Goal: Information Seeking & Learning: Compare options

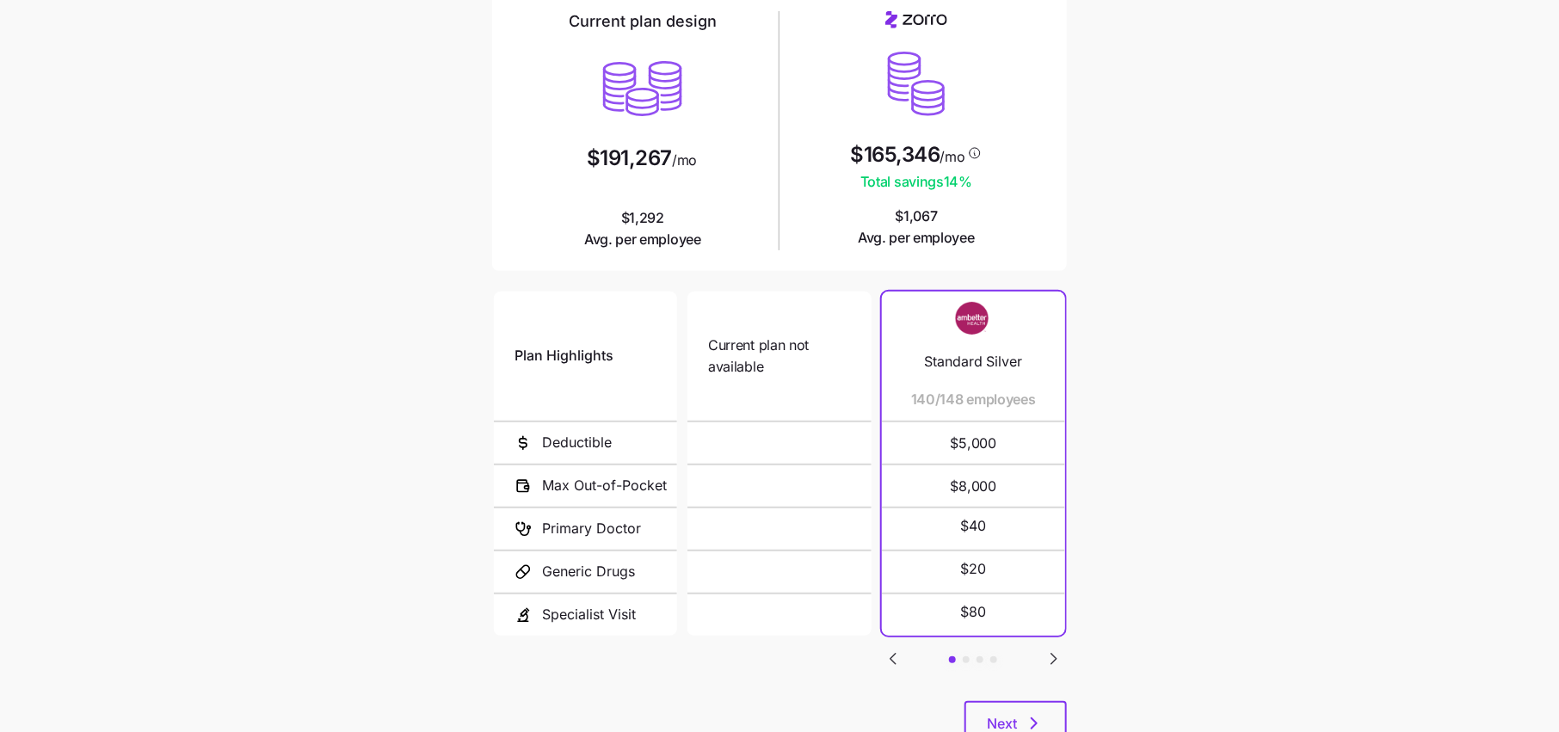
scroll to position [151, 0]
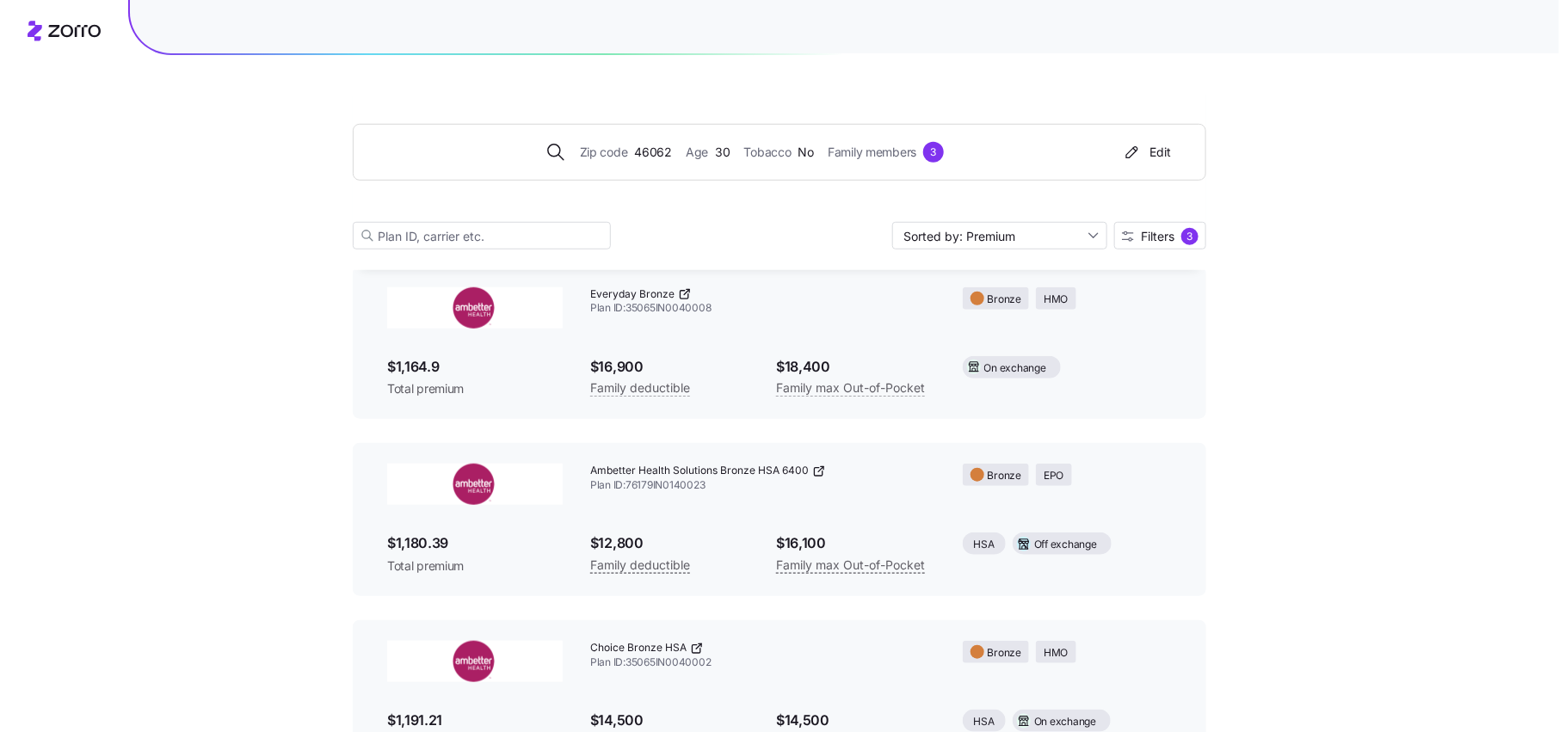
scroll to position [99, 0]
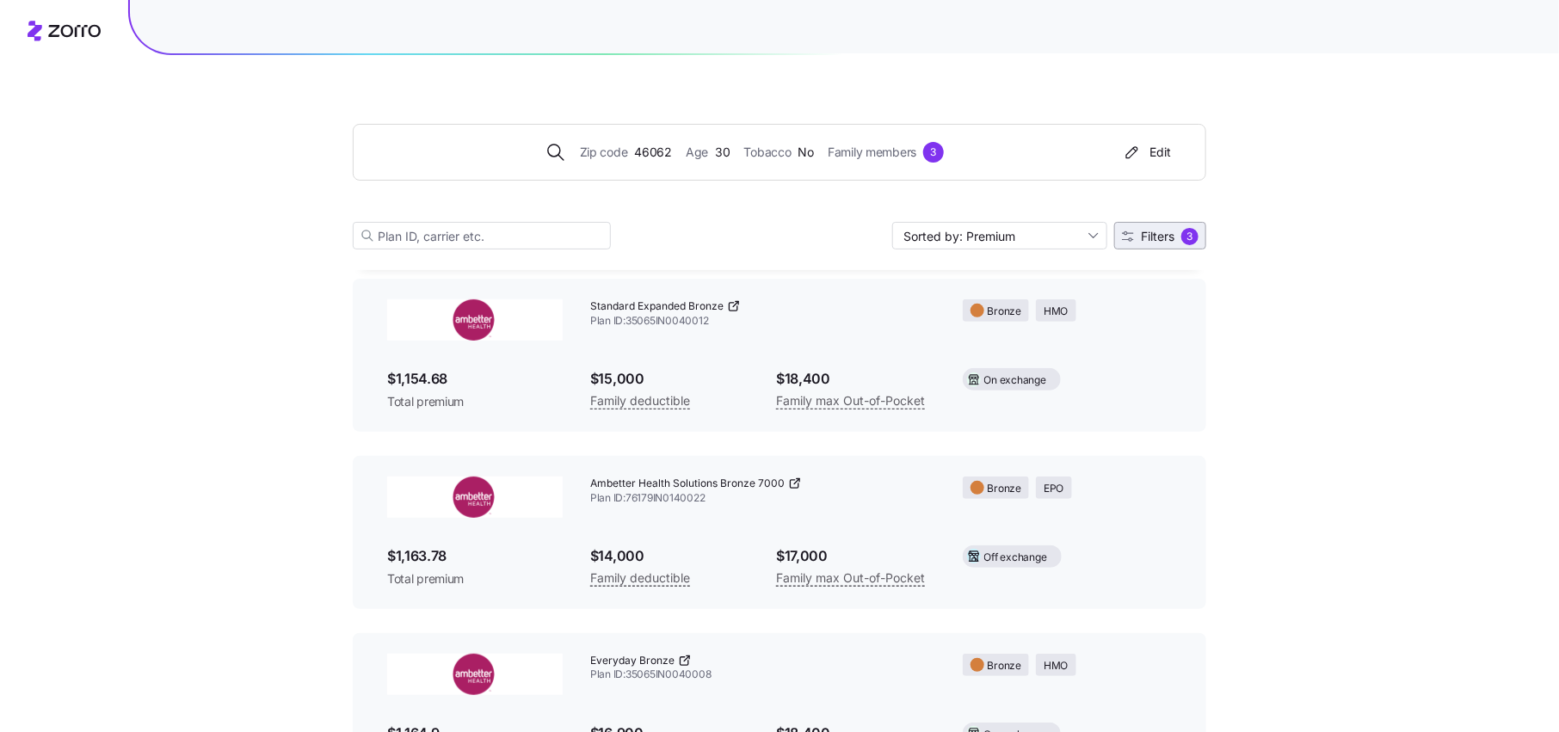
click at [1168, 244] on span "Filters 3" at bounding box center [1160, 236] width 77 height 17
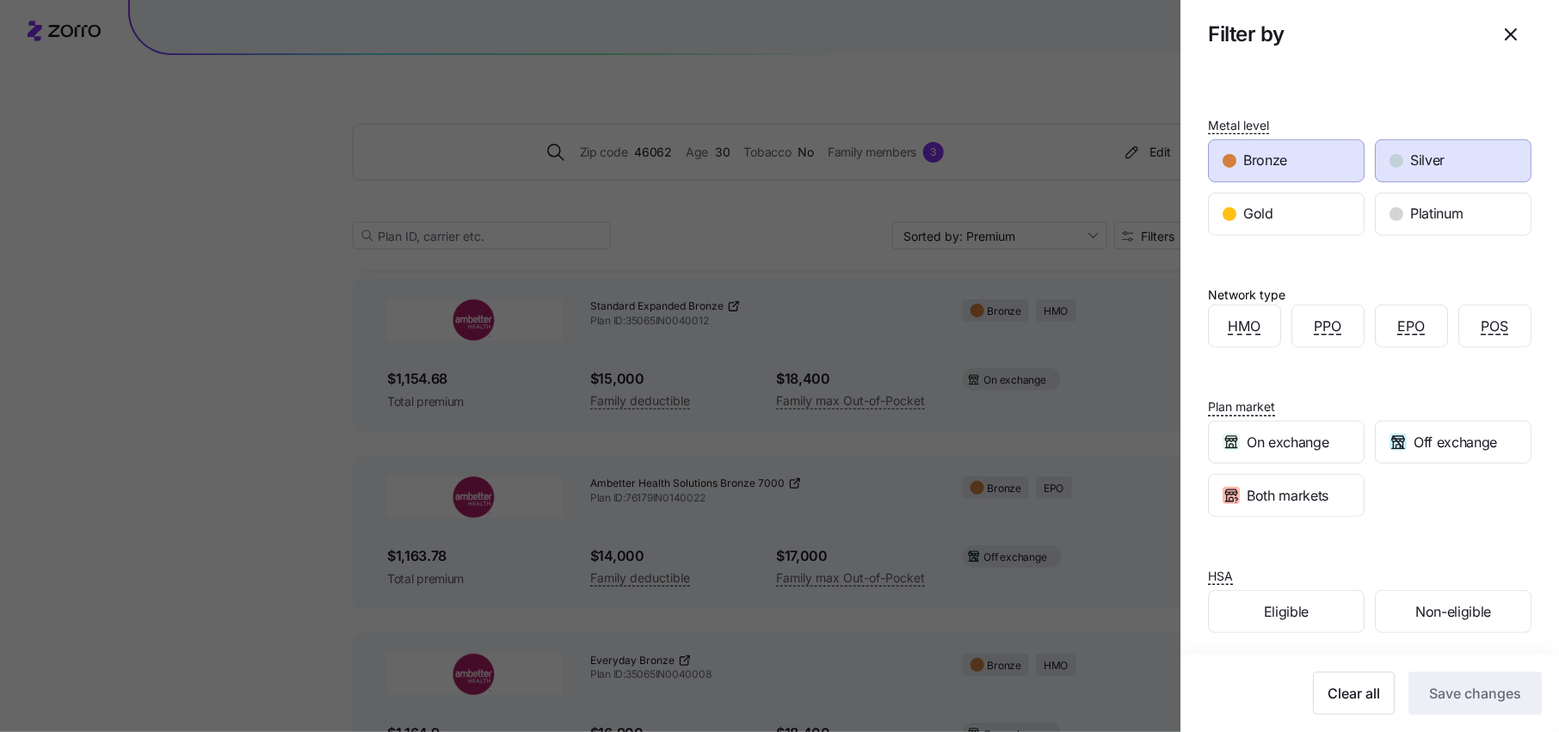
scroll to position [0, 0]
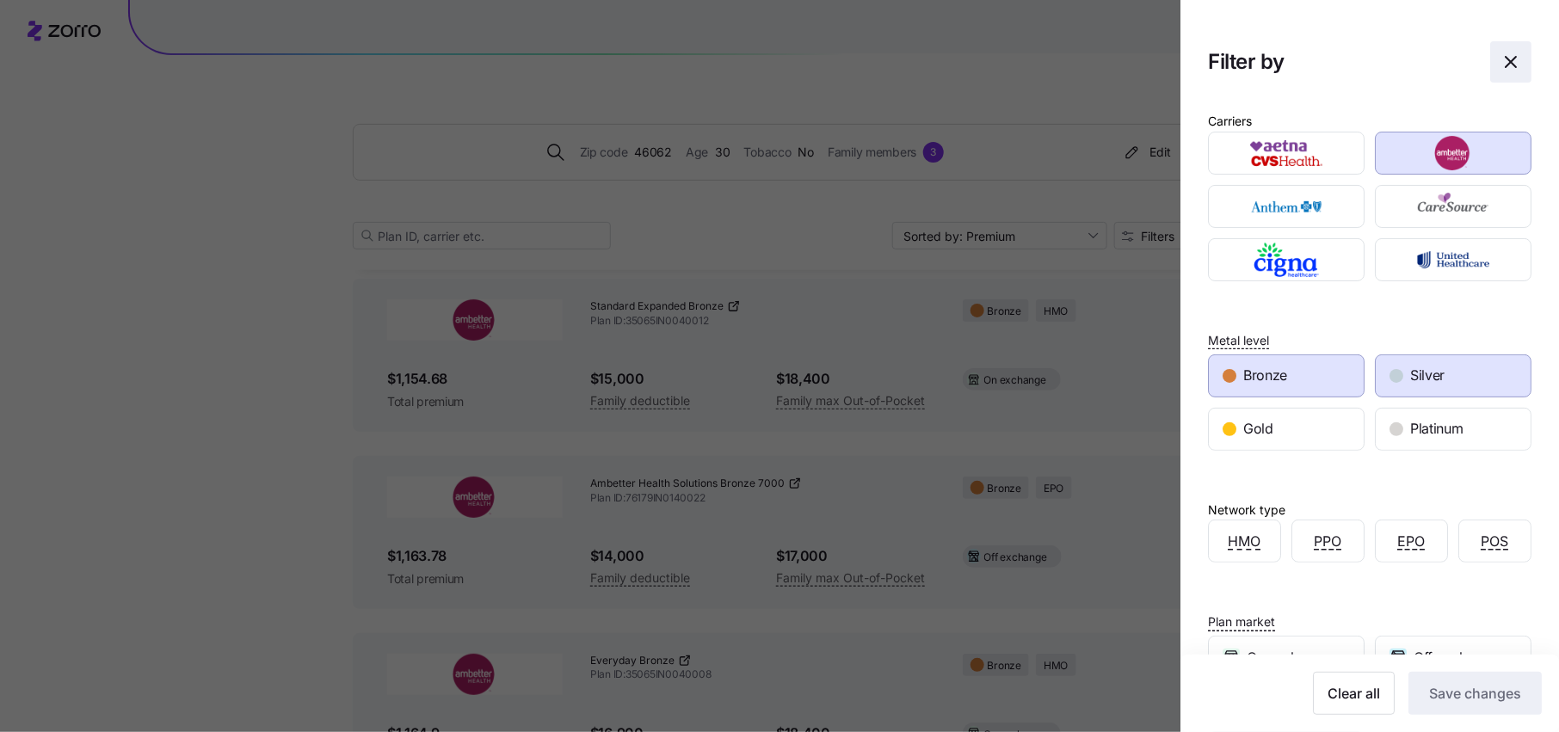
click at [1520, 52] on icon "button" at bounding box center [1511, 62] width 21 height 21
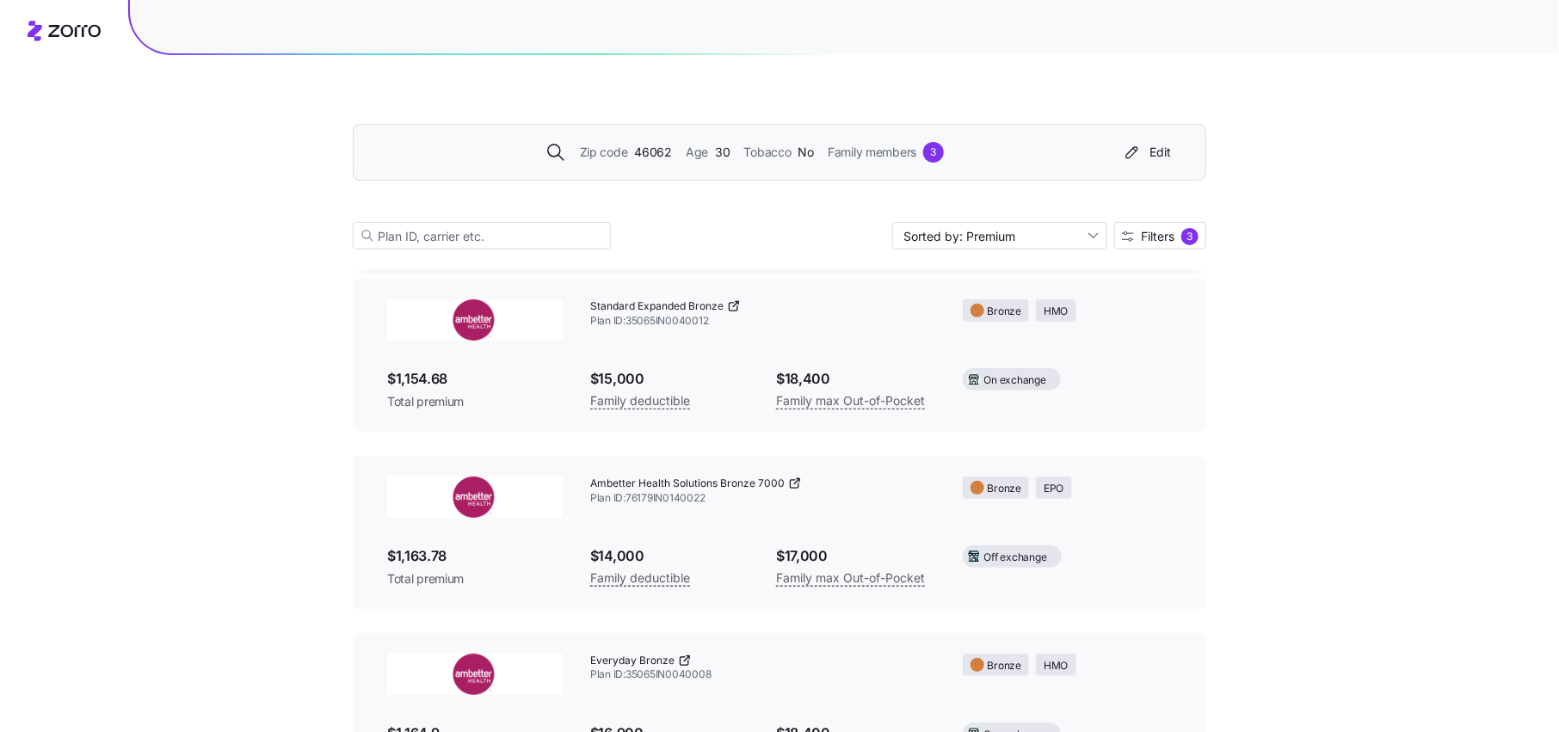
click at [647, 155] on span "46062" at bounding box center [653, 152] width 38 height 19
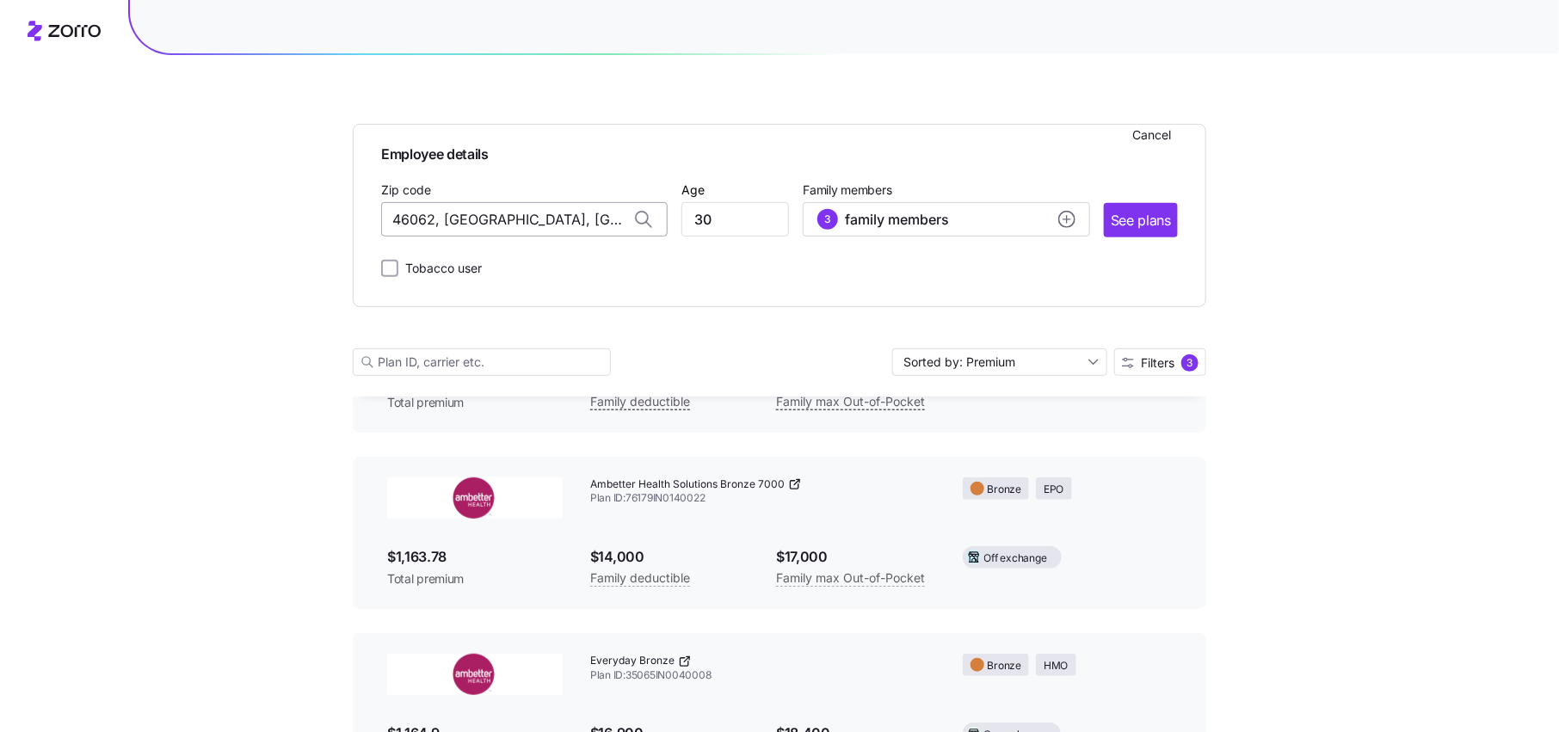
click at [529, 226] on input "46062, Hamilton County, IN" at bounding box center [524, 219] width 287 height 34
type input "S"
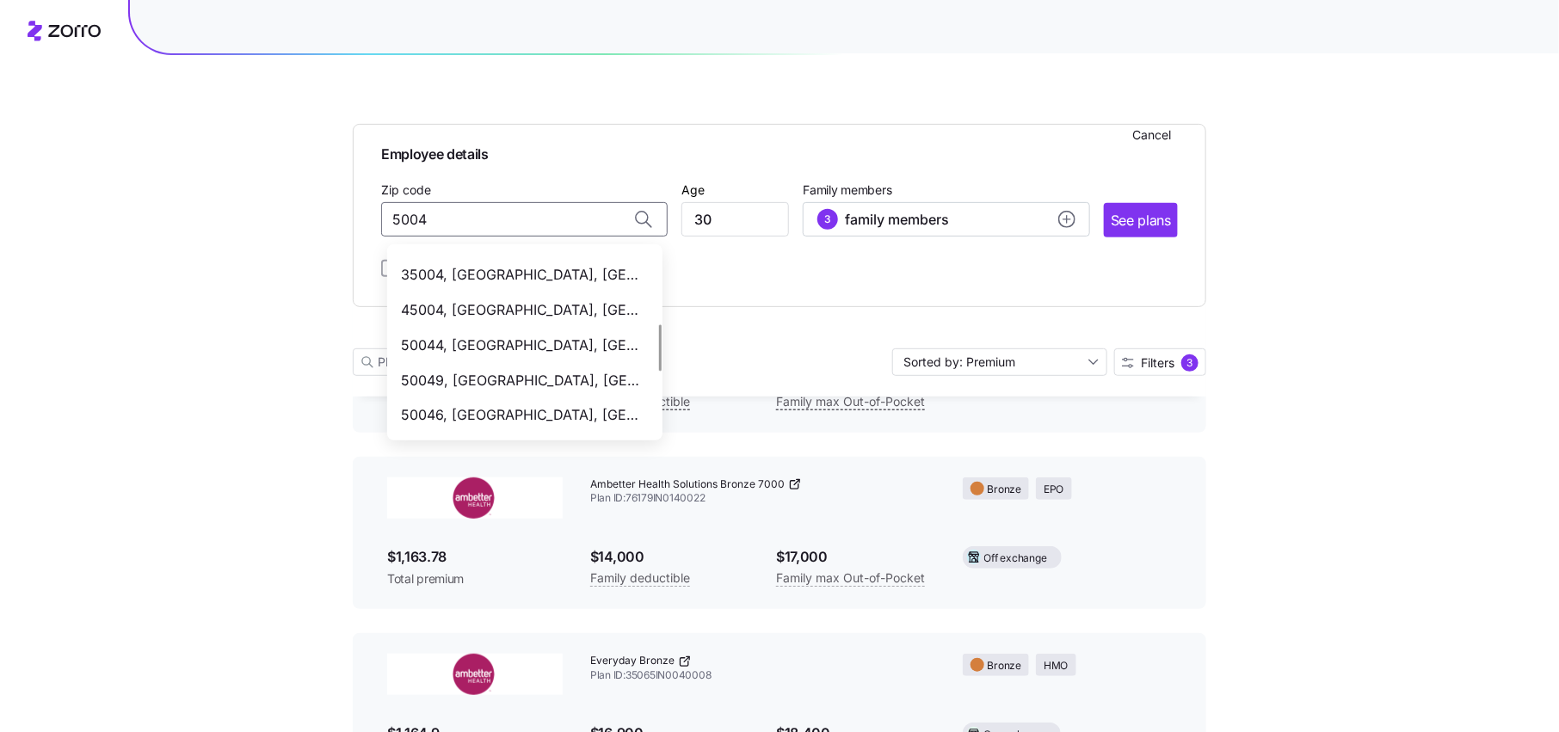
scroll to position [318, 0]
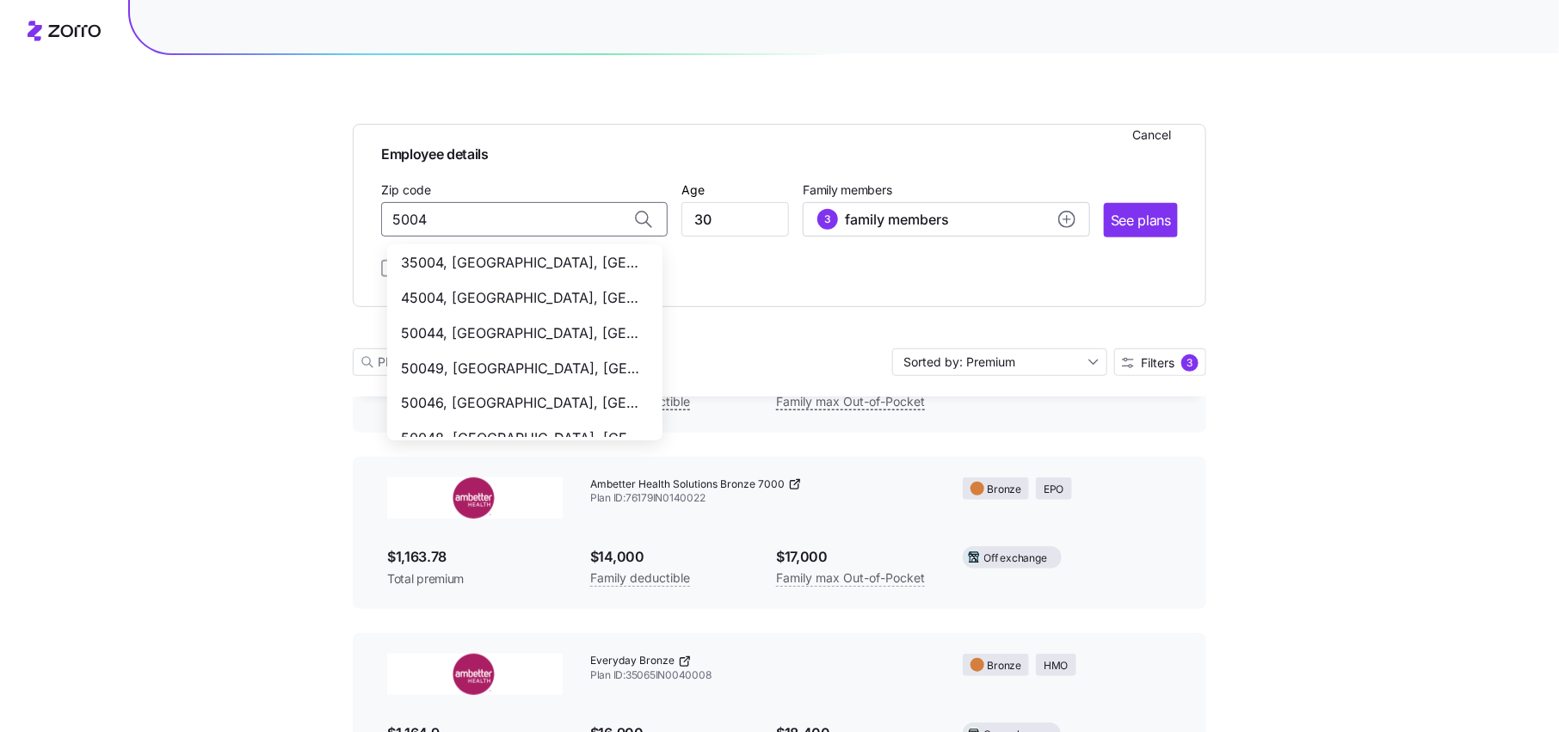
click at [496, 406] on span "50046, Polk County, IA" at bounding box center [521, 403] width 241 height 22
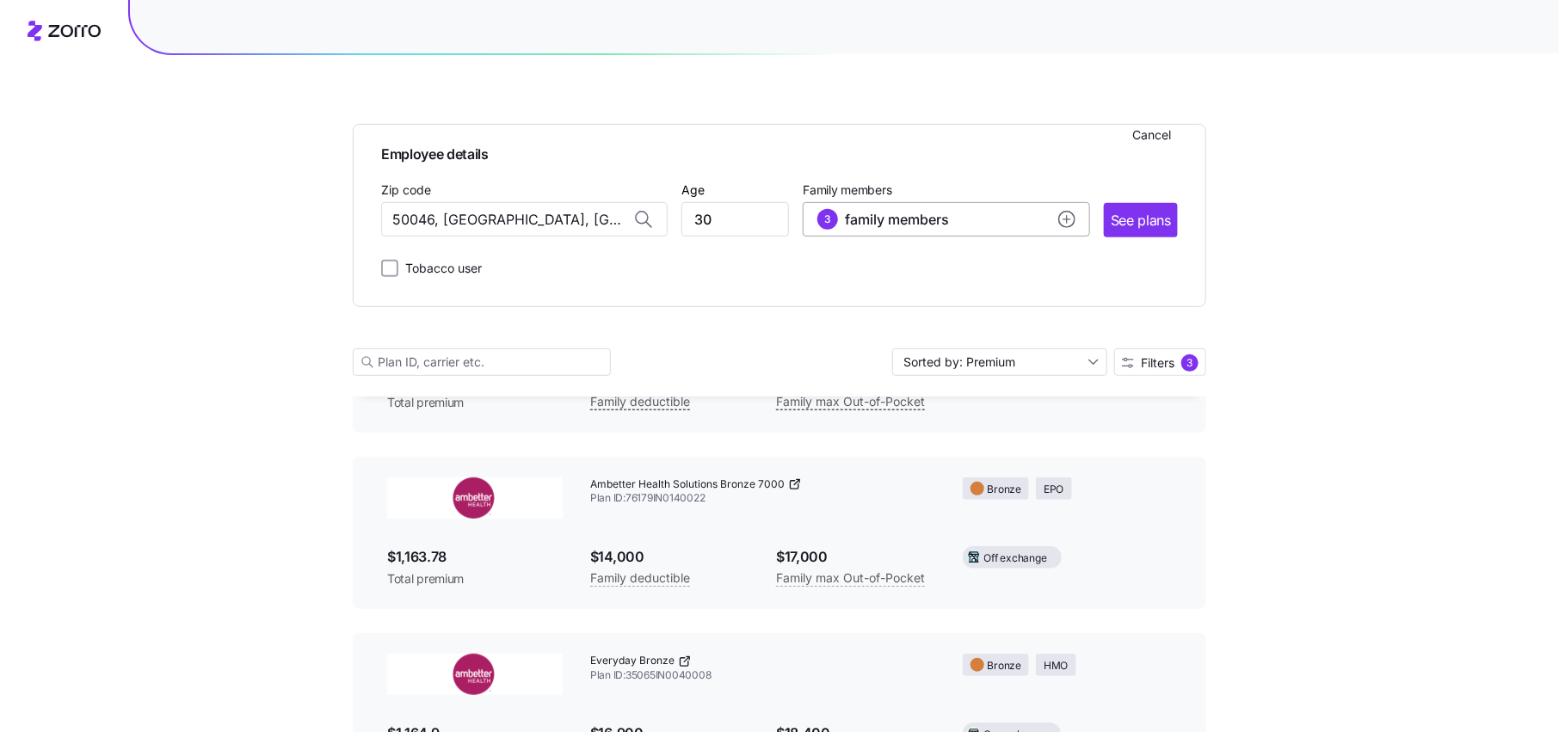
type input "50046, Polk County, IA"
click at [991, 214] on div "3 family members" at bounding box center [945, 219] width 257 height 21
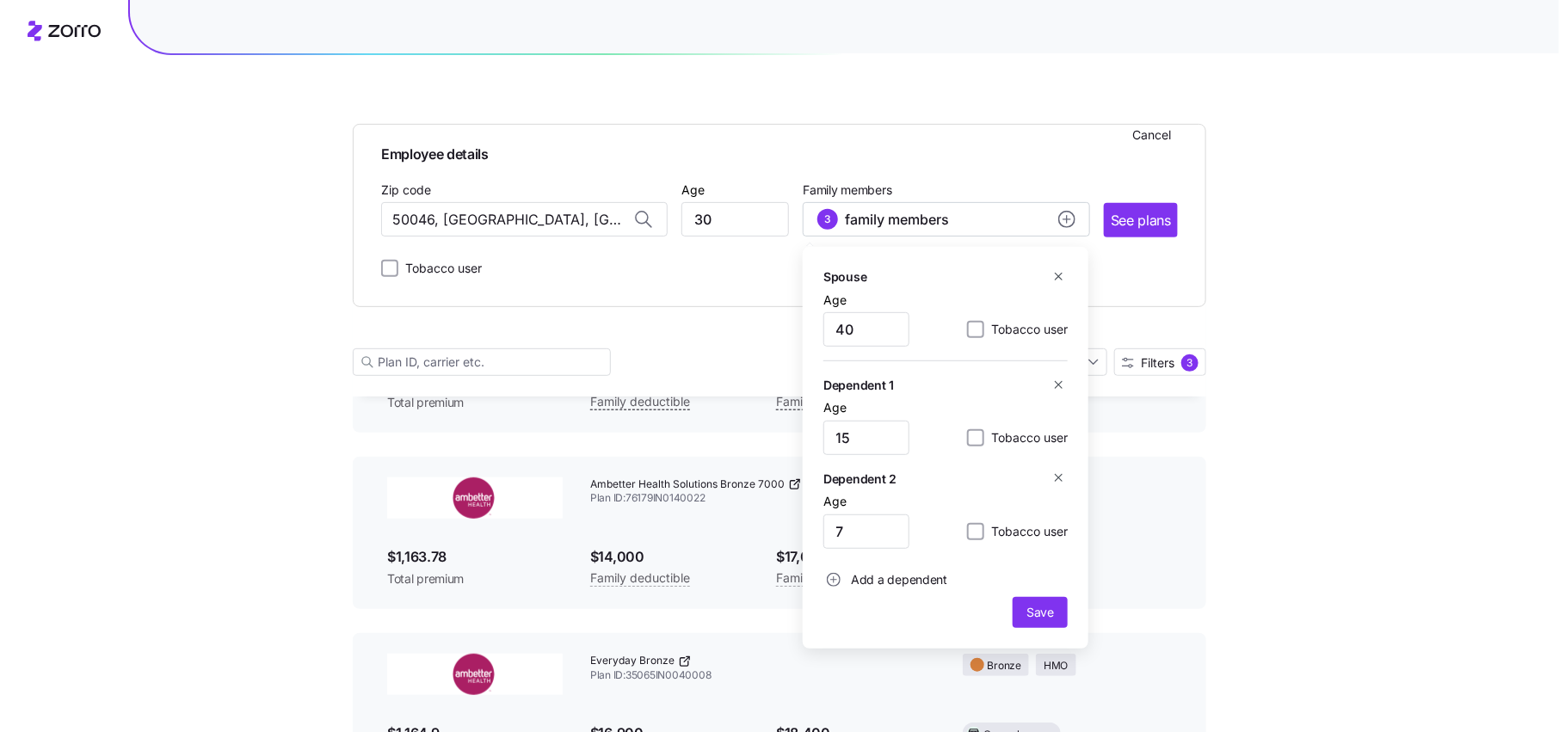
click at [1064, 281] on icon "button" at bounding box center [1058, 276] width 13 height 13
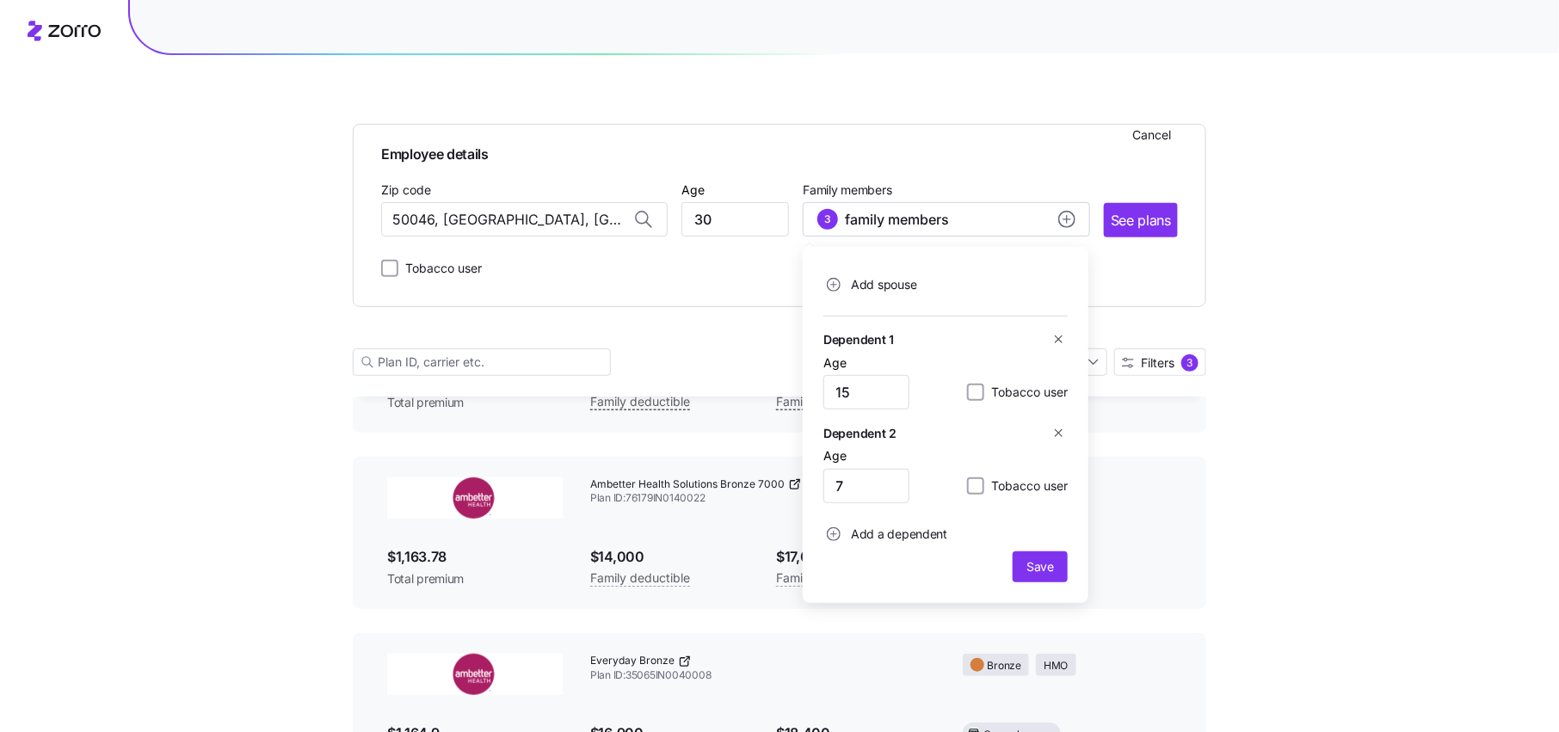
click at [1064, 342] on icon "button" at bounding box center [1058, 339] width 13 height 13
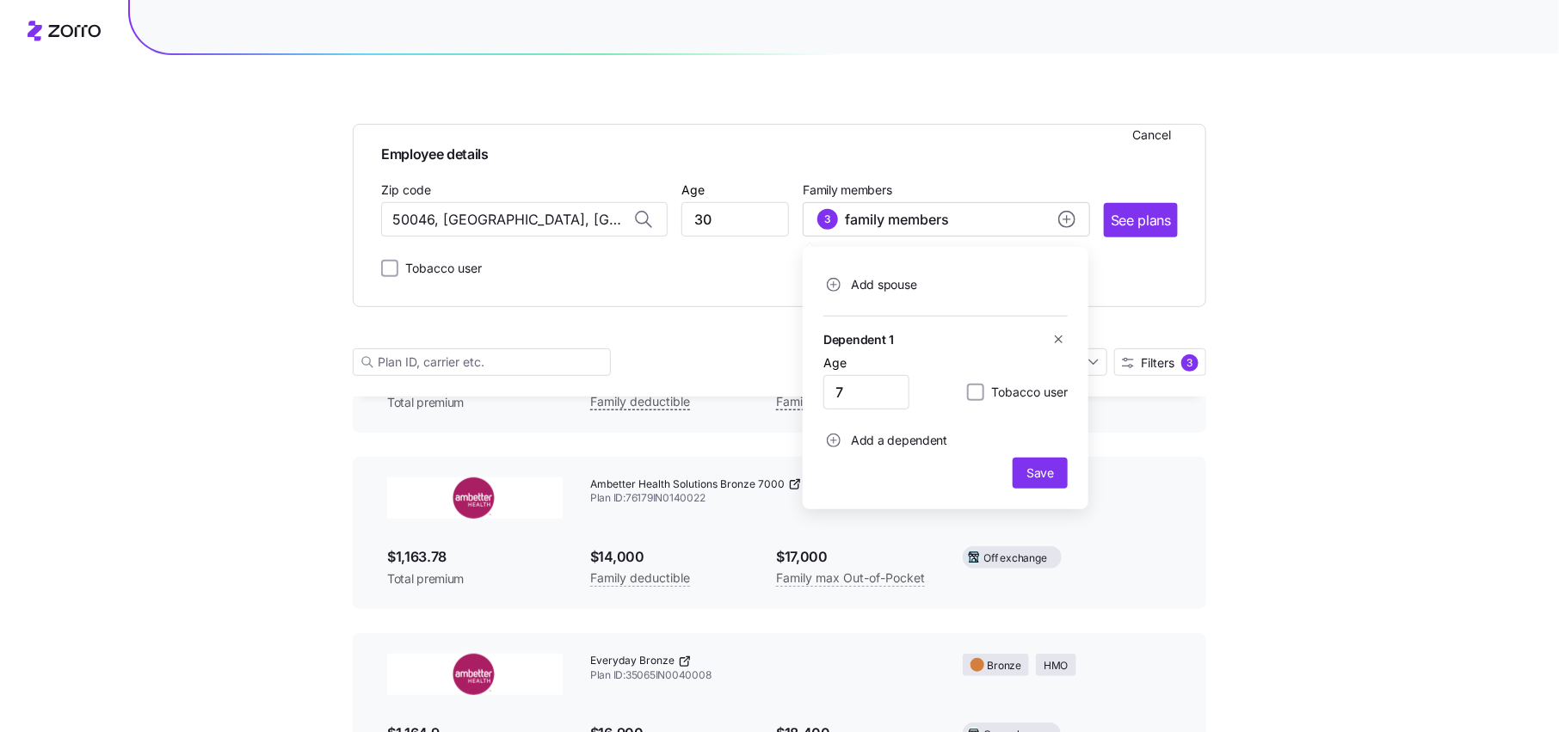
click at [1059, 343] on icon "button" at bounding box center [1058, 339] width 13 height 13
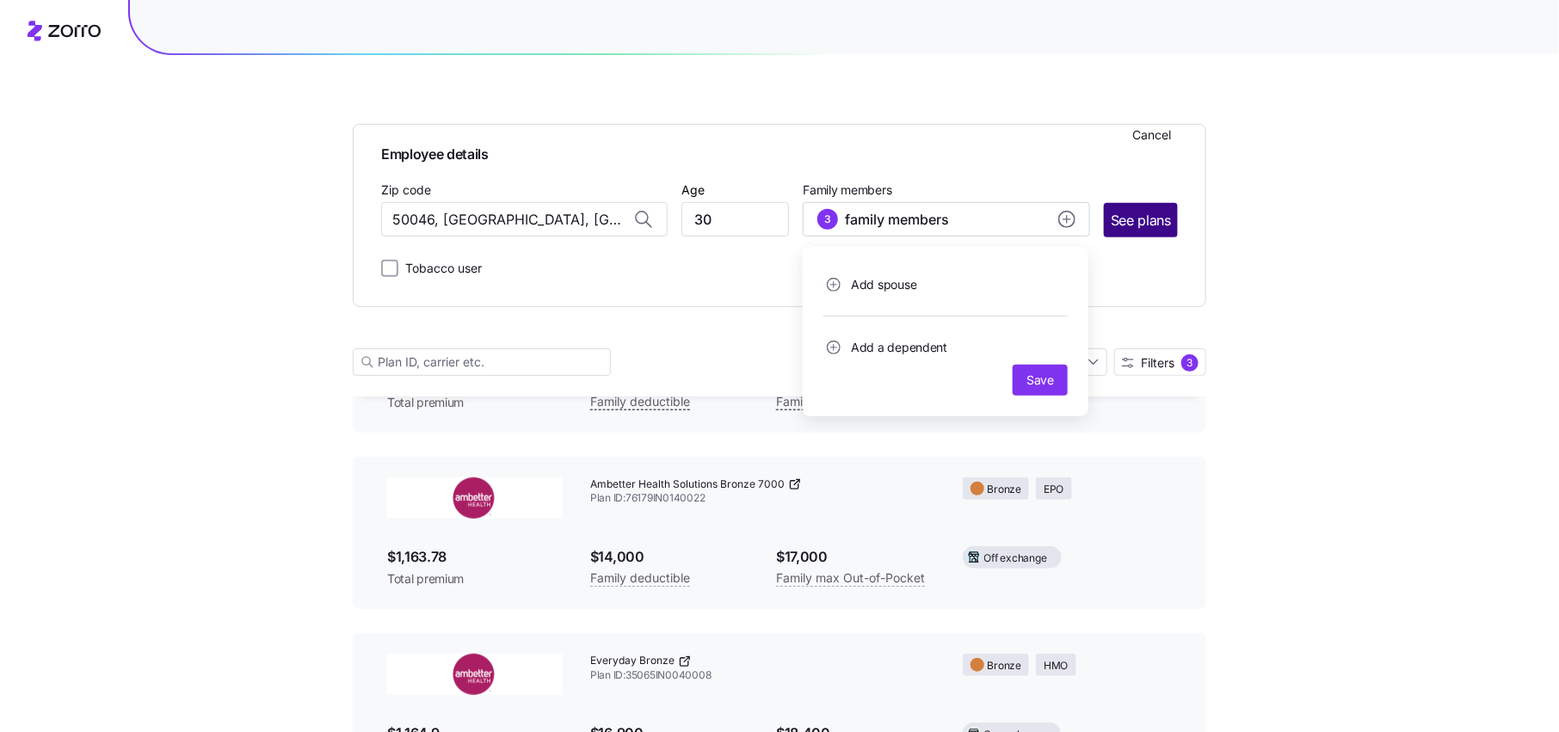
click at [1132, 223] on span "See plans" at bounding box center [1141, 221] width 60 height 22
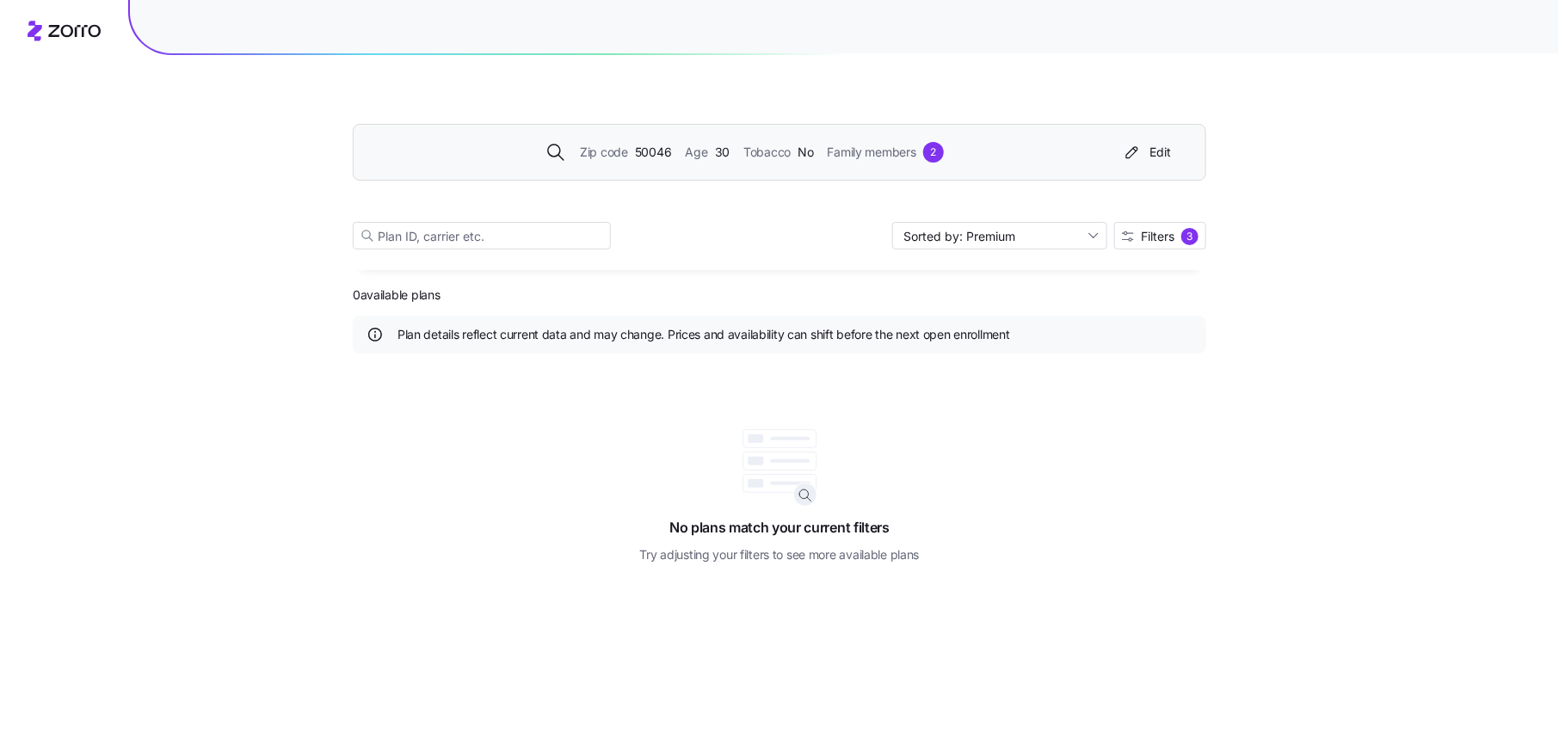
scroll to position [0, 0]
click at [1133, 231] on span "Filters 3" at bounding box center [1160, 236] width 77 height 17
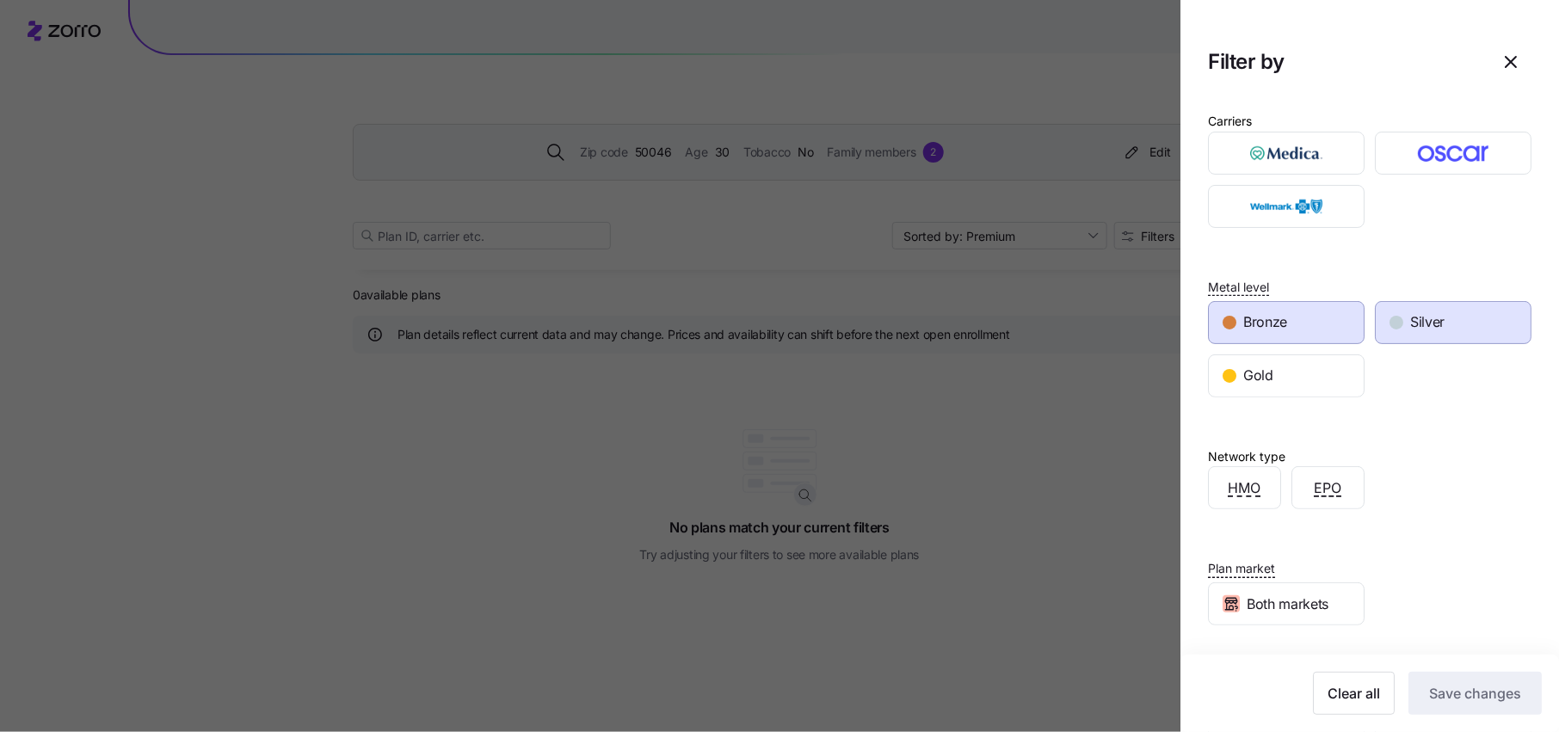
click at [1429, 333] on div "Silver" at bounding box center [1453, 322] width 155 height 41
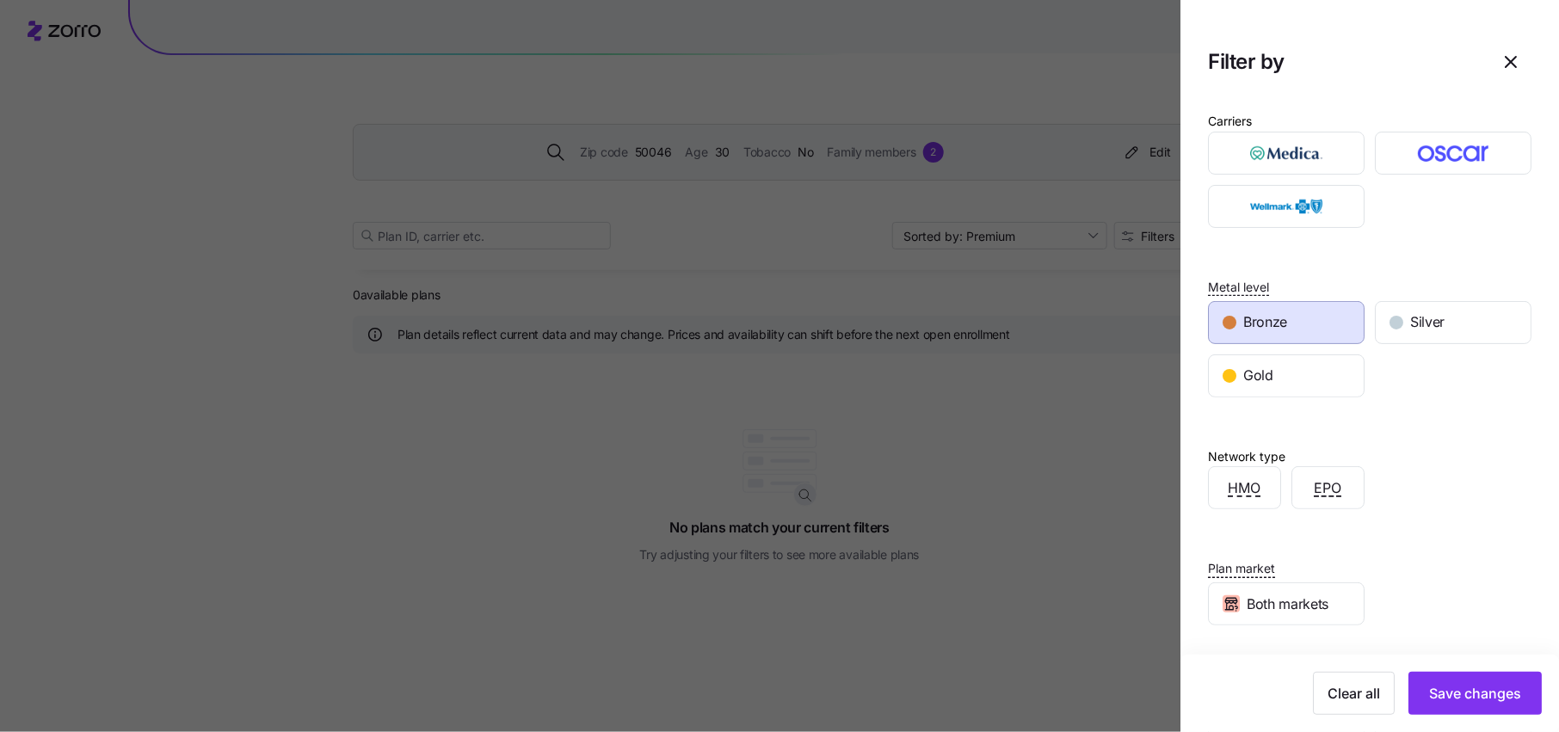
click at [1271, 333] on div "Bronze" at bounding box center [1286, 322] width 155 height 41
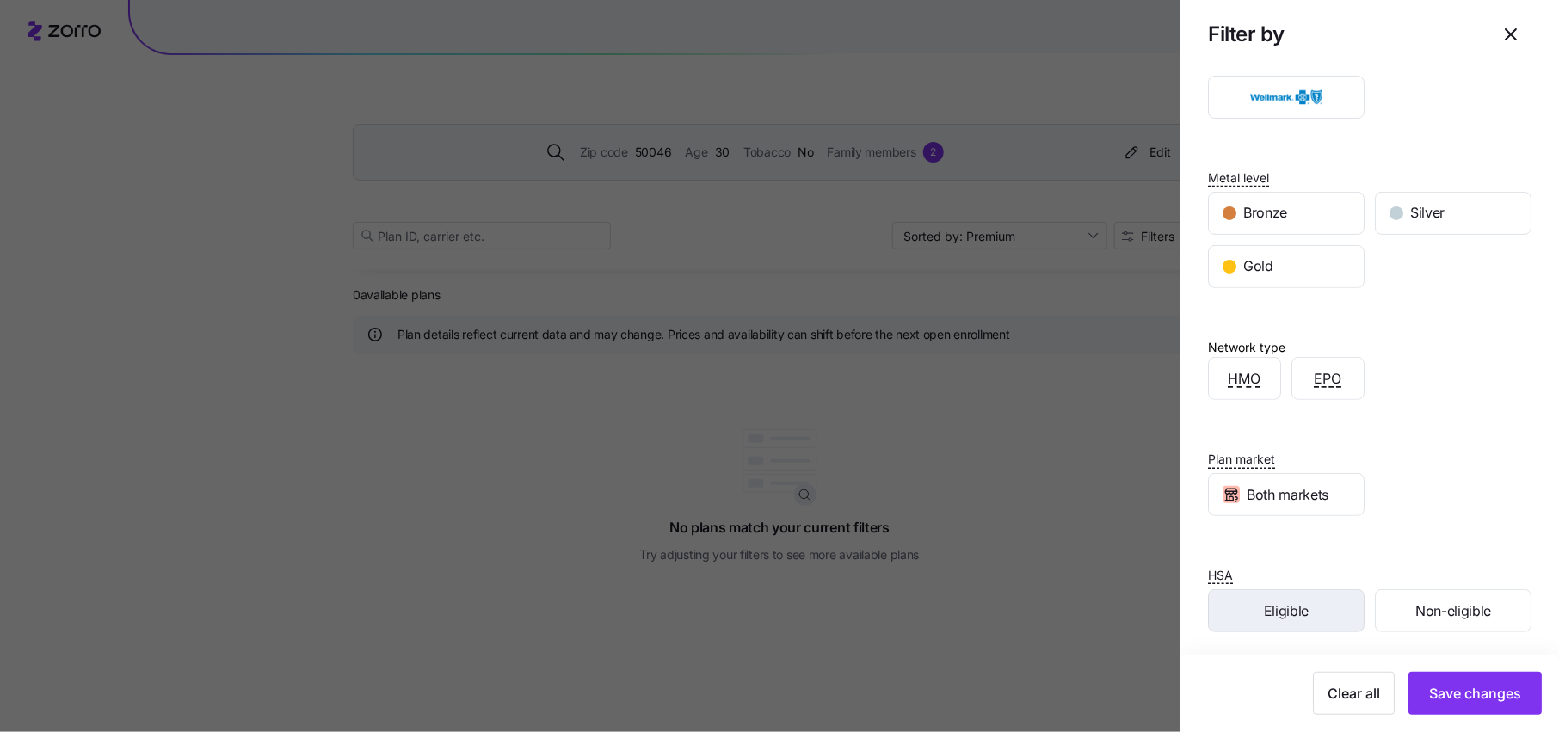
click at [1314, 614] on div "Eligible" at bounding box center [1286, 610] width 155 height 41
click at [1474, 720] on div "Clear all Save changes" at bounding box center [1370, 693] width 379 height 77
click at [1474, 700] on span "Save changes" at bounding box center [1475, 693] width 92 height 21
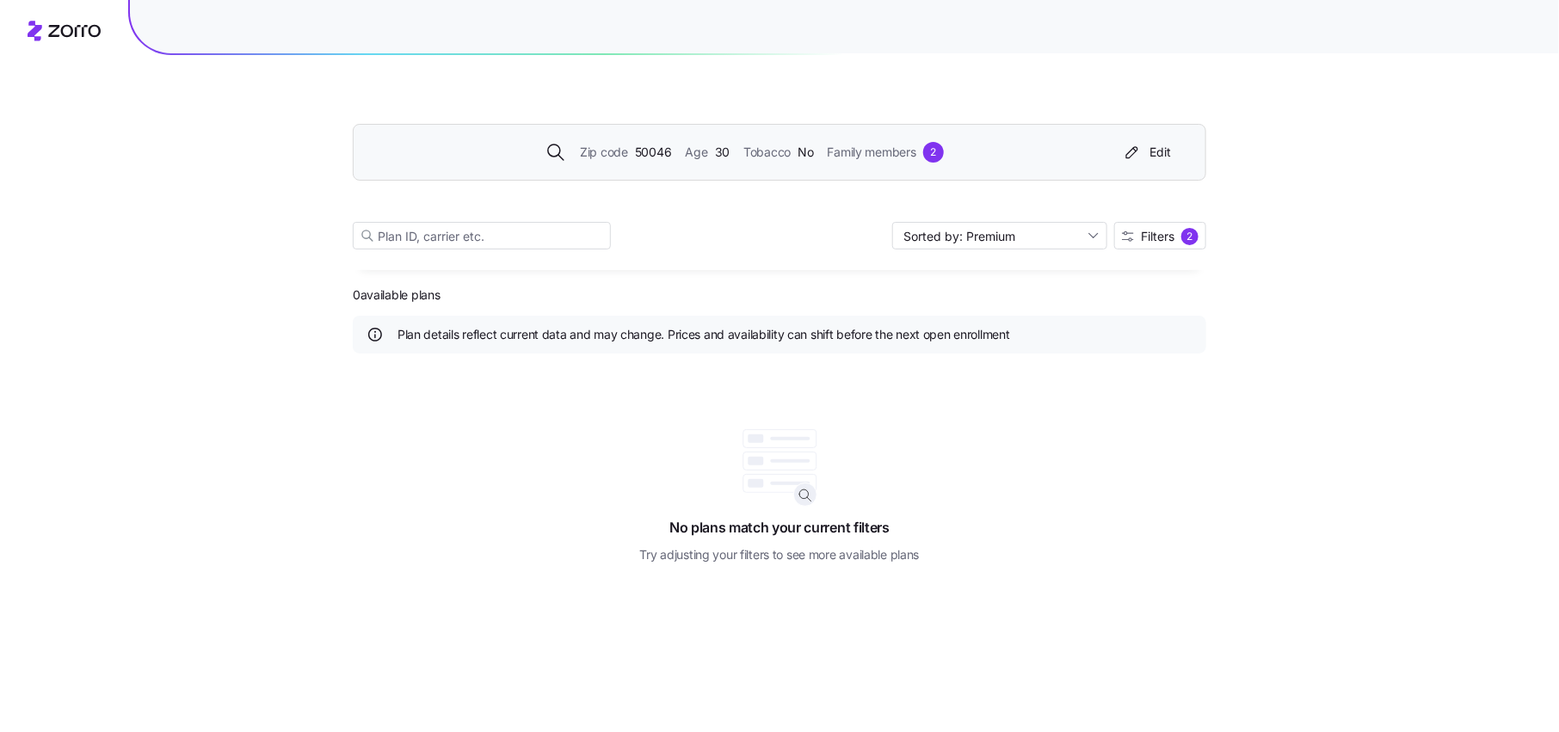
click at [865, 150] on span "Family members" at bounding box center [872, 152] width 89 height 19
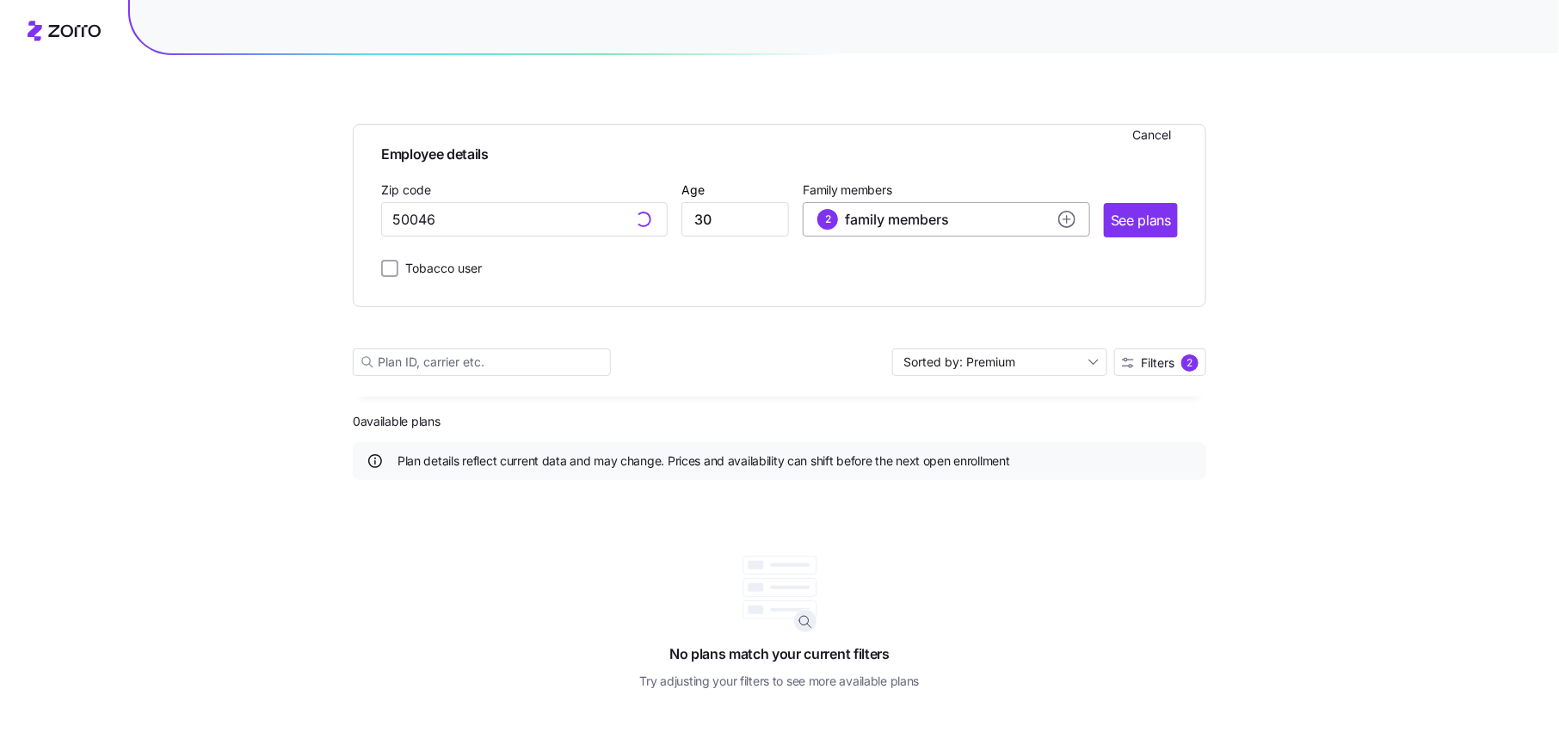
type input "50046, Polk County, IA"
click at [997, 227] on div "2 family members" at bounding box center [945, 219] width 257 height 21
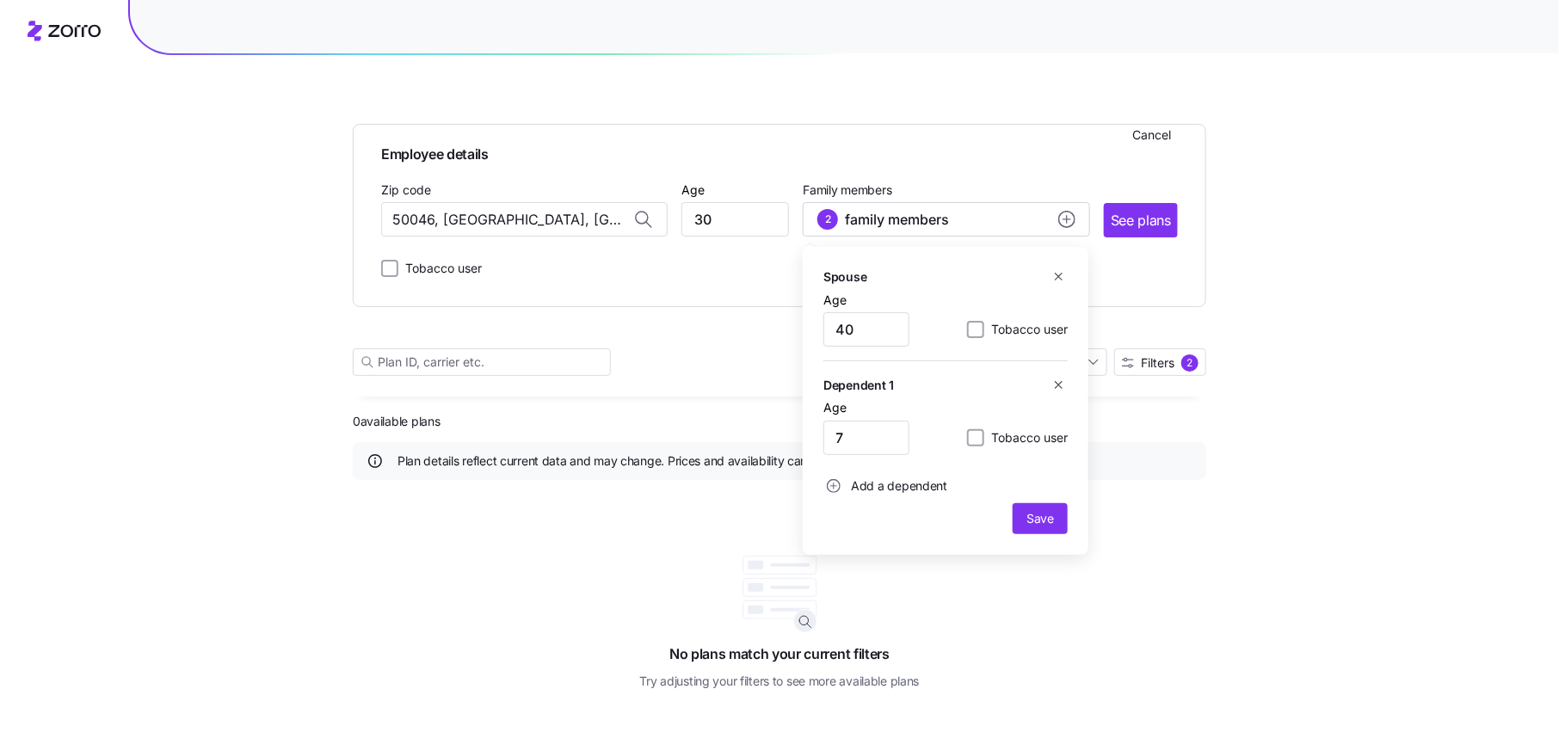
click at [1054, 276] on icon "button" at bounding box center [1058, 276] width 13 height 13
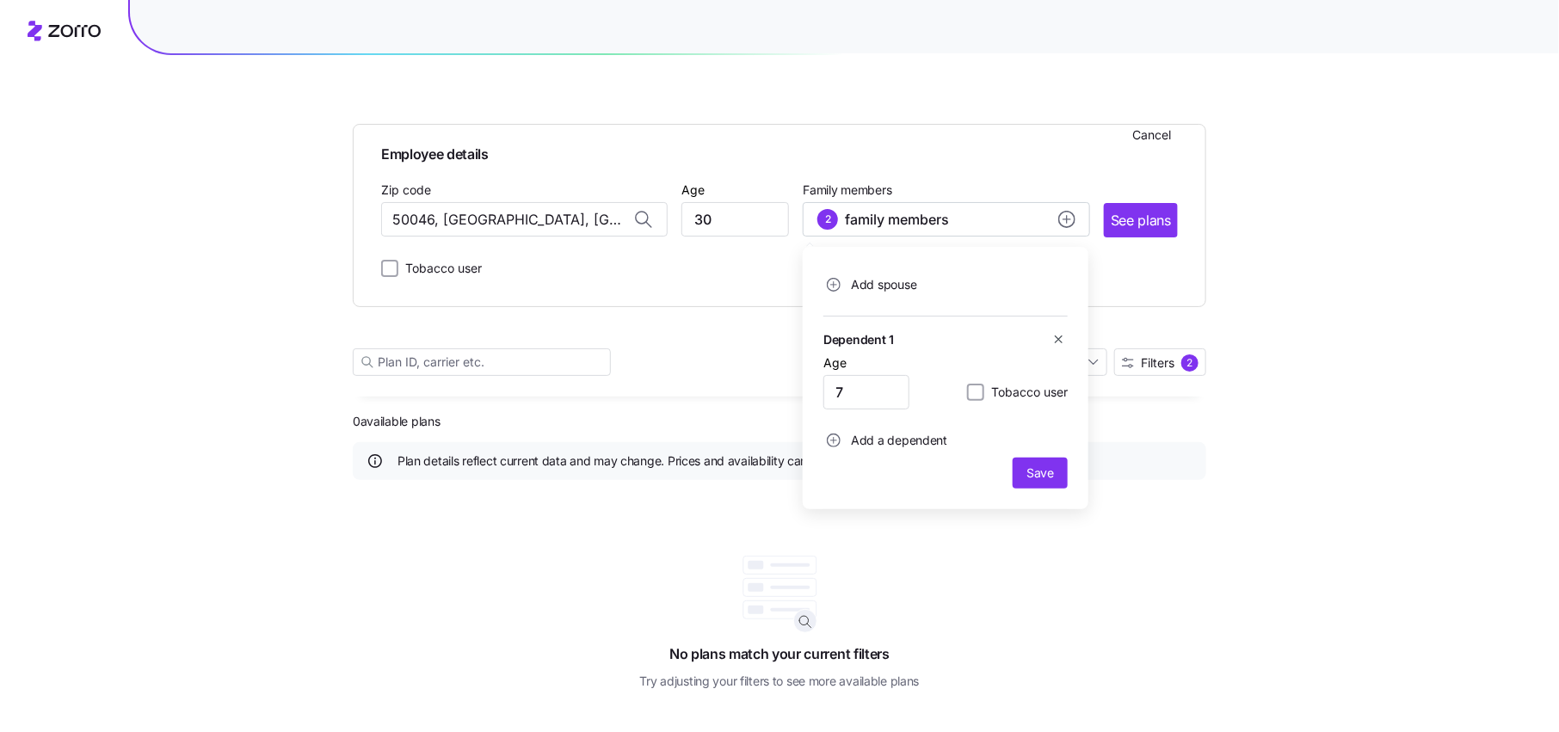
click at [1059, 339] on icon "button" at bounding box center [1058, 339] width 13 height 13
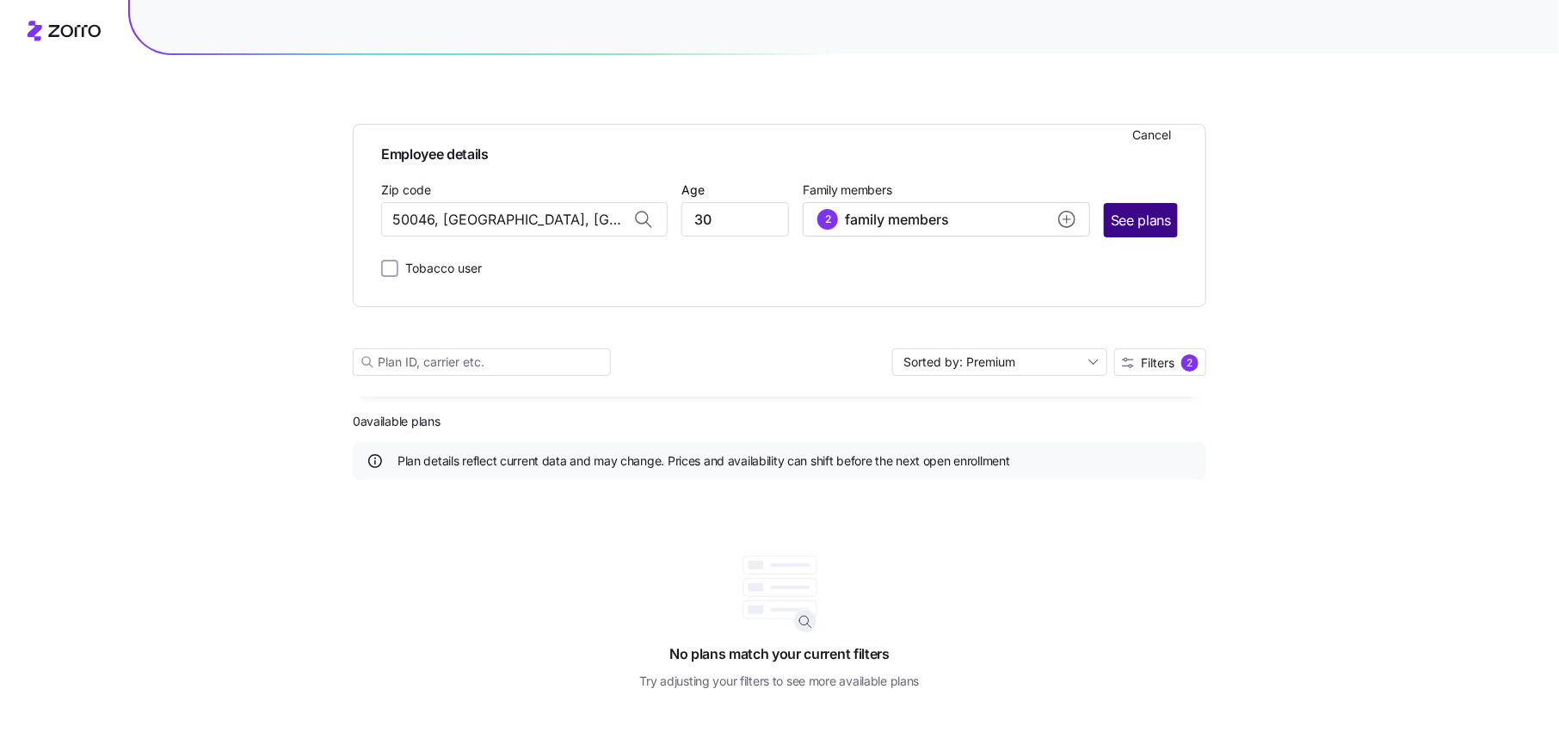
click at [1151, 219] on span "See plans" at bounding box center [1141, 221] width 60 height 22
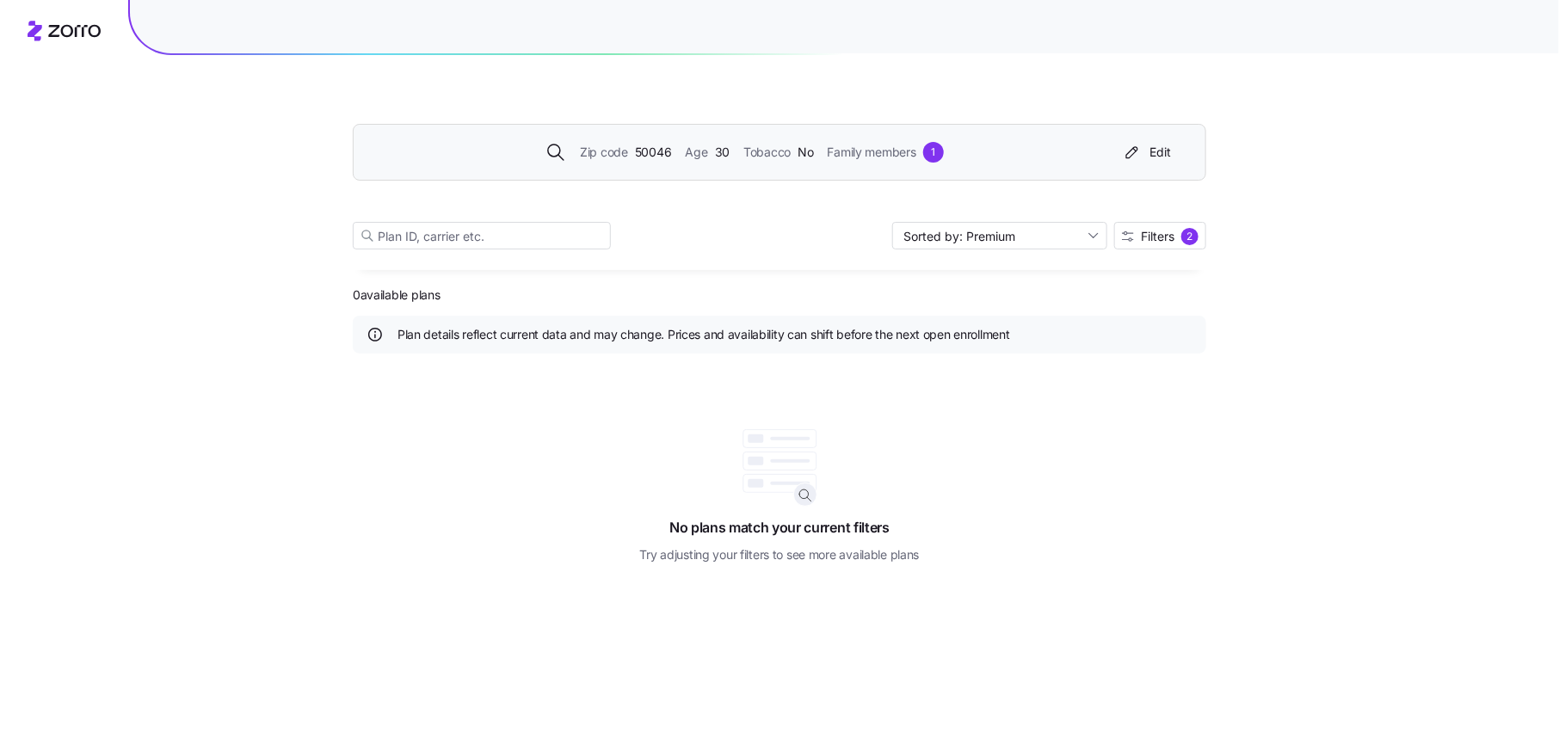
click at [665, 147] on span "50046" at bounding box center [653, 152] width 37 height 19
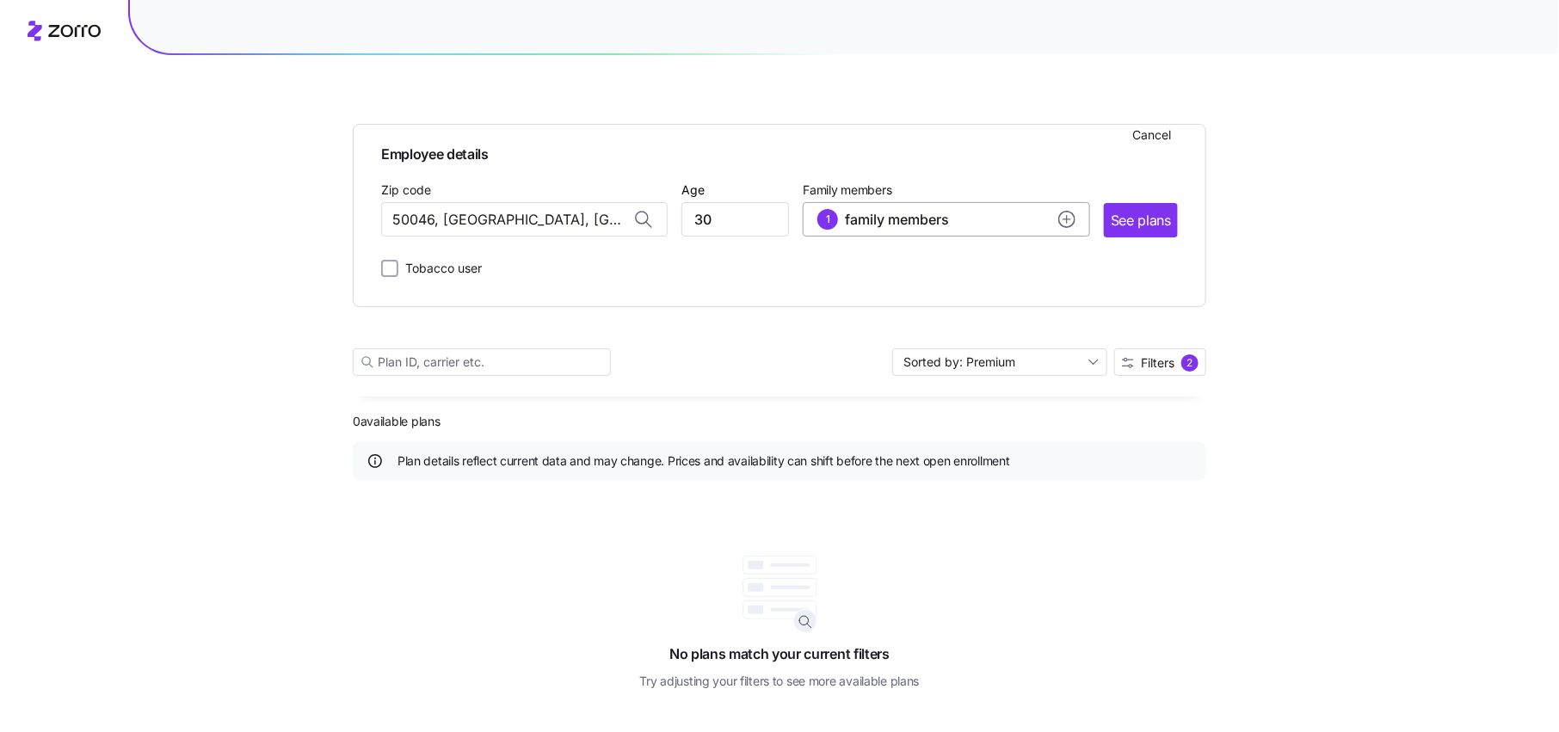
click at [1029, 207] on button "1 family members" at bounding box center [946, 219] width 287 height 34
click at [1059, 274] on icon "button" at bounding box center [1058, 276] width 13 height 13
click at [1145, 318] on main "Employee details Cancel Zip code 50046, Polk County, IA Age 30 Family members 1…" at bounding box center [780, 366] width 854 height 732
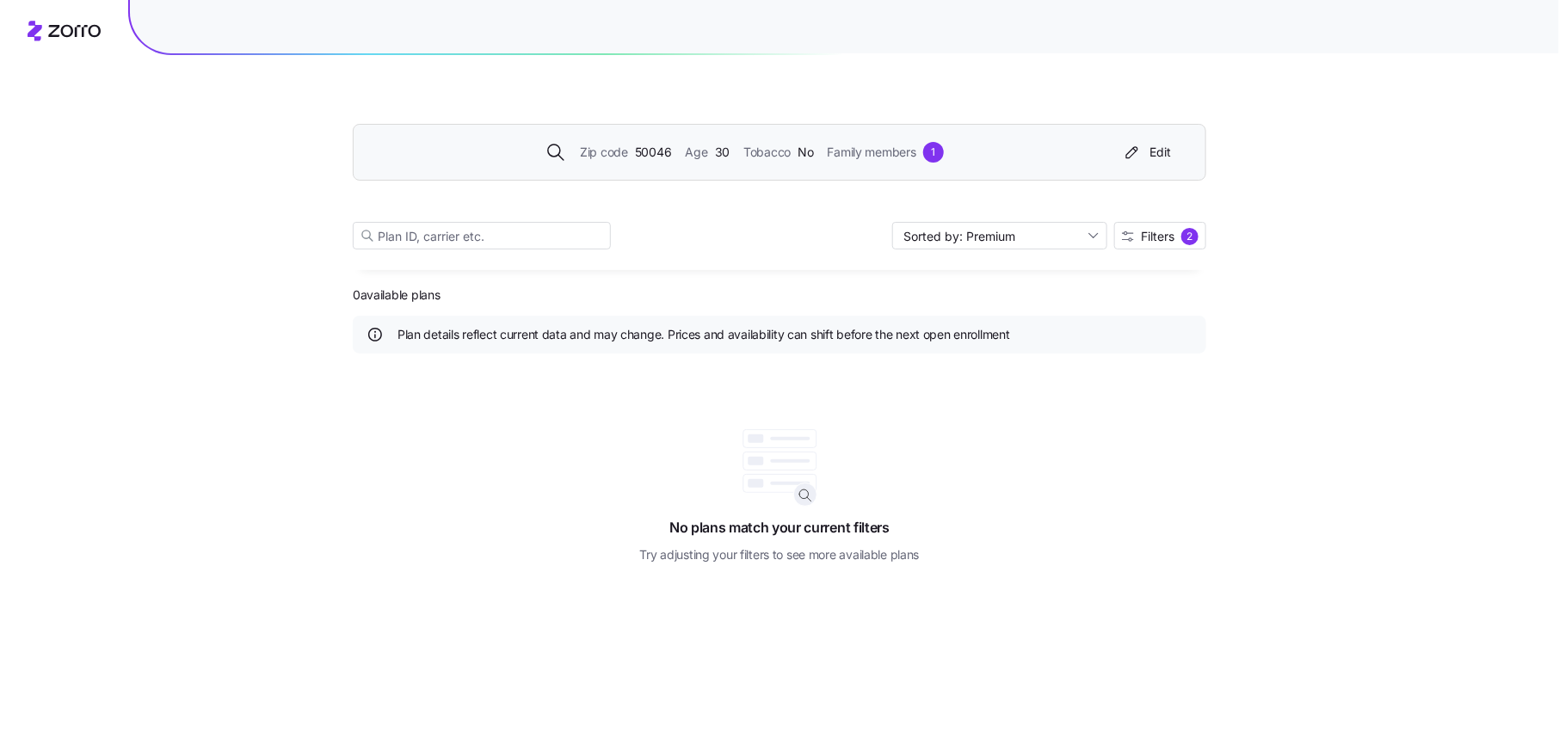
click at [1074, 159] on div "Zip code 50046 Age 30 Tobacco No Family members 1" at bounding box center [744, 152] width 741 height 21
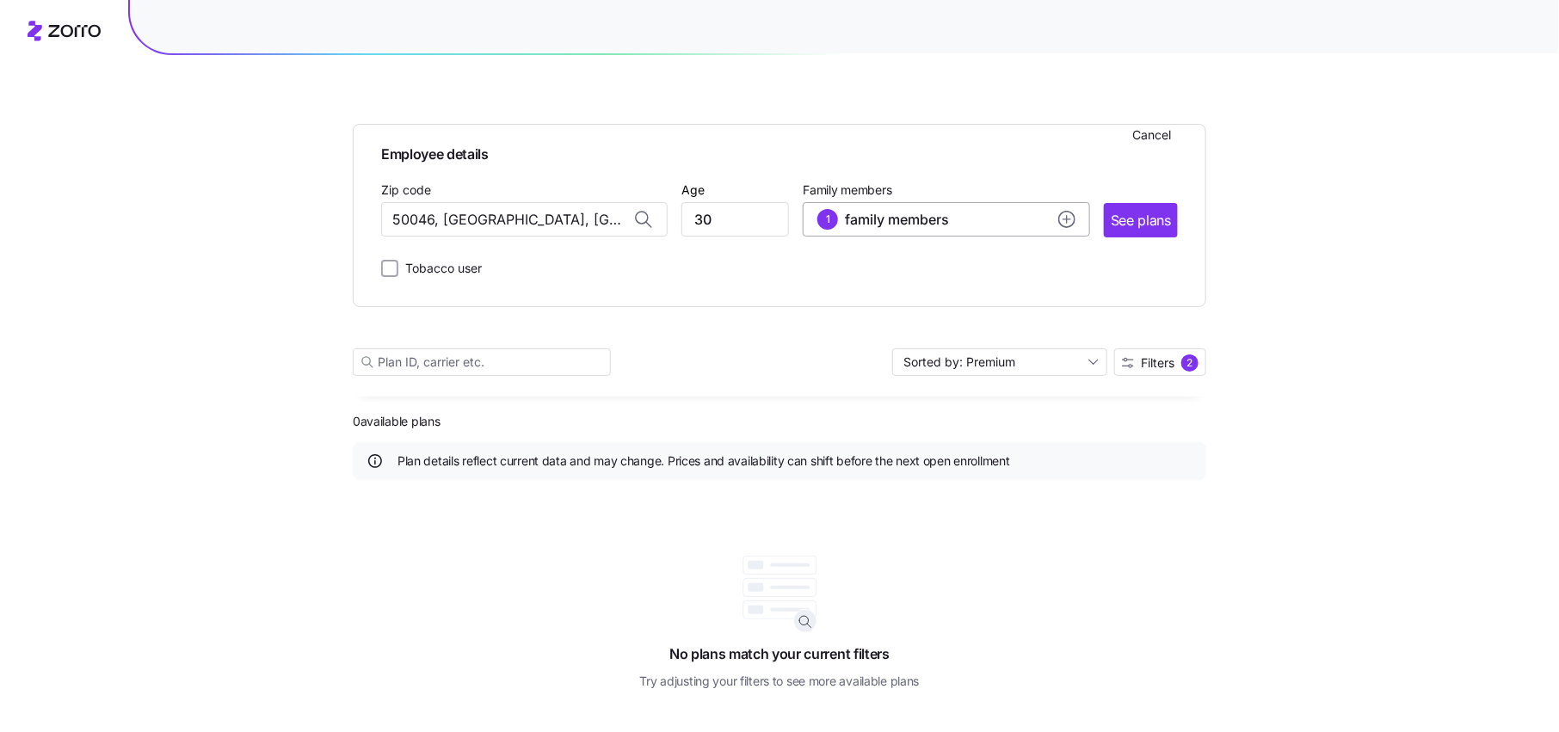
click at [1067, 221] on icon "add icon" at bounding box center [1067, 219] width 0 height 7
click at [1057, 276] on icon "button" at bounding box center [1059, 277] width 8 height 8
click at [1045, 376] on span "Save" at bounding box center [1041, 380] width 28 height 17
click at [1151, 226] on span "See plans" at bounding box center [1141, 221] width 60 height 22
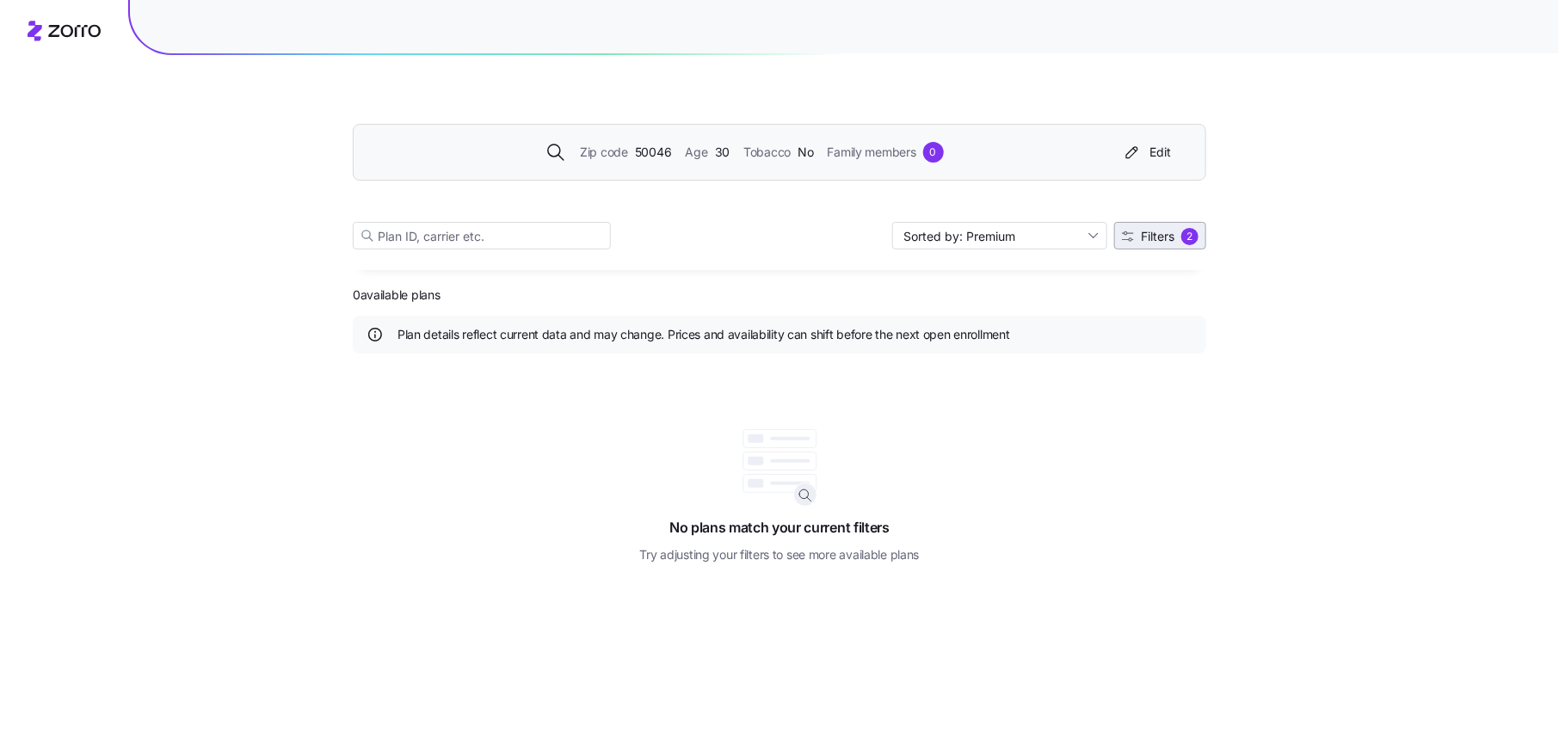
click at [1166, 231] on span "Filters" at bounding box center [1158, 237] width 34 height 12
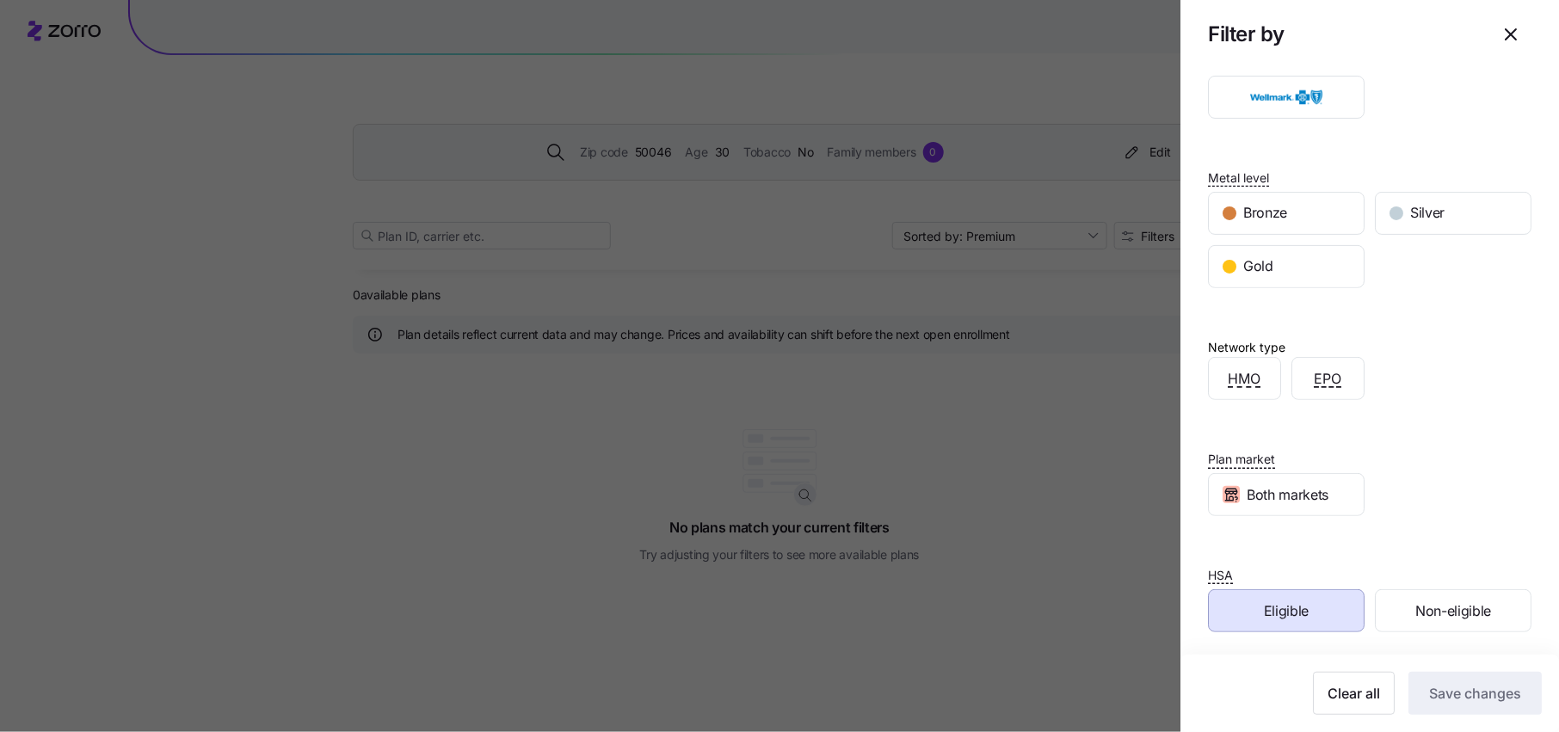
click at [1311, 606] on div "Eligible" at bounding box center [1286, 610] width 155 height 41
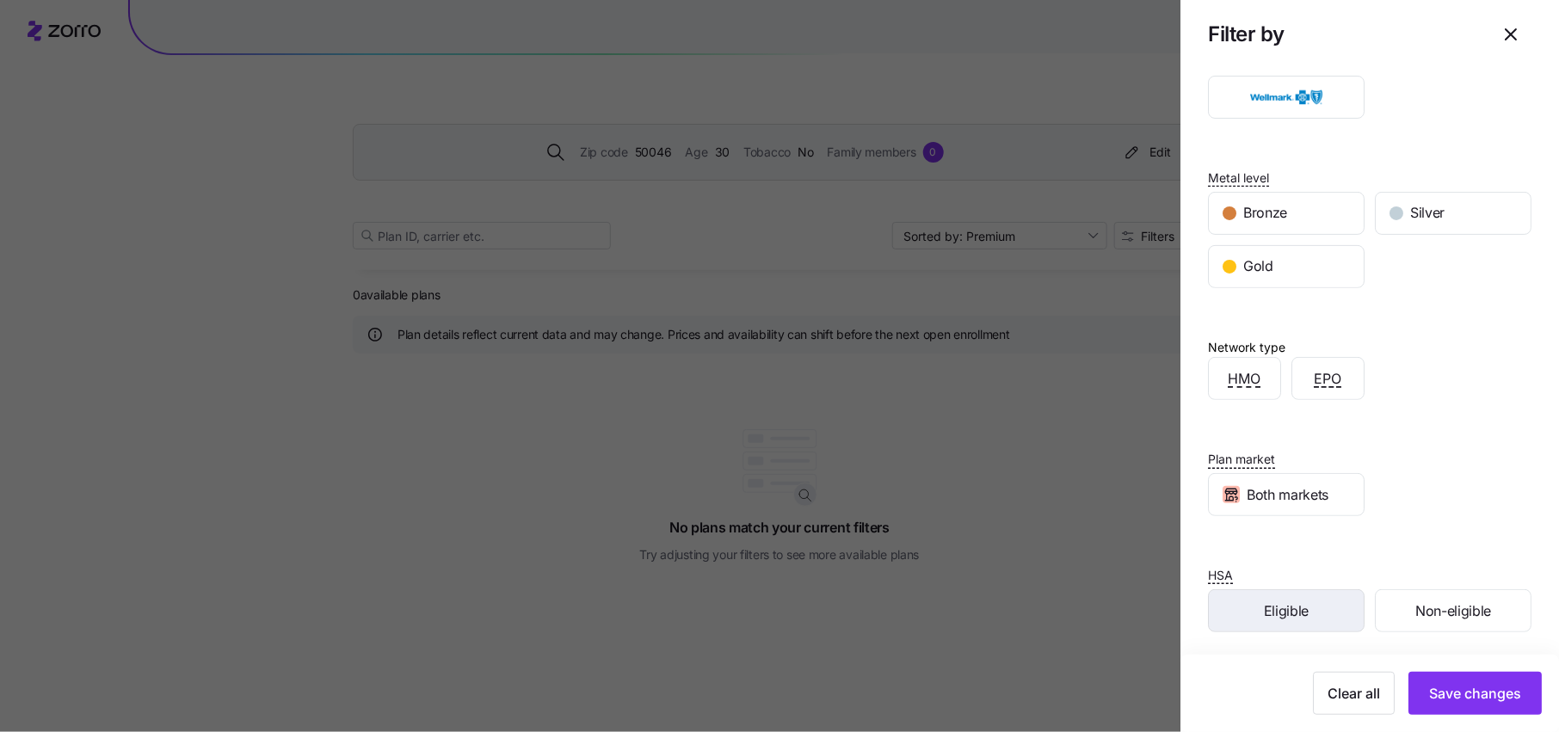
click at [1317, 611] on div "Eligible" at bounding box center [1286, 610] width 155 height 41
click at [1462, 692] on span "Save changes" at bounding box center [1475, 693] width 92 height 21
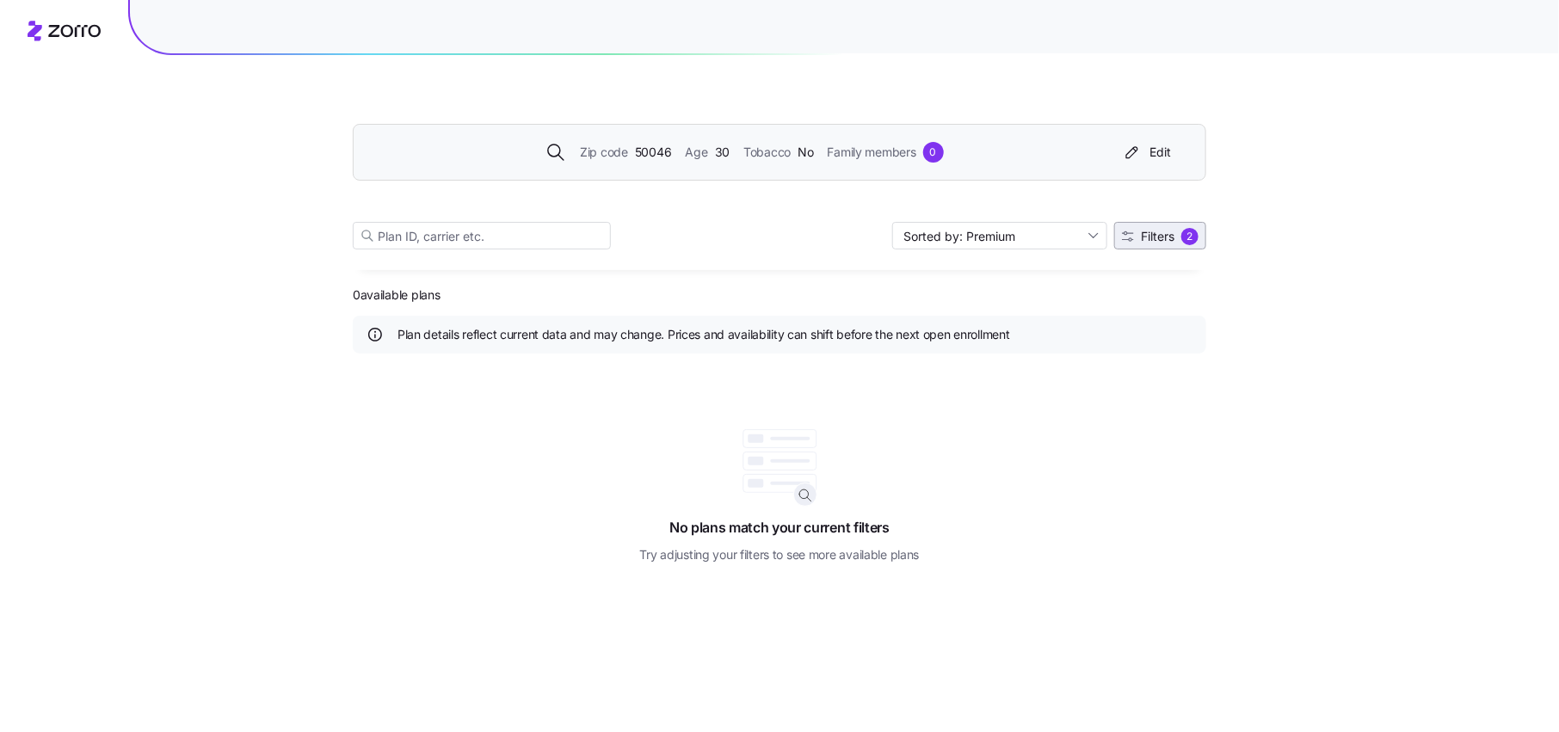
click at [1137, 238] on span "Filters 2" at bounding box center [1160, 236] width 77 height 17
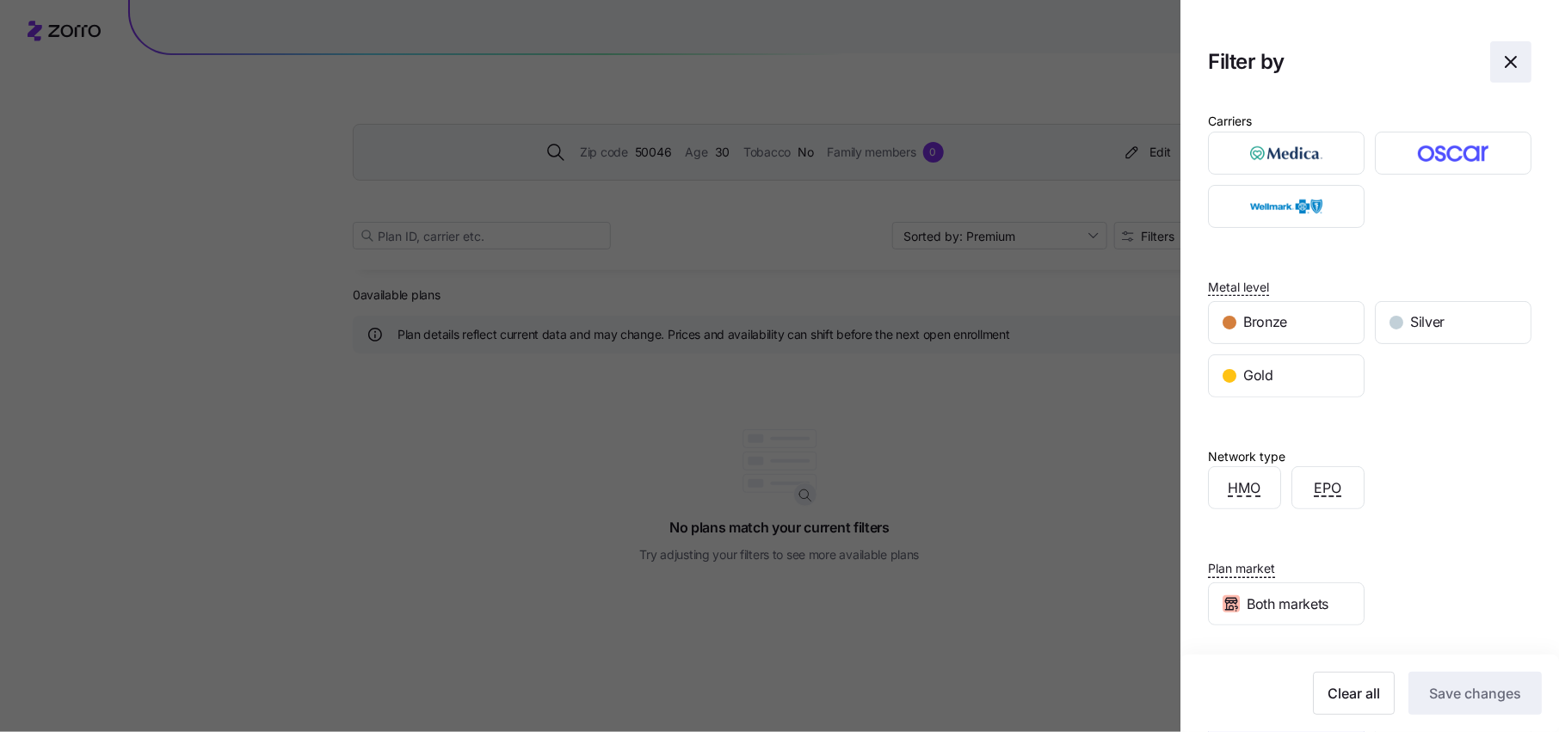
click at [1501, 49] on span "button" at bounding box center [1511, 62] width 40 height 40
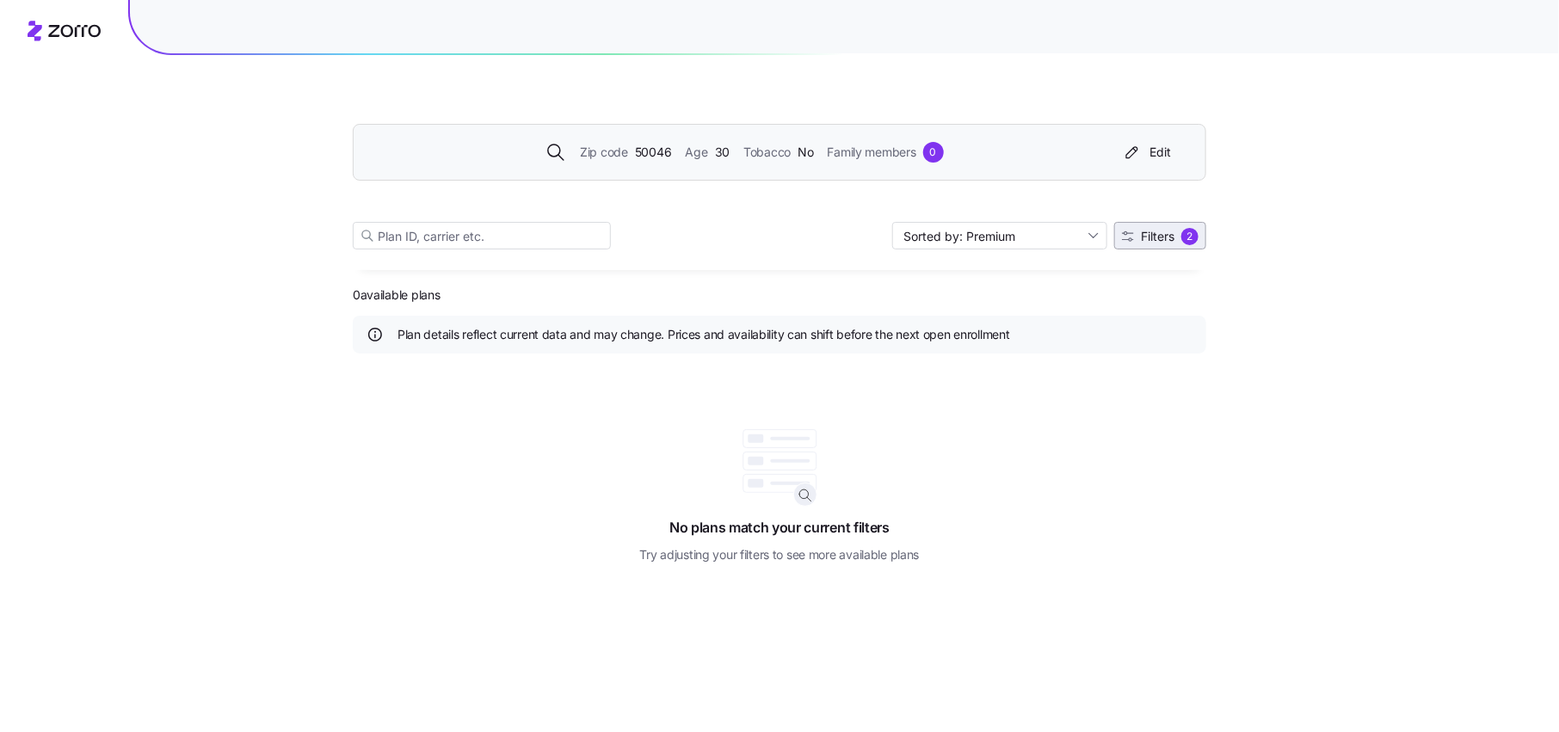
click at [1165, 222] on button "Filters 2" at bounding box center [1160, 236] width 92 height 28
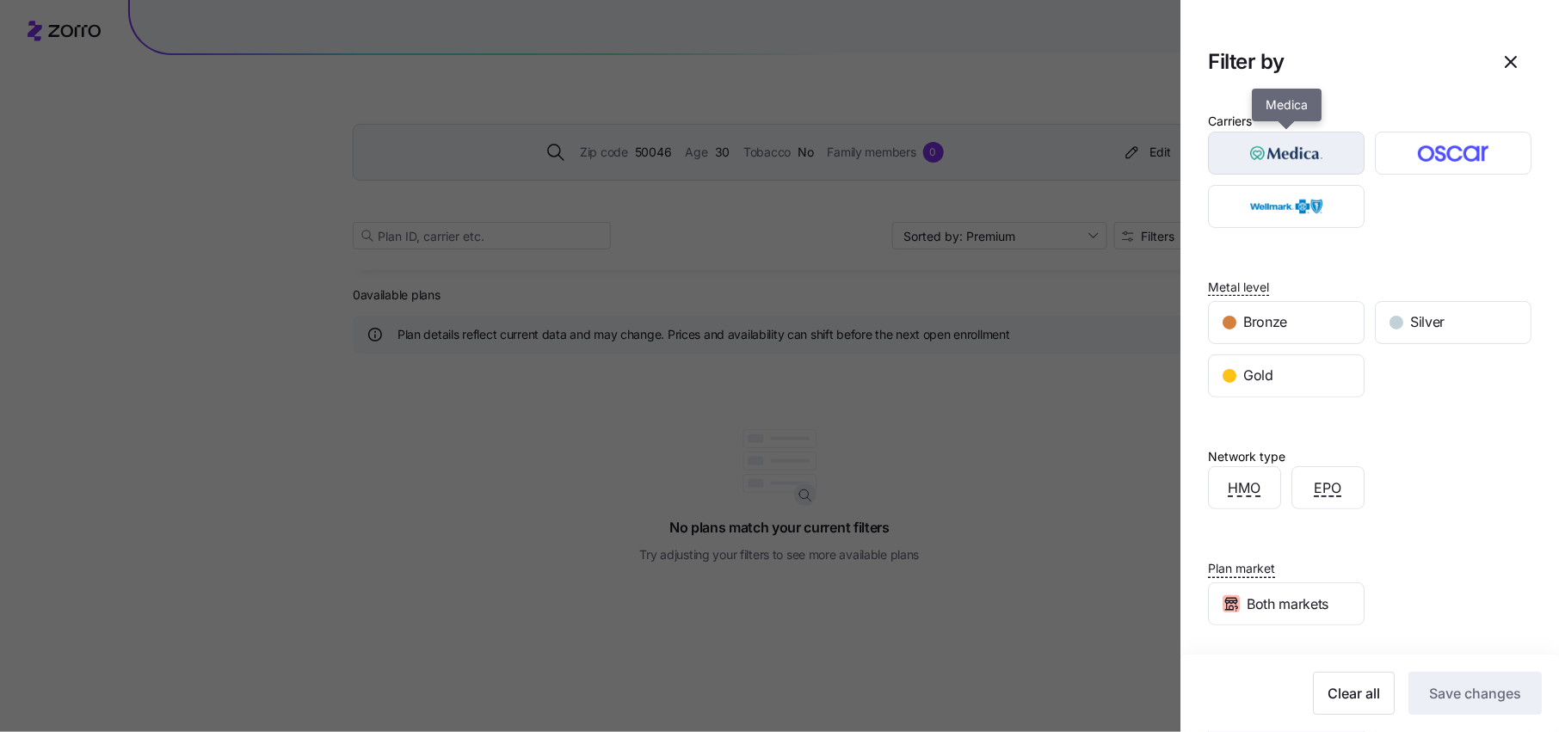
click at [1323, 153] on img "button" at bounding box center [1287, 153] width 126 height 34
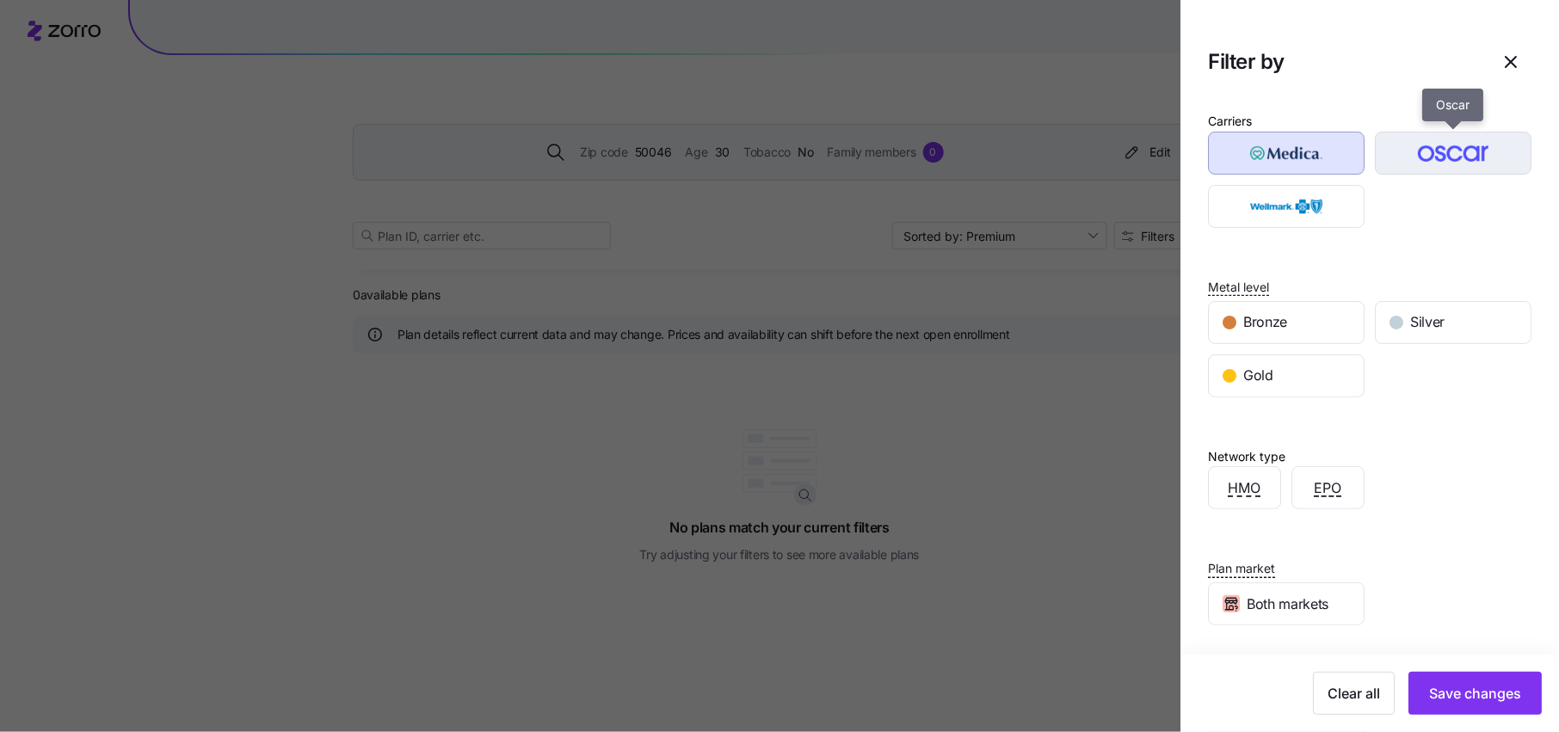
click at [1462, 153] on img "button" at bounding box center [1453, 153] width 126 height 34
click at [1291, 183] on div at bounding box center [1286, 206] width 167 height 53
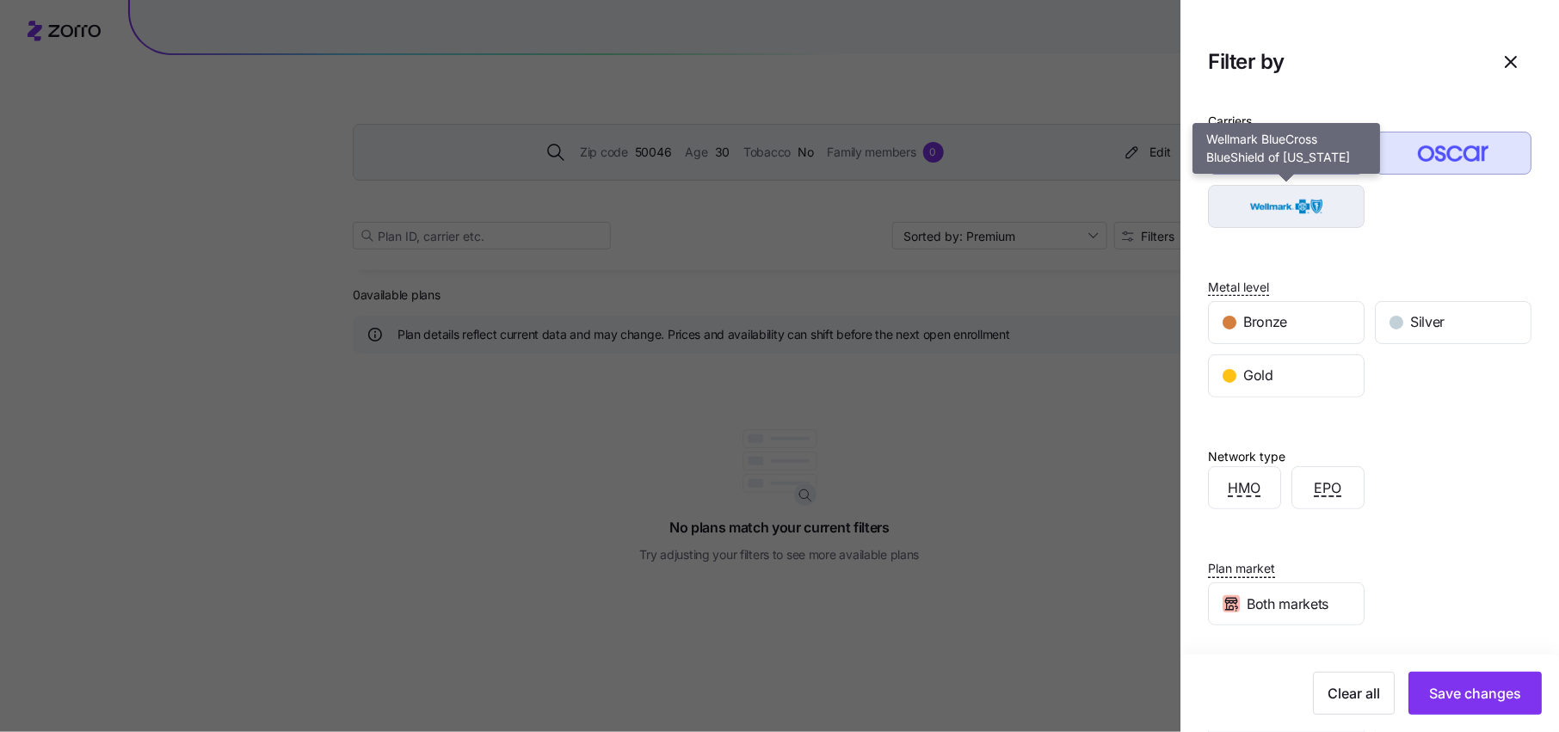
click at [1297, 207] on img "button" at bounding box center [1287, 206] width 126 height 34
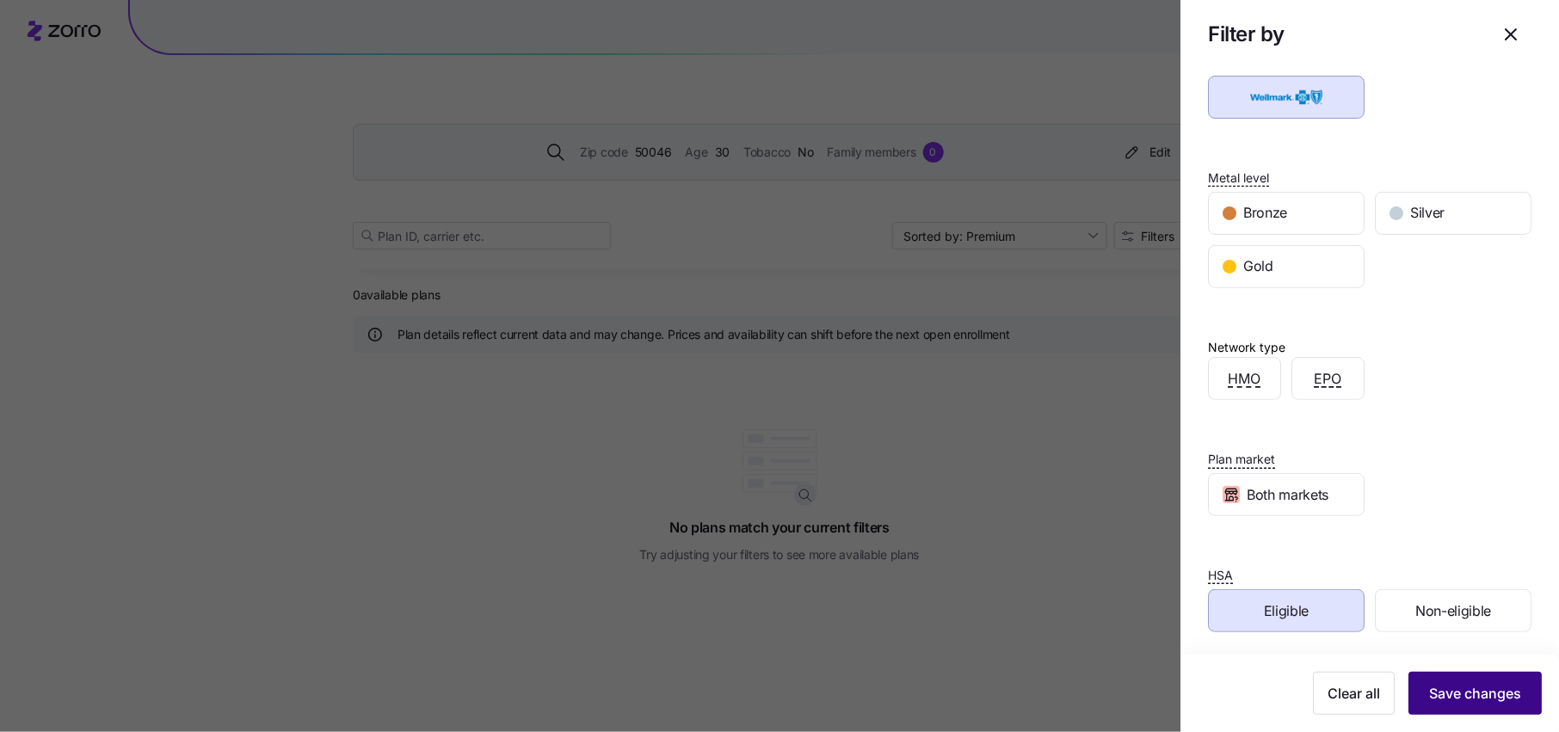
click at [1514, 694] on span "Save changes" at bounding box center [1475, 693] width 92 height 21
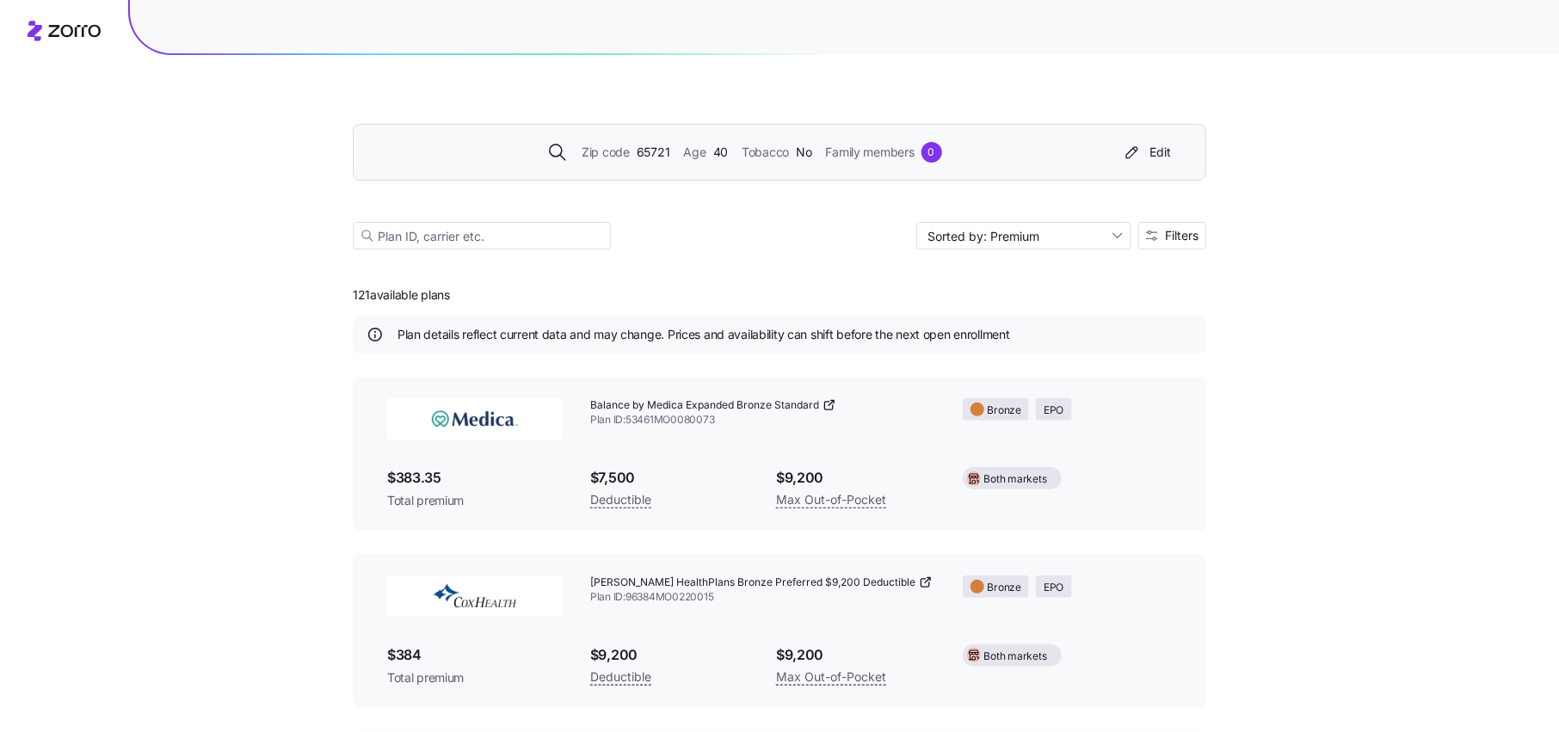
click at [609, 157] on span "Zip code" at bounding box center [606, 152] width 48 height 19
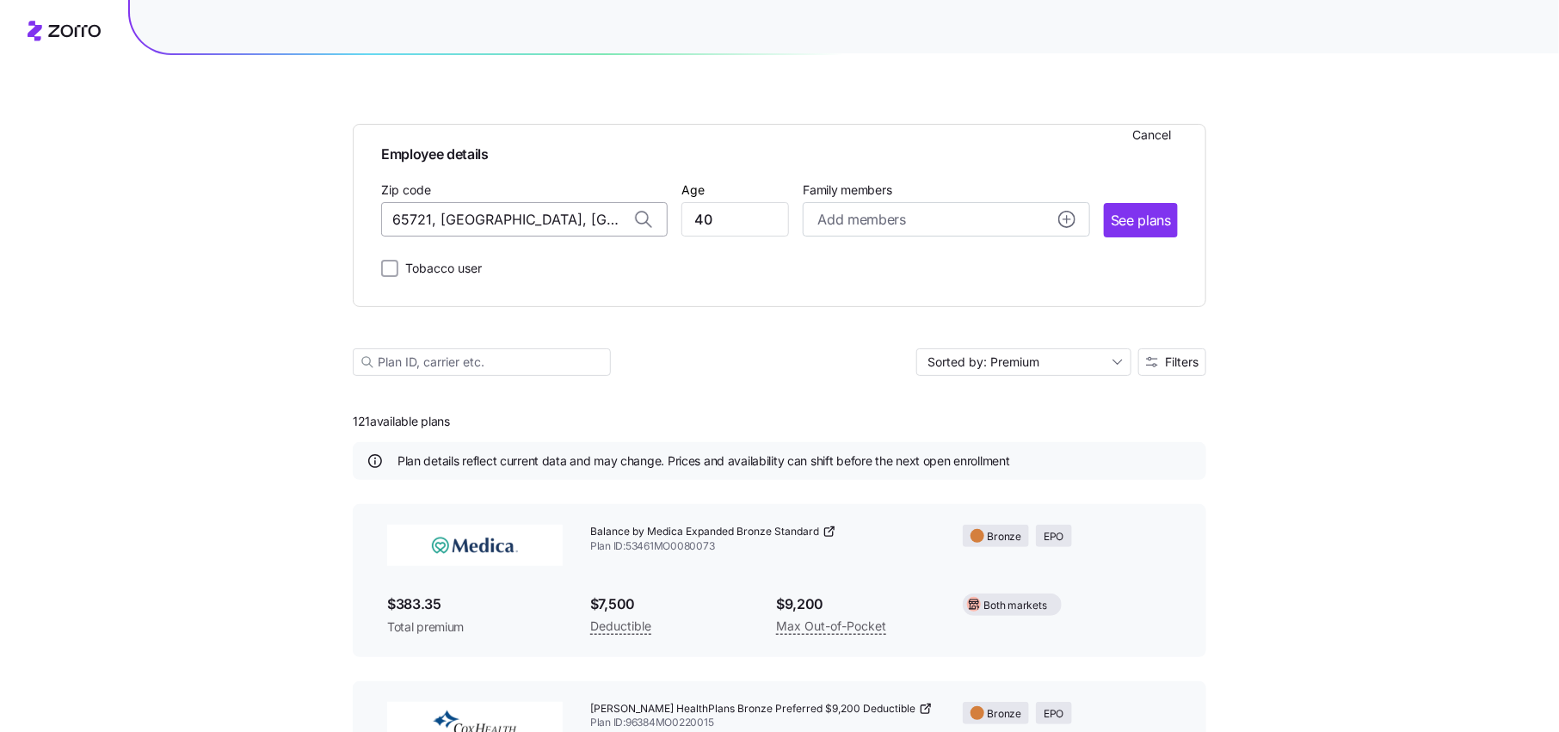
click at [590, 218] on input "65721, Greene County, MO" at bounding box center [524, 219] width 287 height 34
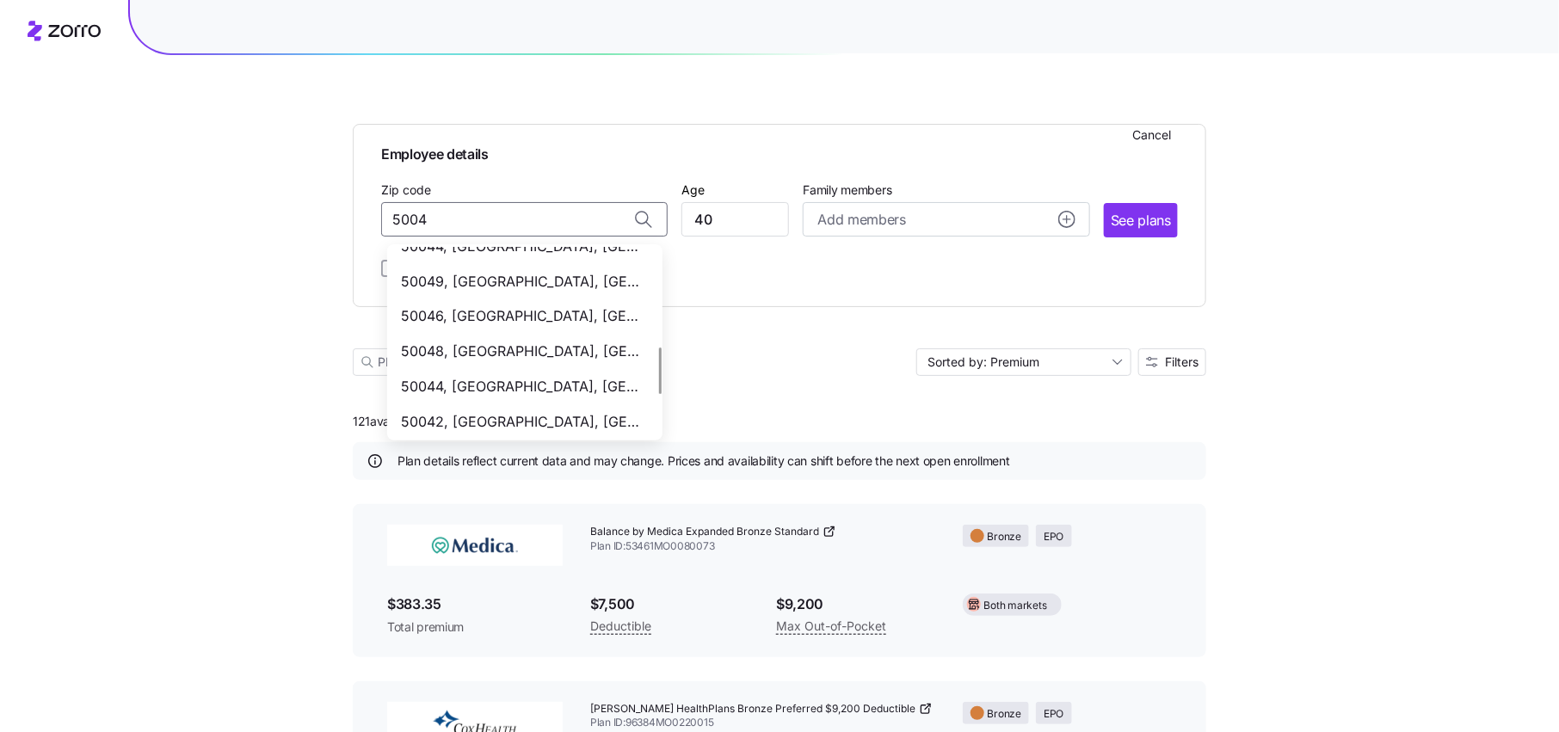
scroll to position [403, 0]
click at [516, 316] on span "50046, [GEOGRAPHIC_DATA], [GEOGRAPHIC_DATA]" at bounding box center [521, 319] width 241 height 22
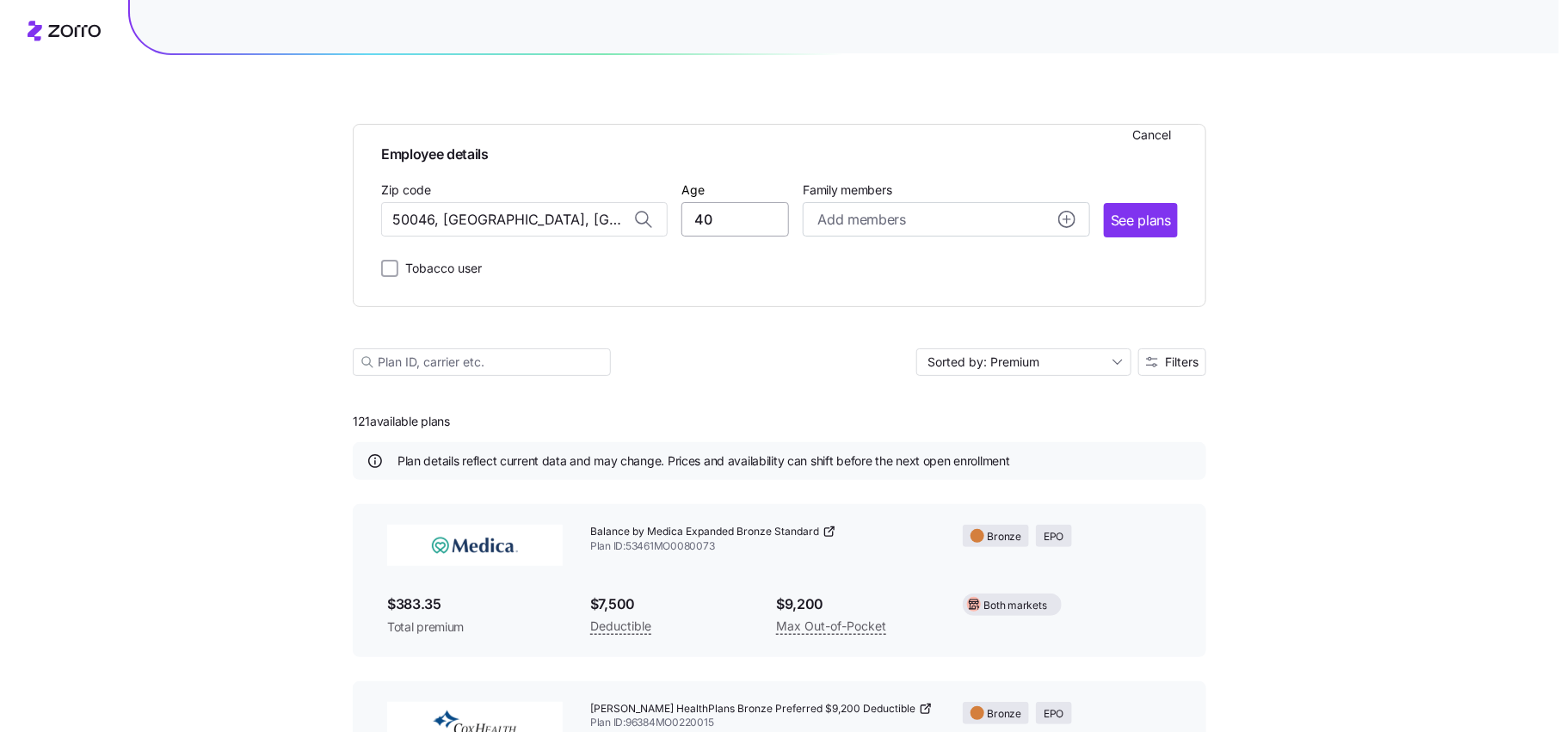
type input "50046, [GEOGRAPHIC_DATA], [GEOGRAPHIC_DATA]"
click at [739, 214] on input "40" at bounding box center [735, 219] width 108 height 34
type input "30"
click at [1150, 228] on span "See plans" at bounding box center [1141, 221] width 60 height 22
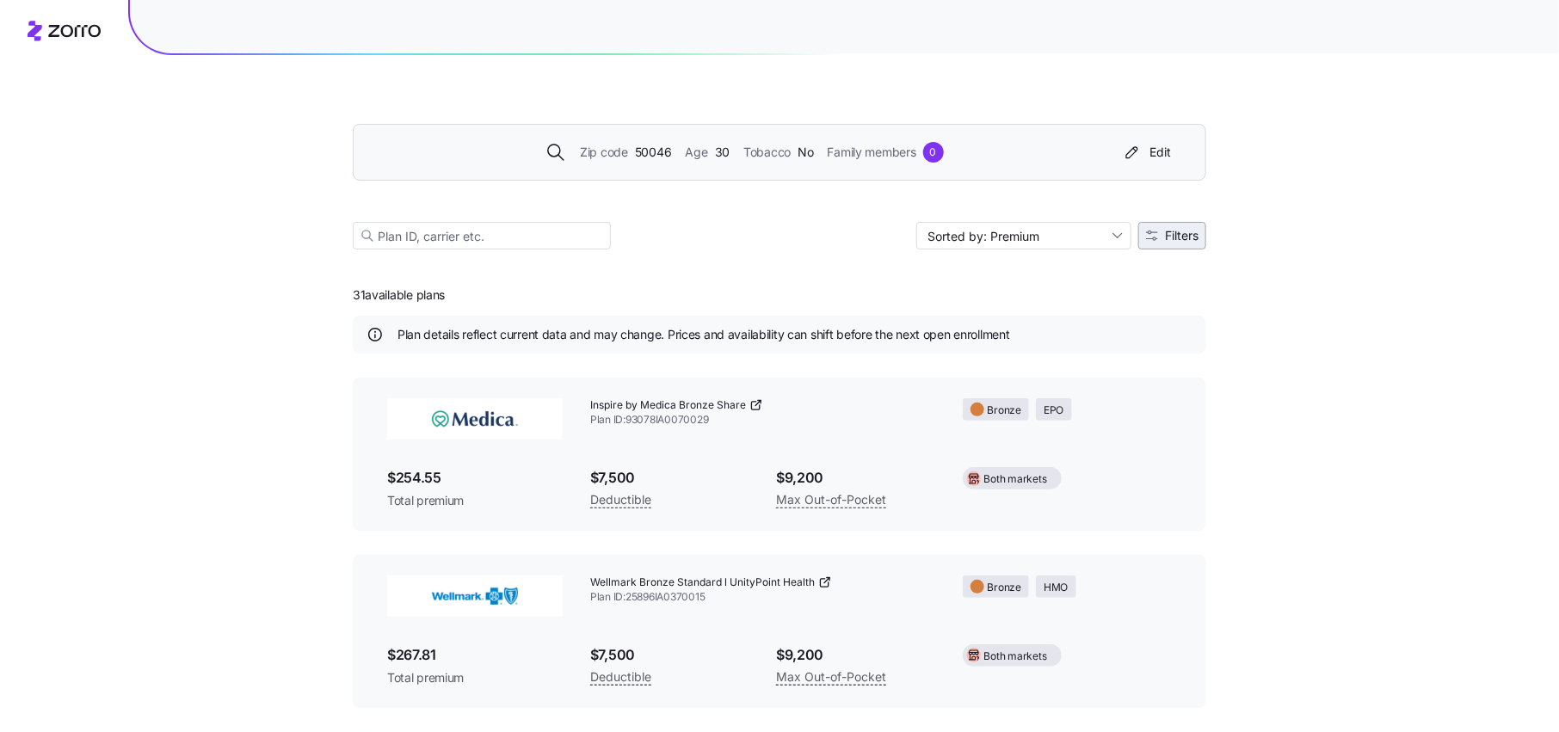
click at [1183, 239] on span "Filters" at bounding box center [1182, 236] width 34 height 12
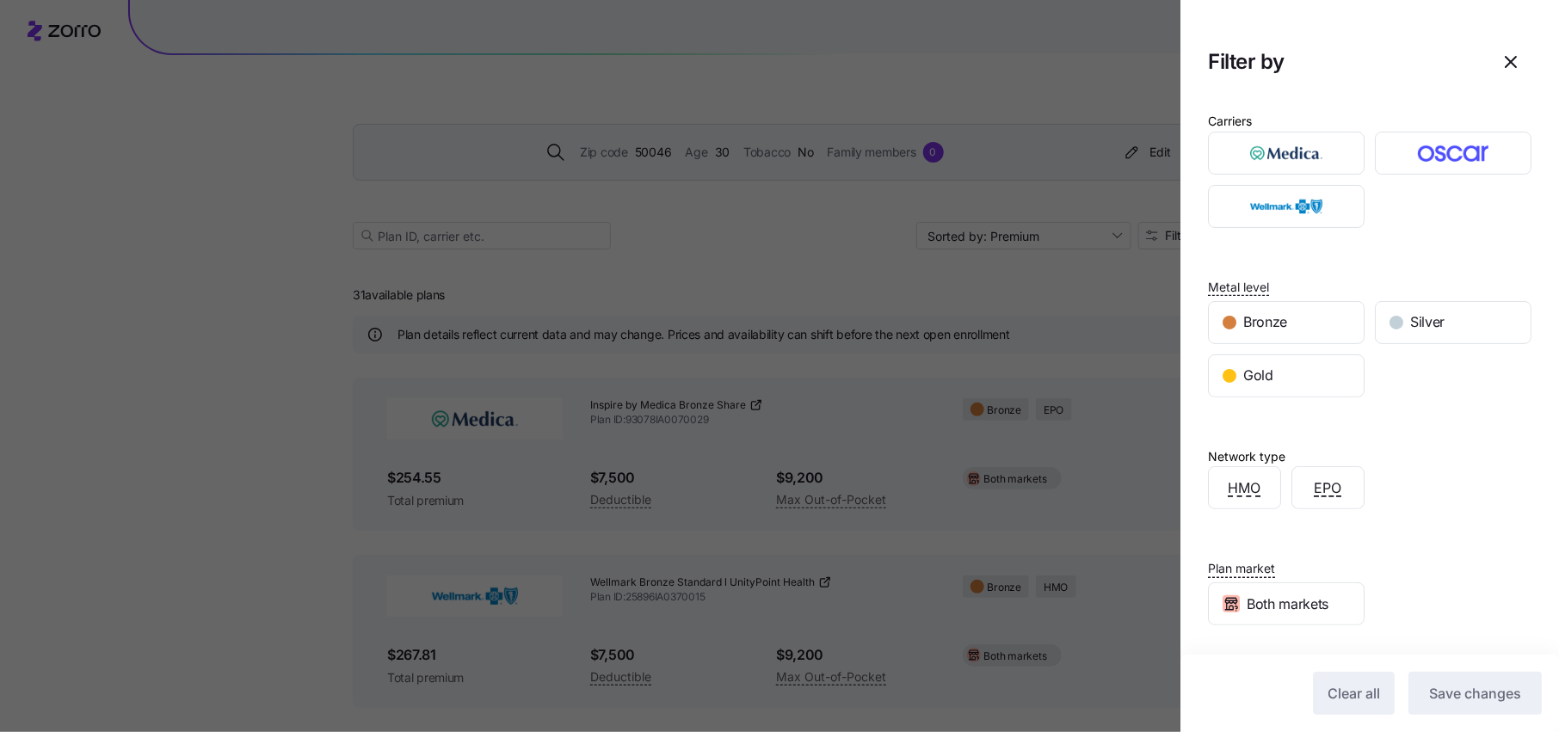
scroll to position [109, 0]
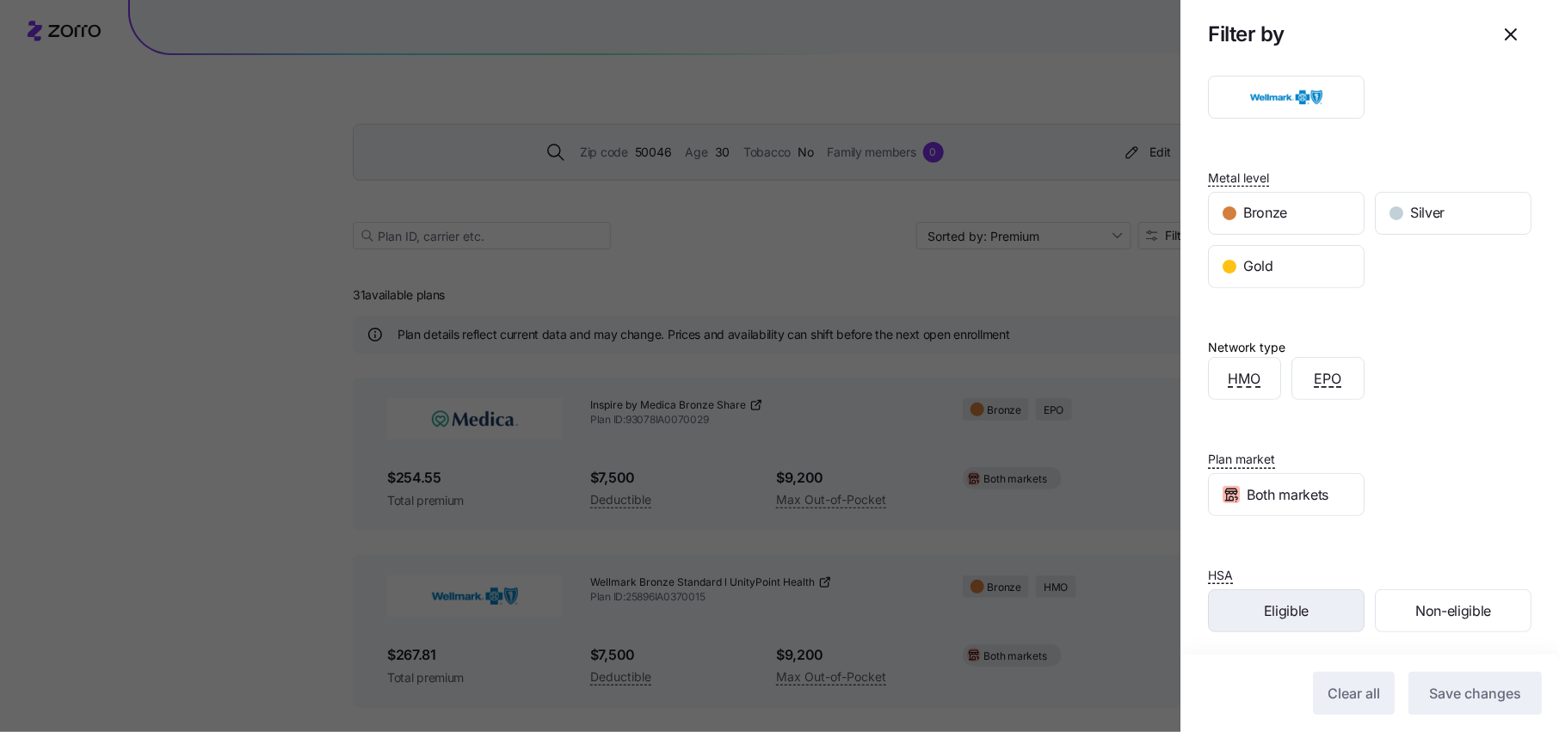
click at [1273, 611] on span "Eligible" at bounding box center [1286, 612] width 45 height 22
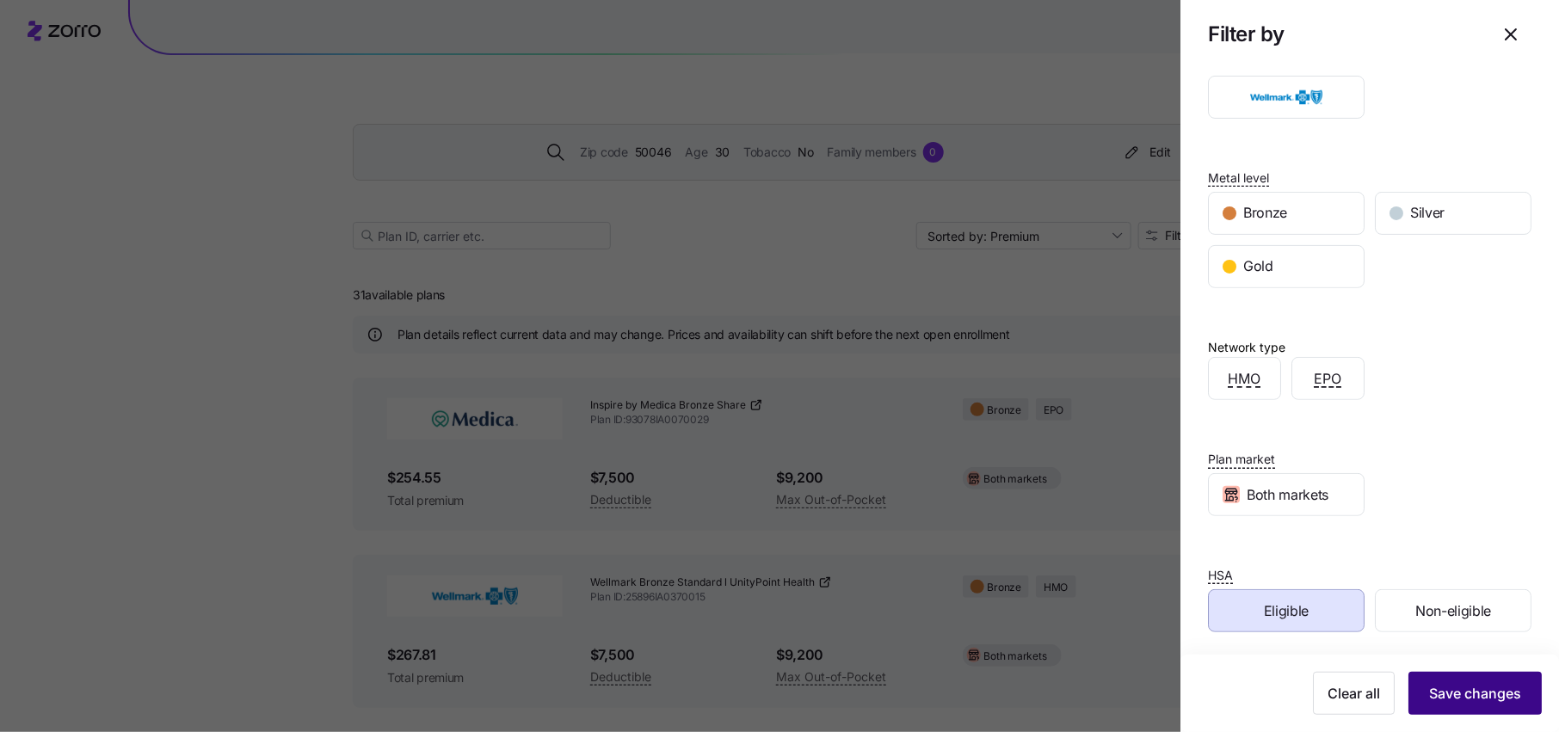
click at [1496, 699] on span "Save changes" at bounding box center [1475, 693] width 92 height 21
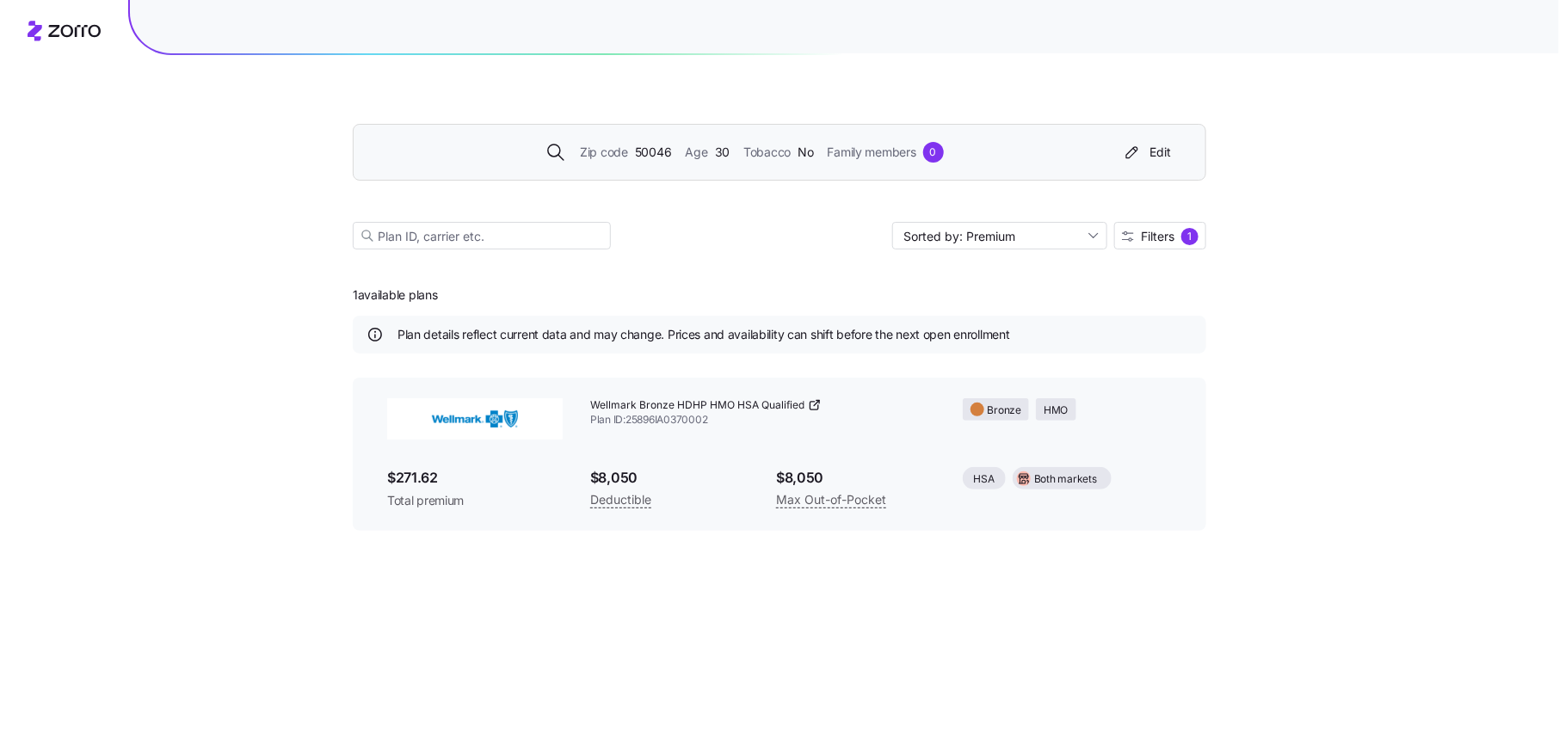
click at [341, 259] on div "Zip code 50046 Age 30 Tobacco No Family members 0 Edit Sorted by: Premium Filte…" at bounding box center [779, 366] width 1559 height 732
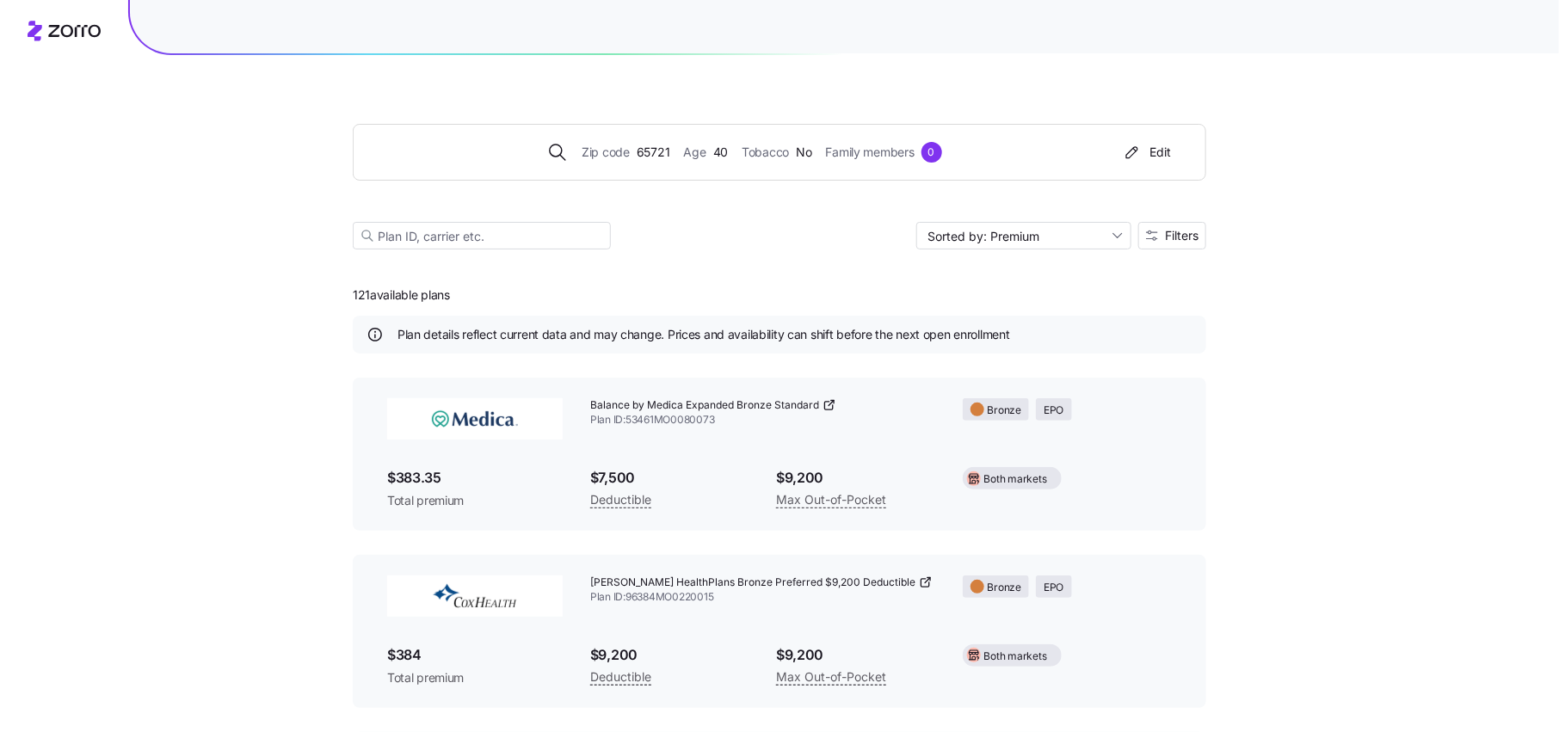
click at [706, 222] on div "Sorted by: Premium Filters" at bounding box center [780, 236] width 854 height 28
click at [645, 150] on span "65721" at bounding box center [654, 152] width 34 height 19
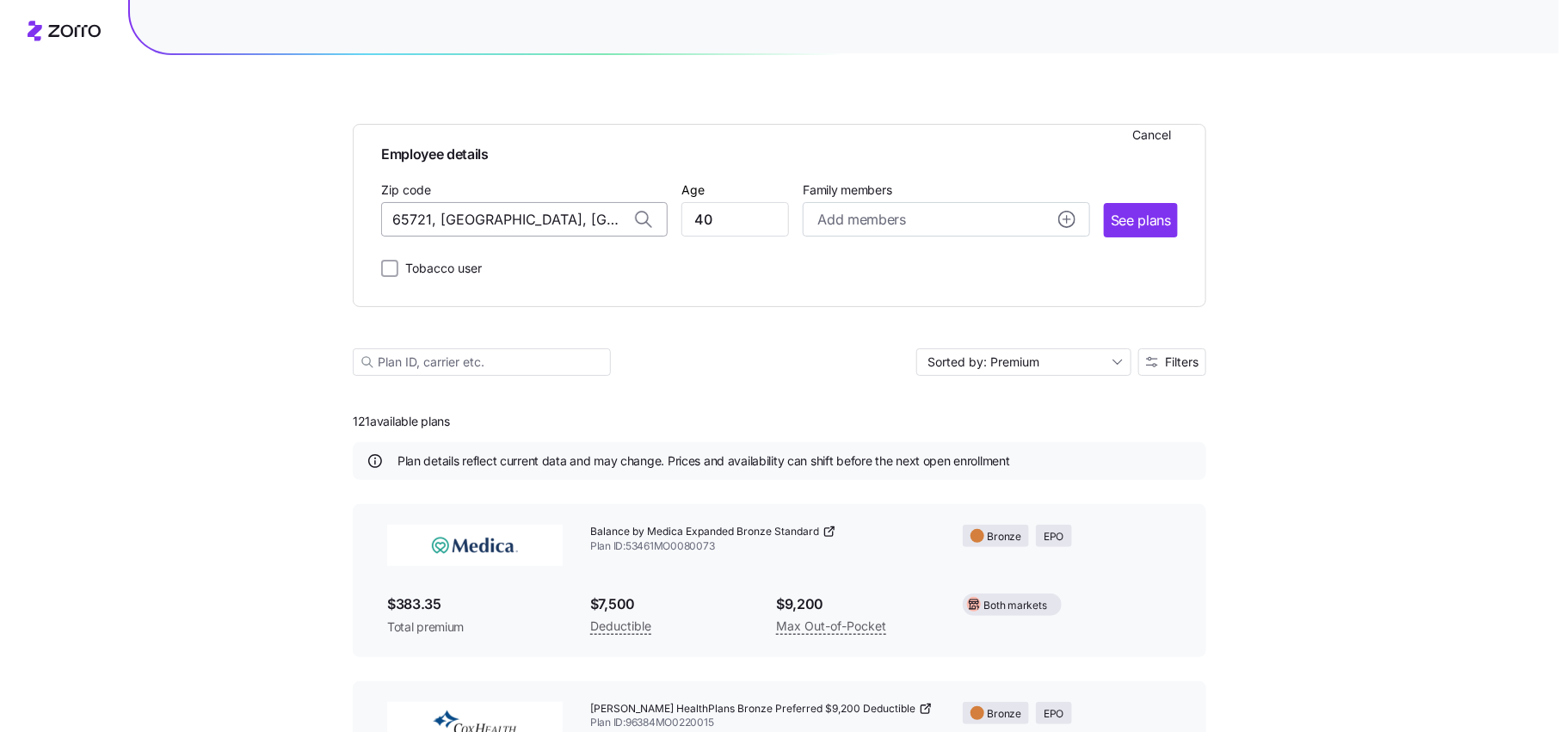
click at [523, 219] on input "65721, Greene County, MO" at bounding box center [524, 219] width 287 height 34
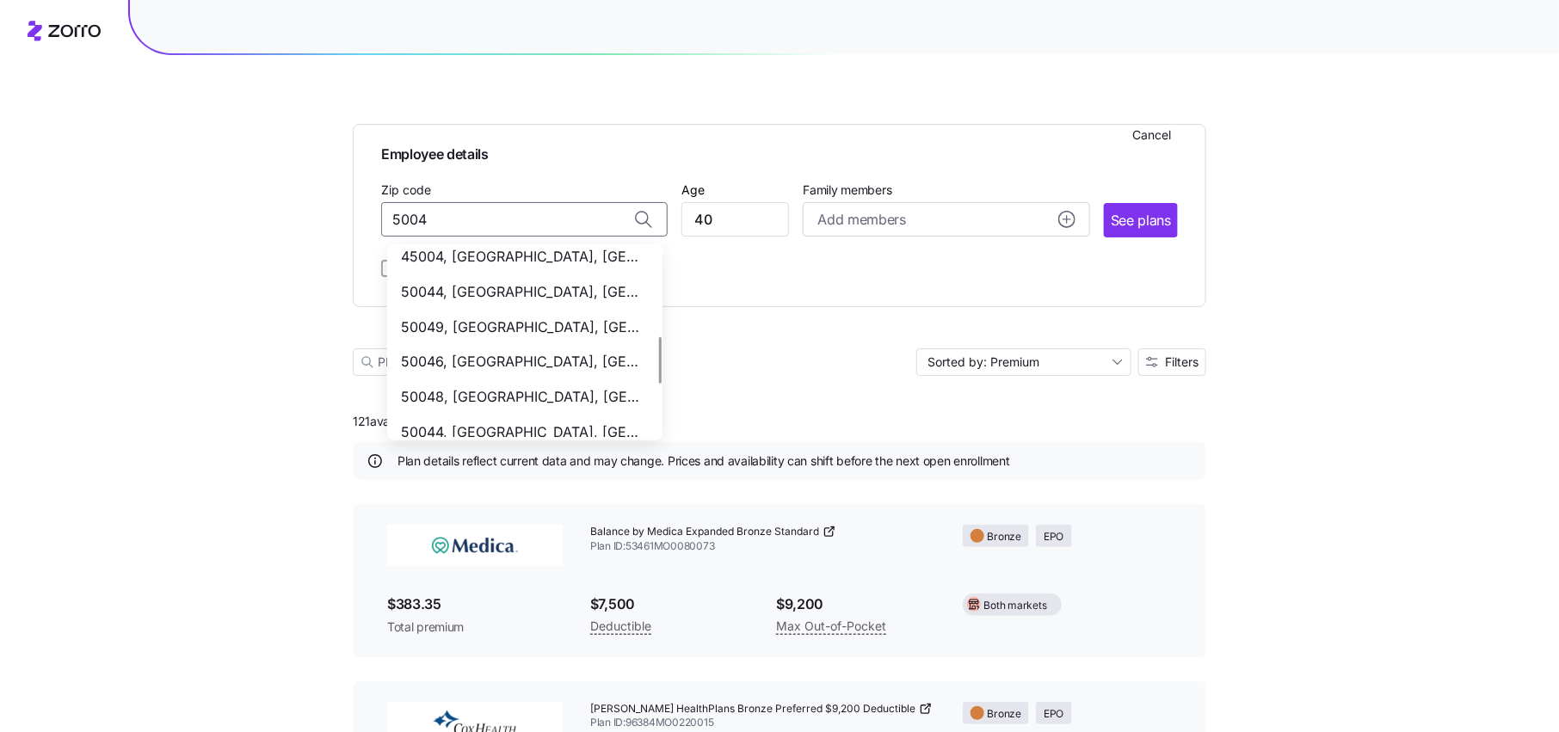
scroll to position [392, 0]
click at [502, 329] on span "50046, [GEOGRAPHIC_DATA], [GEOGRAPHIC_DATA]" at bounding box center [521, 329] width 241 height 22
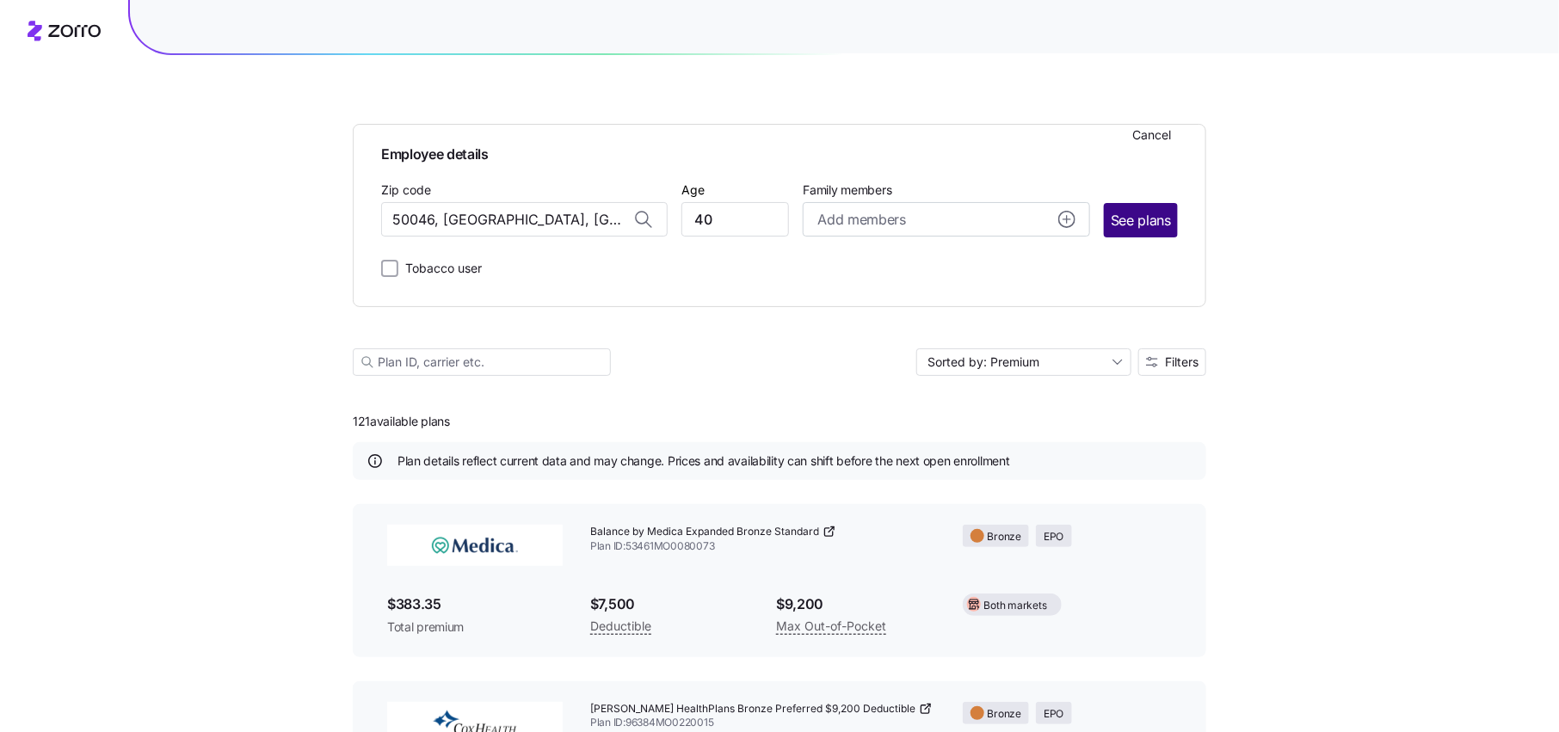
type input "50046, [GEOGRAPHIC_DATA], [GEOGRAPHIC_DATA]"
click at [1169, 205] on button "See plans" at bounding box center [1141, 220] width 74 height 34
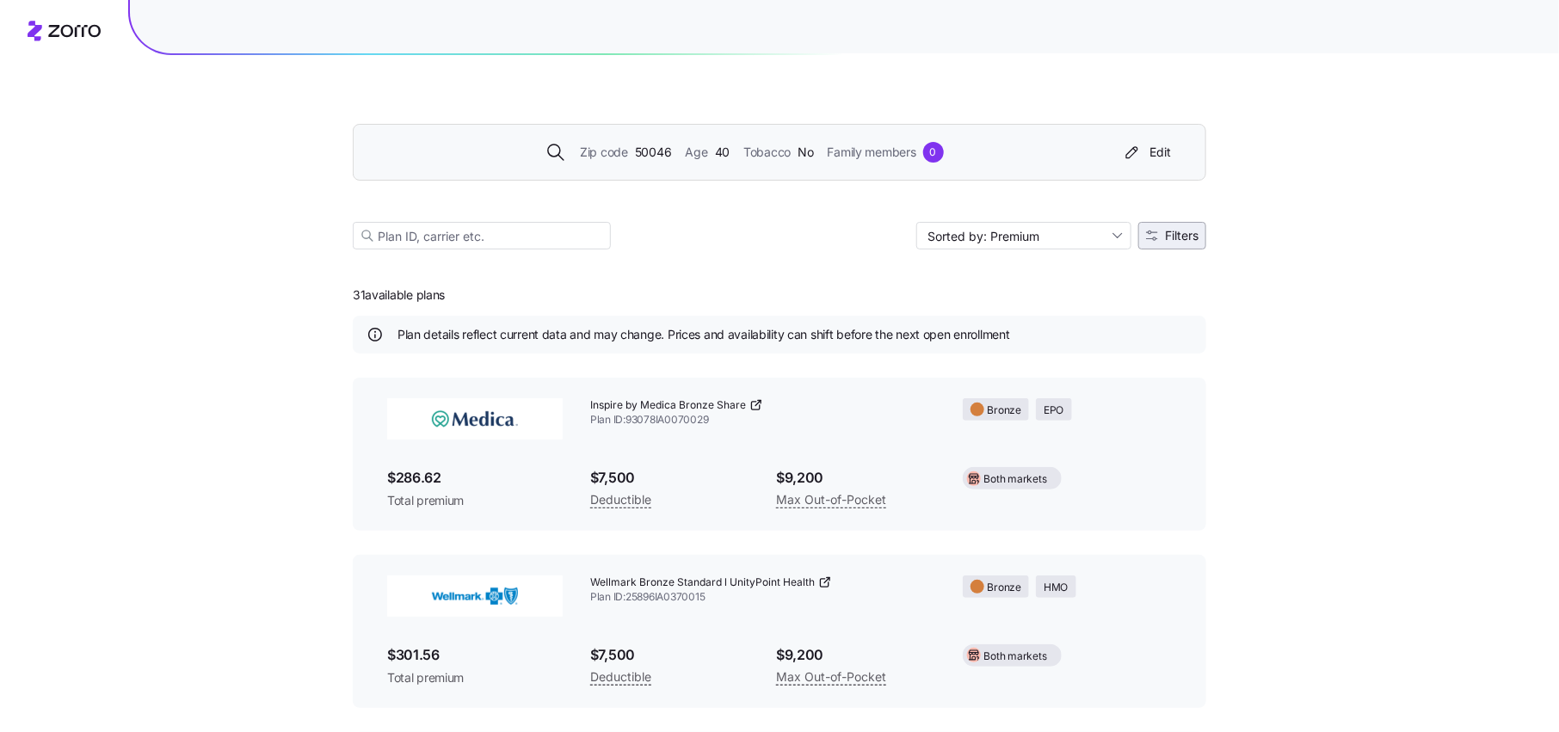
click at [1174, 230] on span "Filters" at bounding box center [1182, 236] width 34 height 12
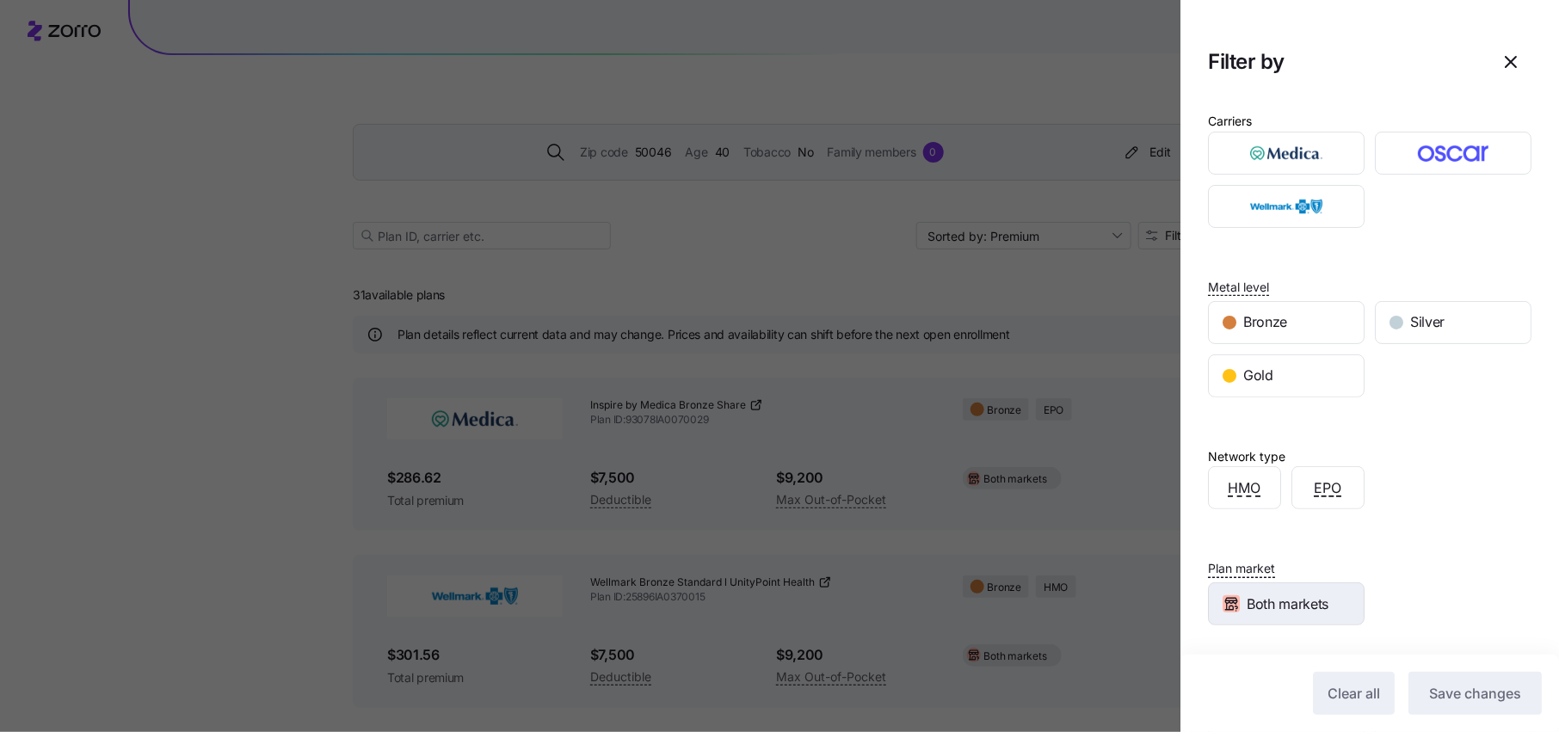
scroll to position [109, 0]
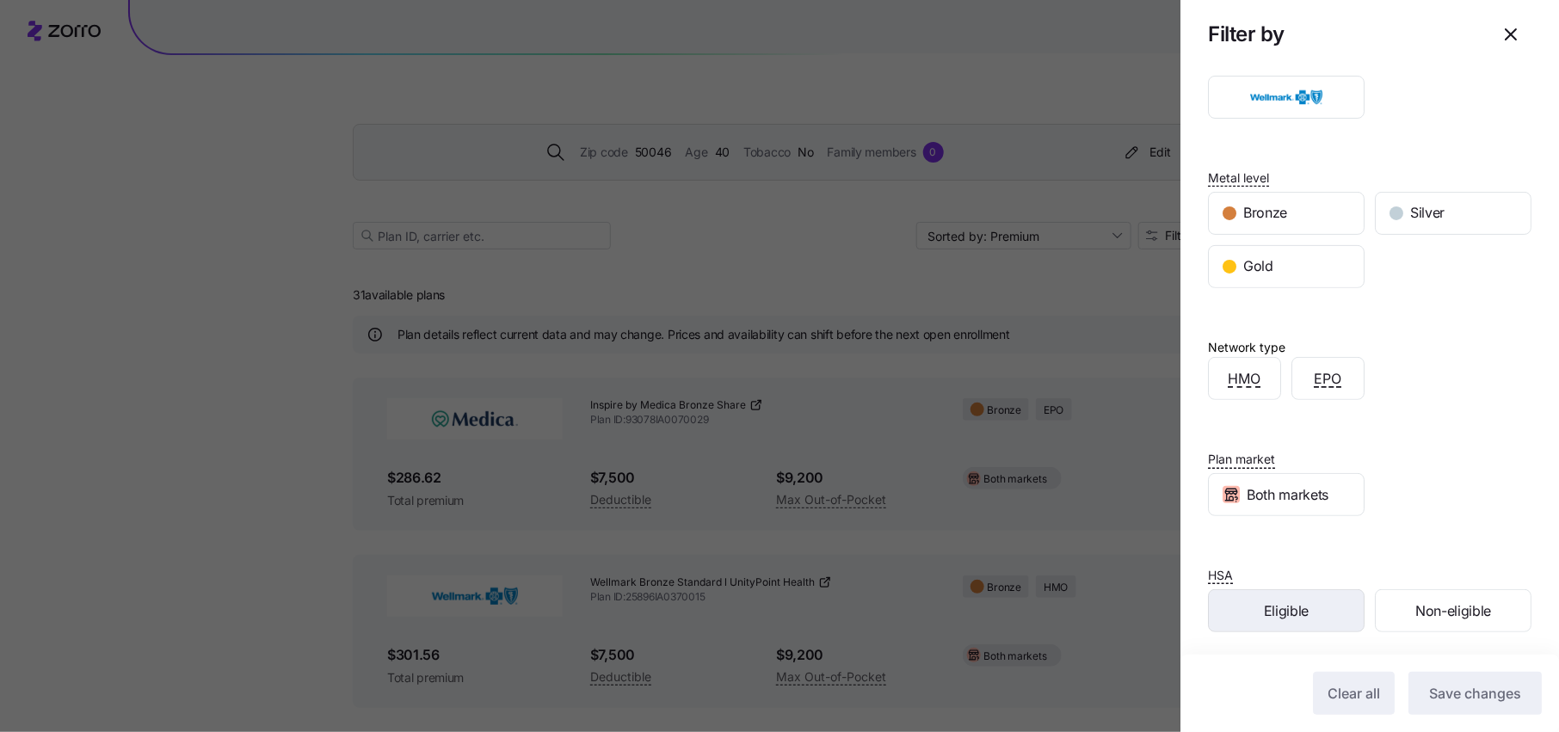
click at [1254, 607] on div "Eligible" at bounding box center [1286, 610] width 155 height 41
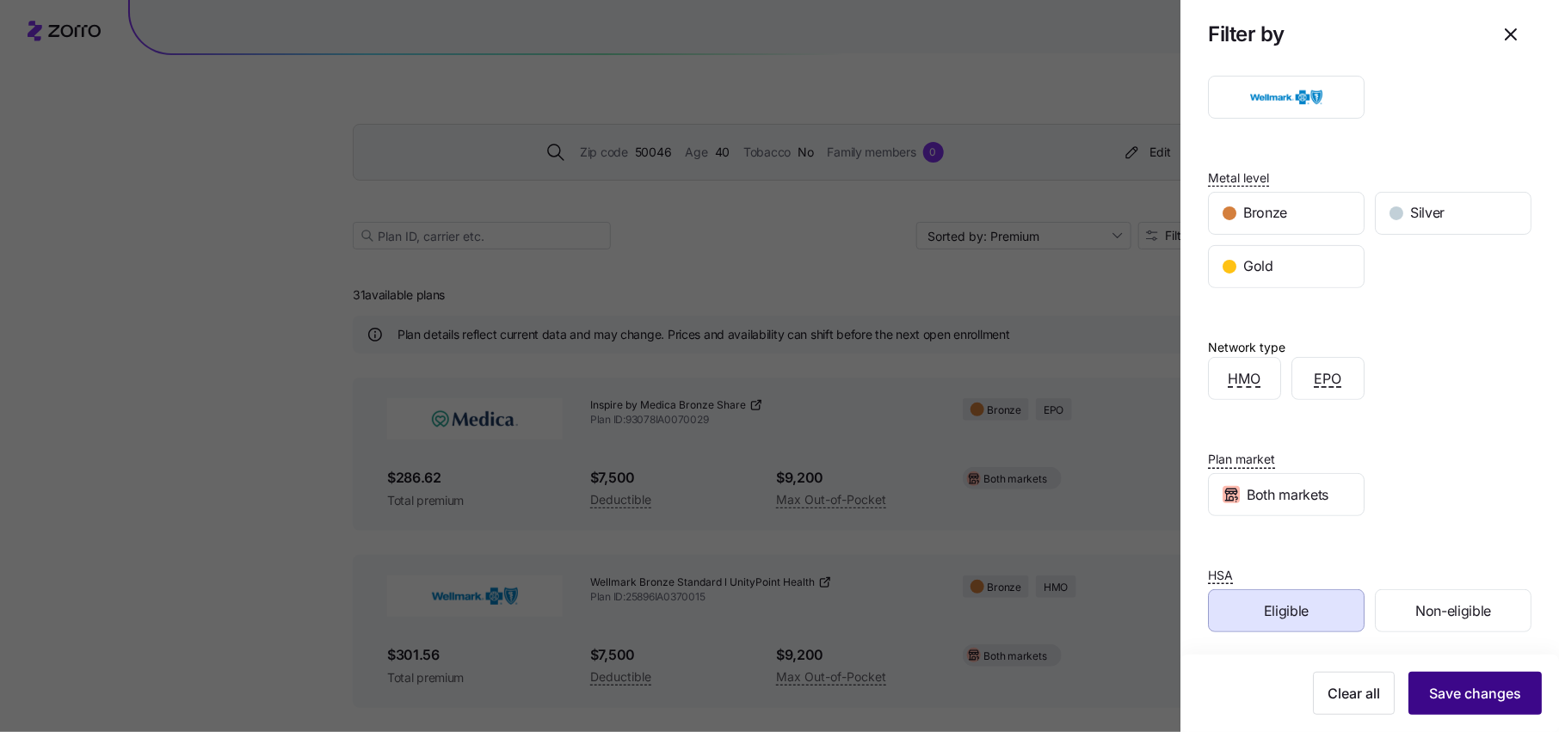
click at [1452, 704] on button "Save changes" at bounding box center [1475, 693] width 133 height 43
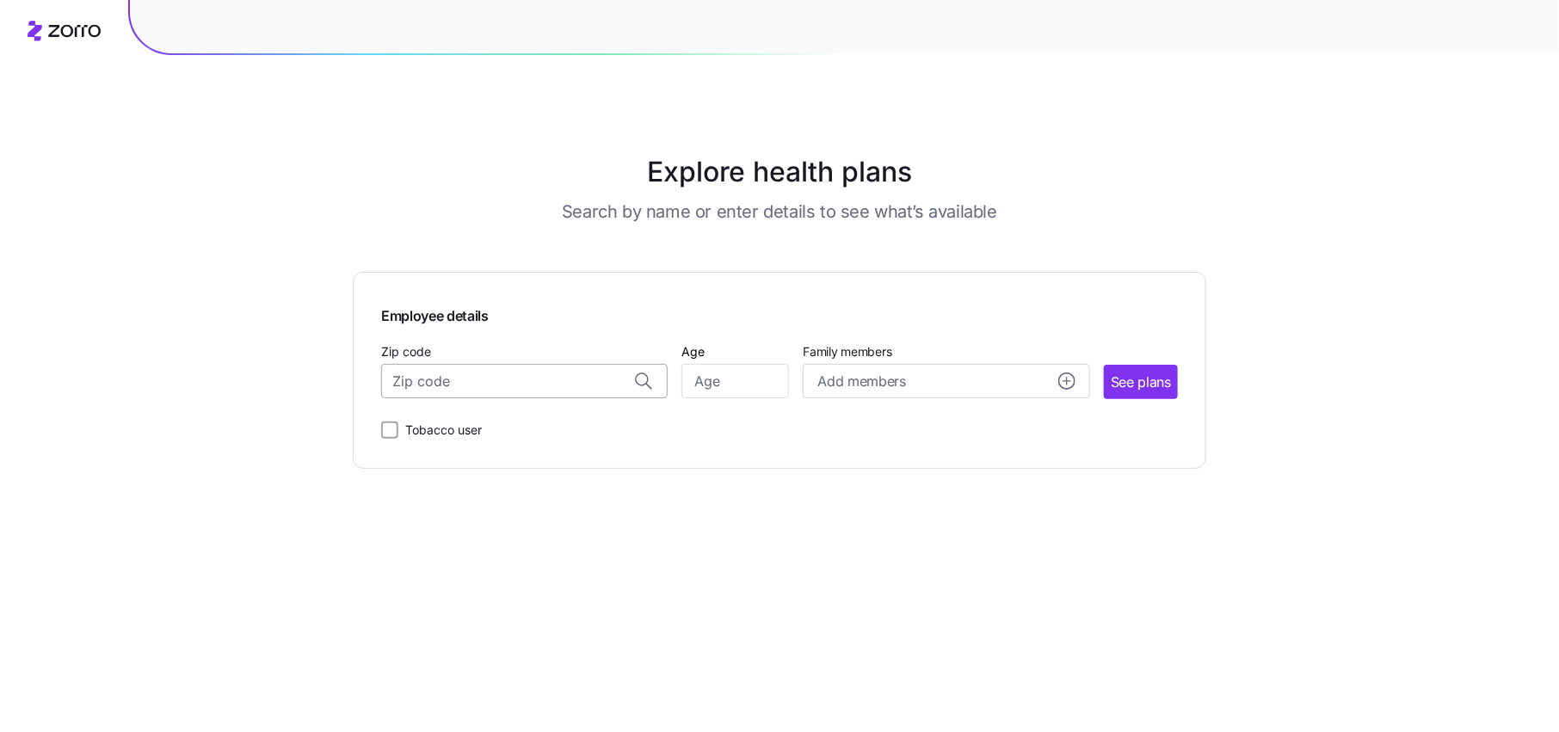
click at [558, 398] on input "Zip code" at bounding box center [524, 381] width 287 height 34
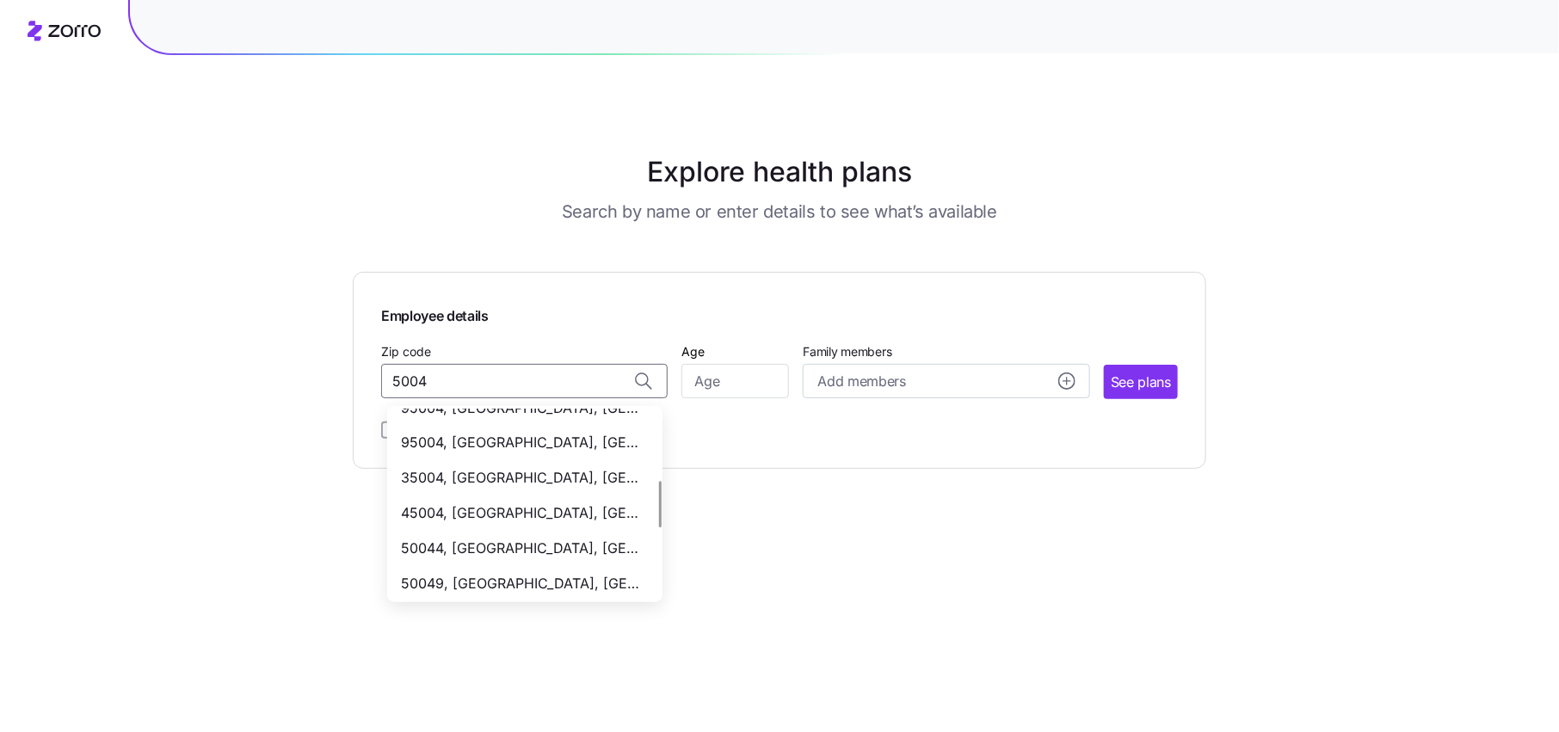
scroll to position [385, 0]
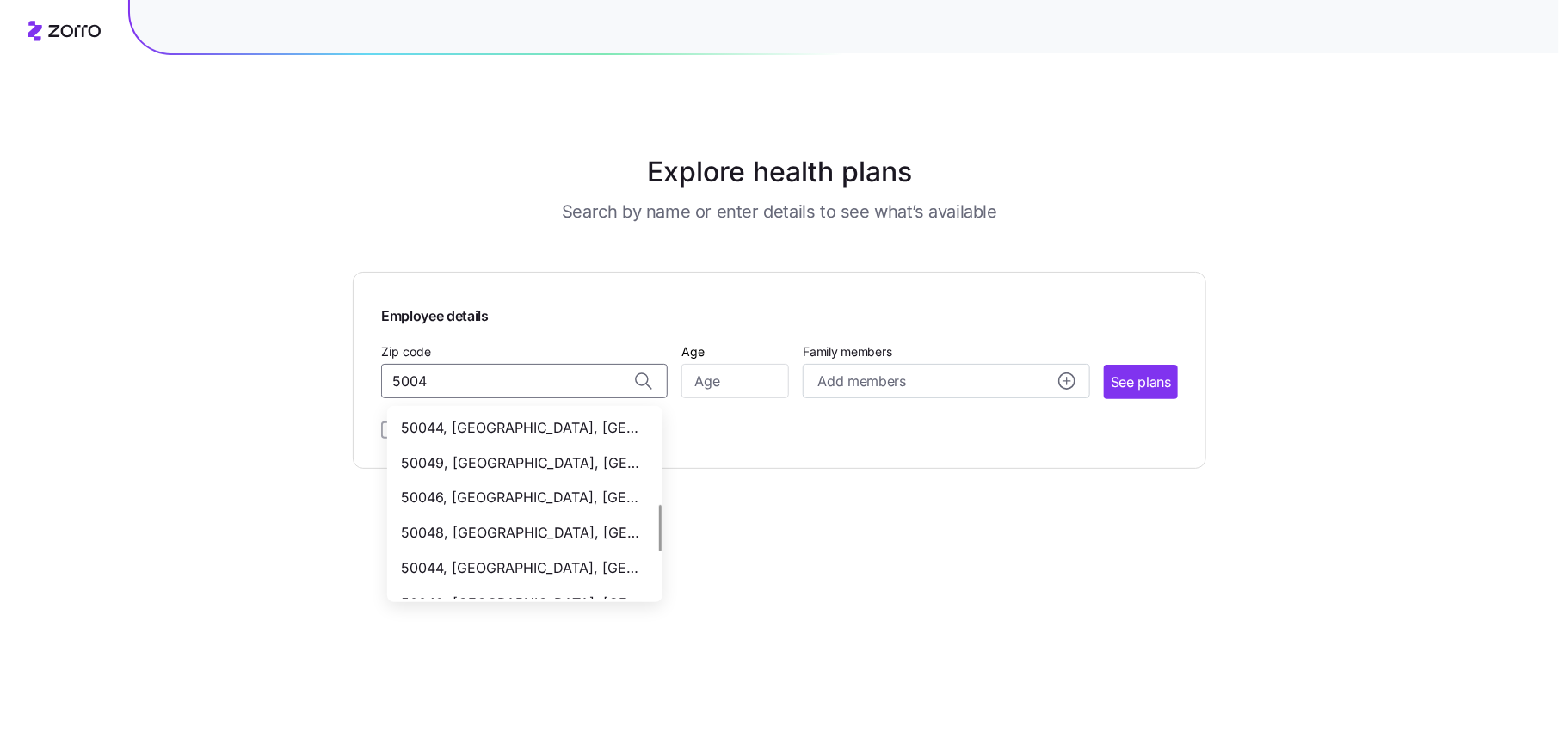
click at [528, 490] on span "50046, [GEOGRAPHIC_DATA], [GEOGRAPHIC_DATA]" at bounding box center [521, 498] width 241 height 22
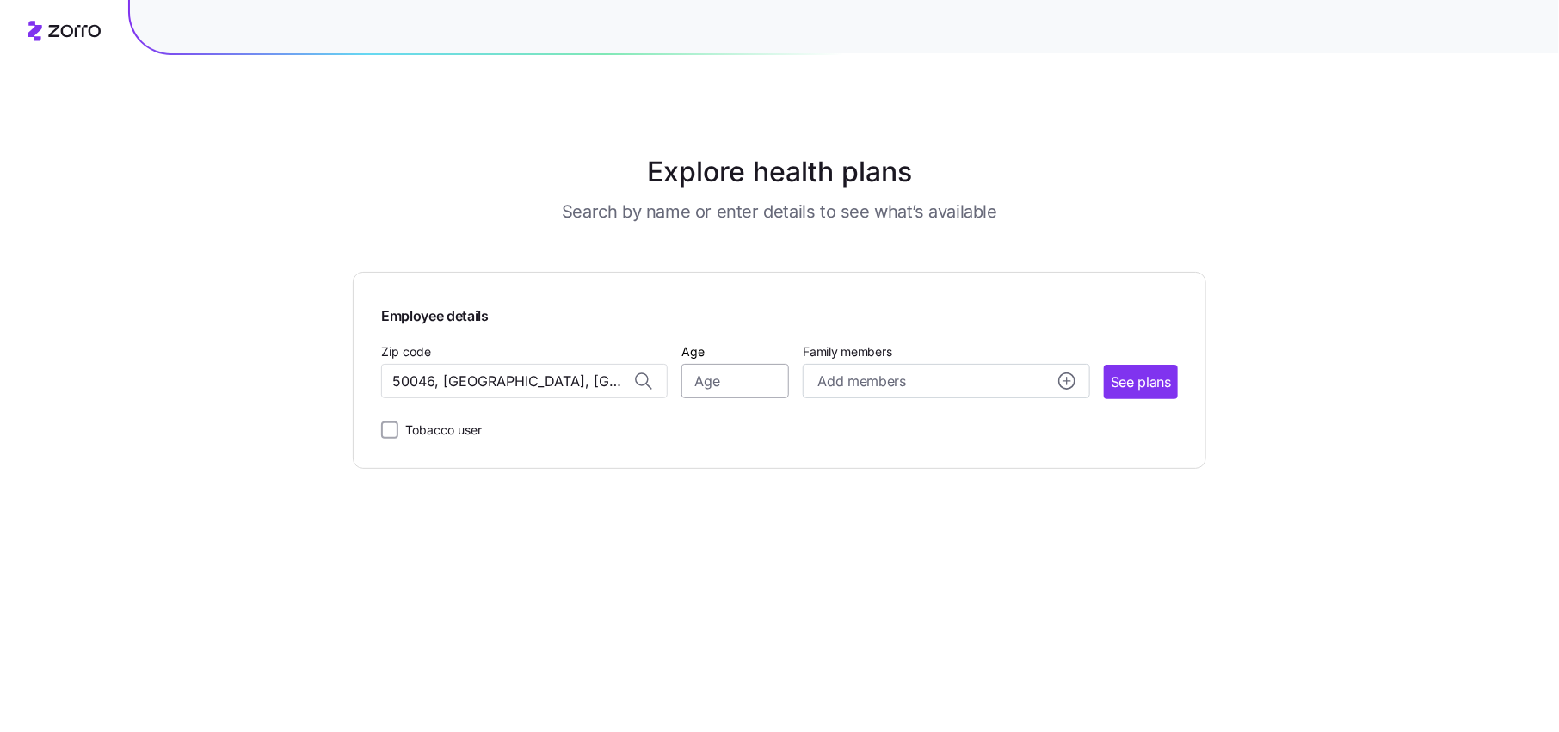
type input "50046, [GEOGRAPHIC_DATA], [GEOGRAPHIC_DATA]"
click at [702, 385] on input "Age" at bounding box center [735, 381] width 108 height 34
type input "30"
click at [1154, 381] on span "See plans" at bounding box center [1141, 383] width 60 height 22
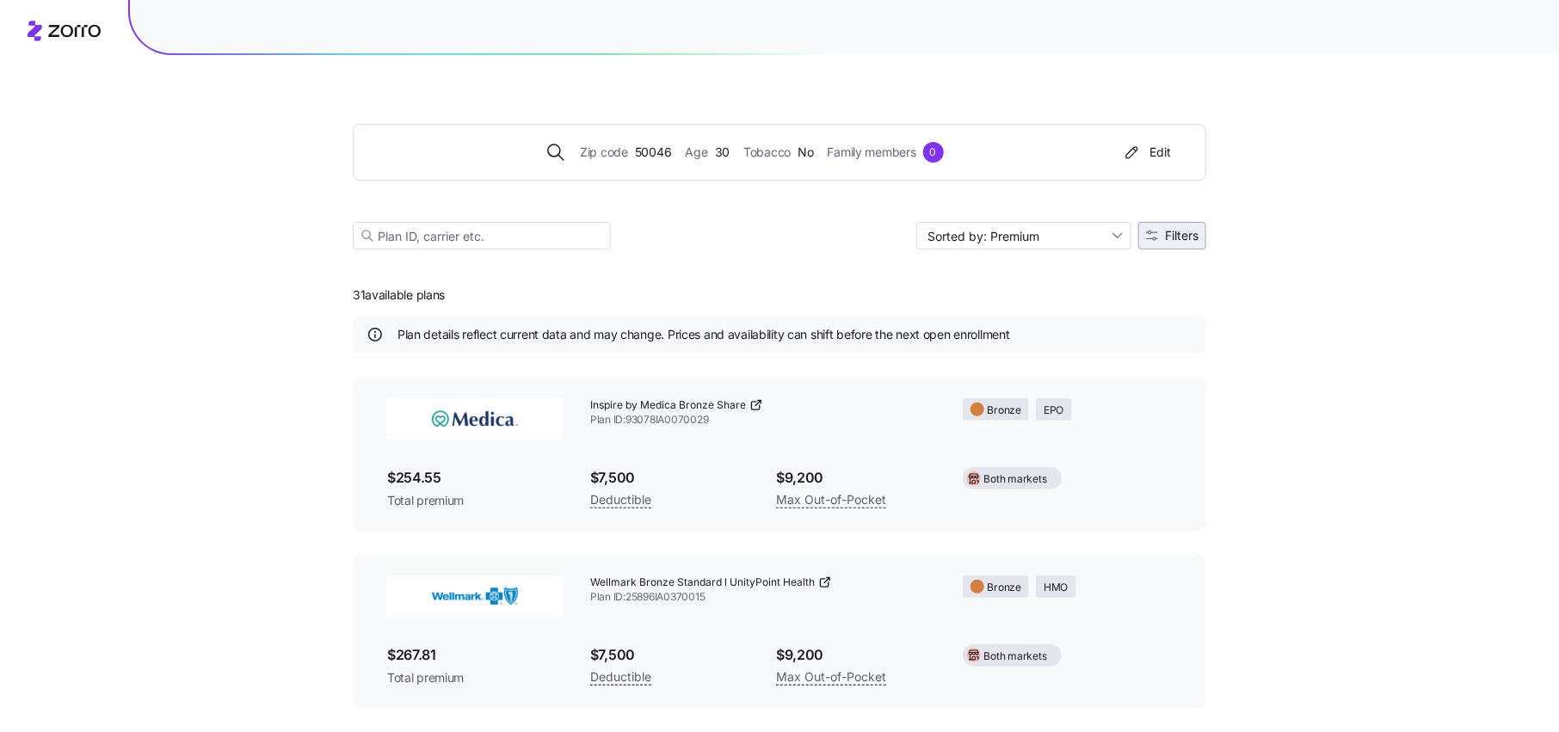
click at [1185, 238] on span "Filters" at bounding box center [1182, 236] width 34 height 12
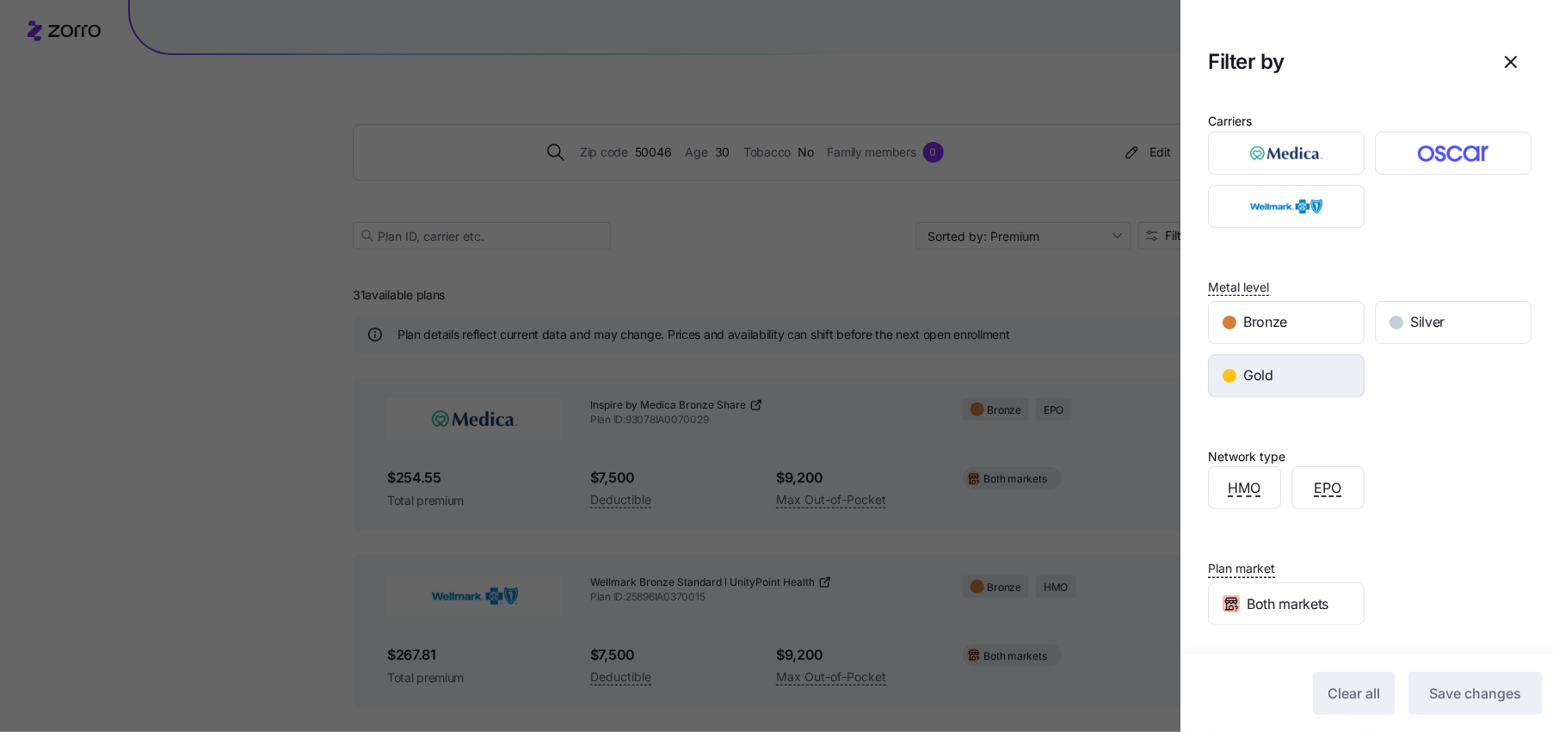
scroll to position [109, 0]
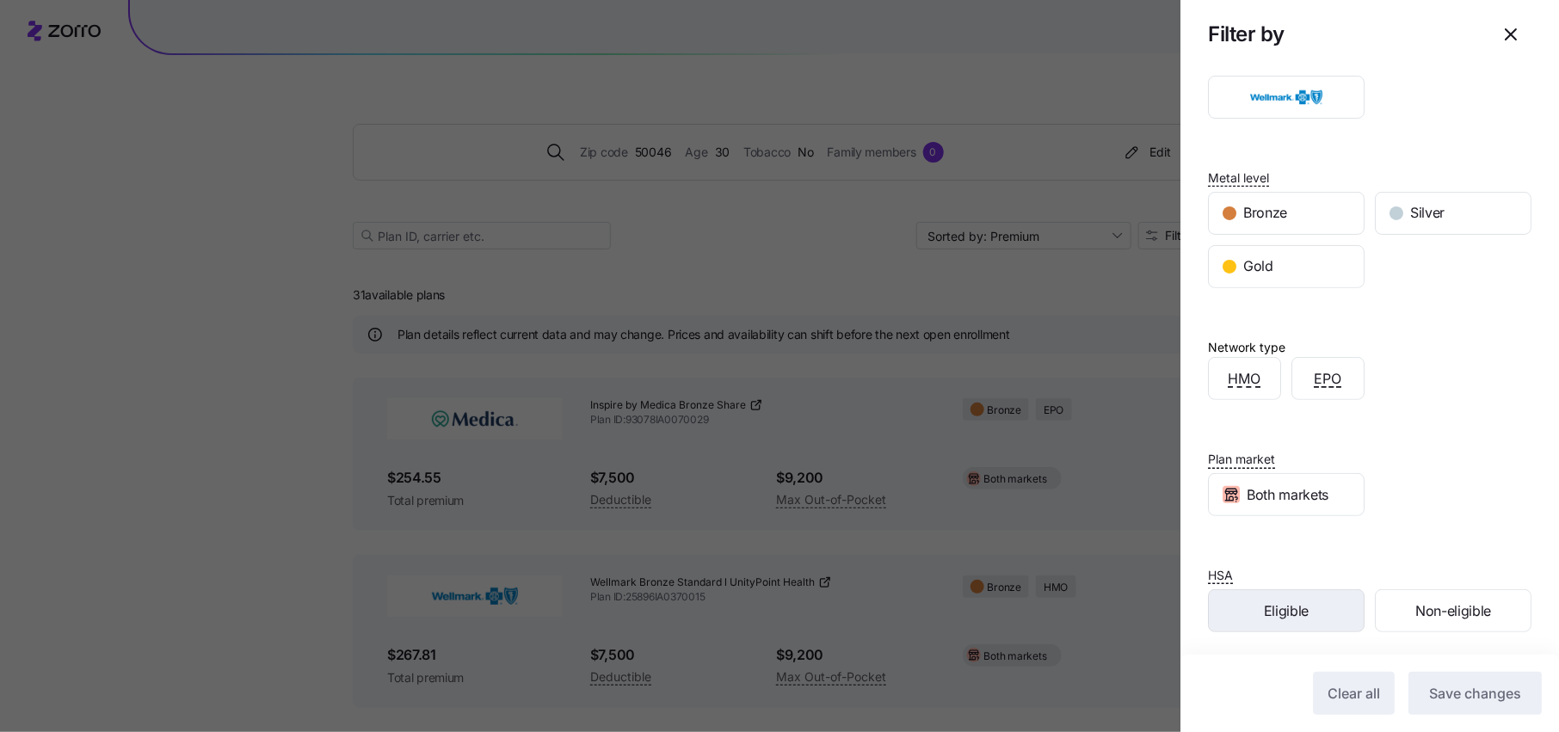
click at [1324, 612] on div "Eligible" at bounding box center [1286, 610] width 155 height 41
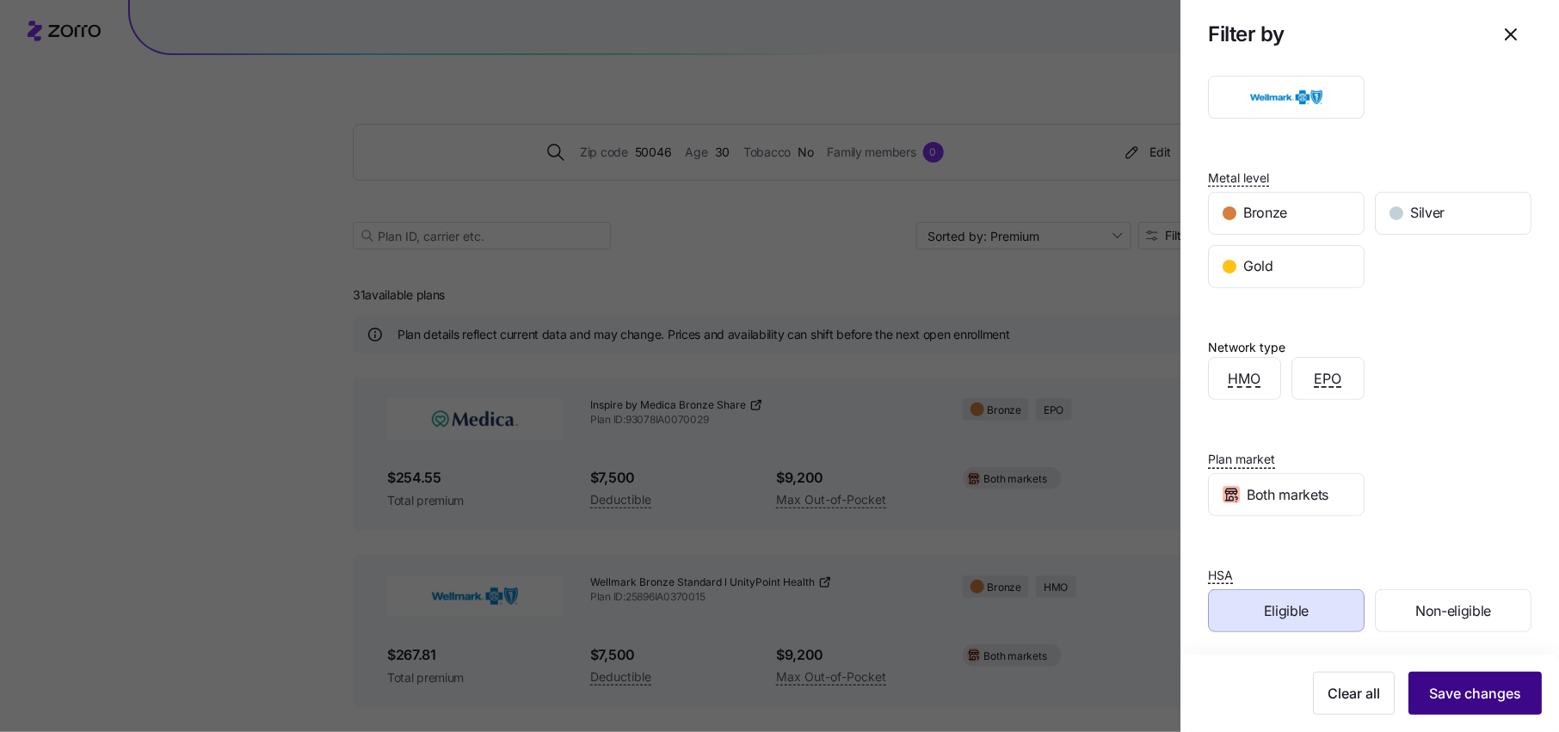
click at [1466, 683] on span "Save changes" at bounding box center [1475, 693] width 92 height 21
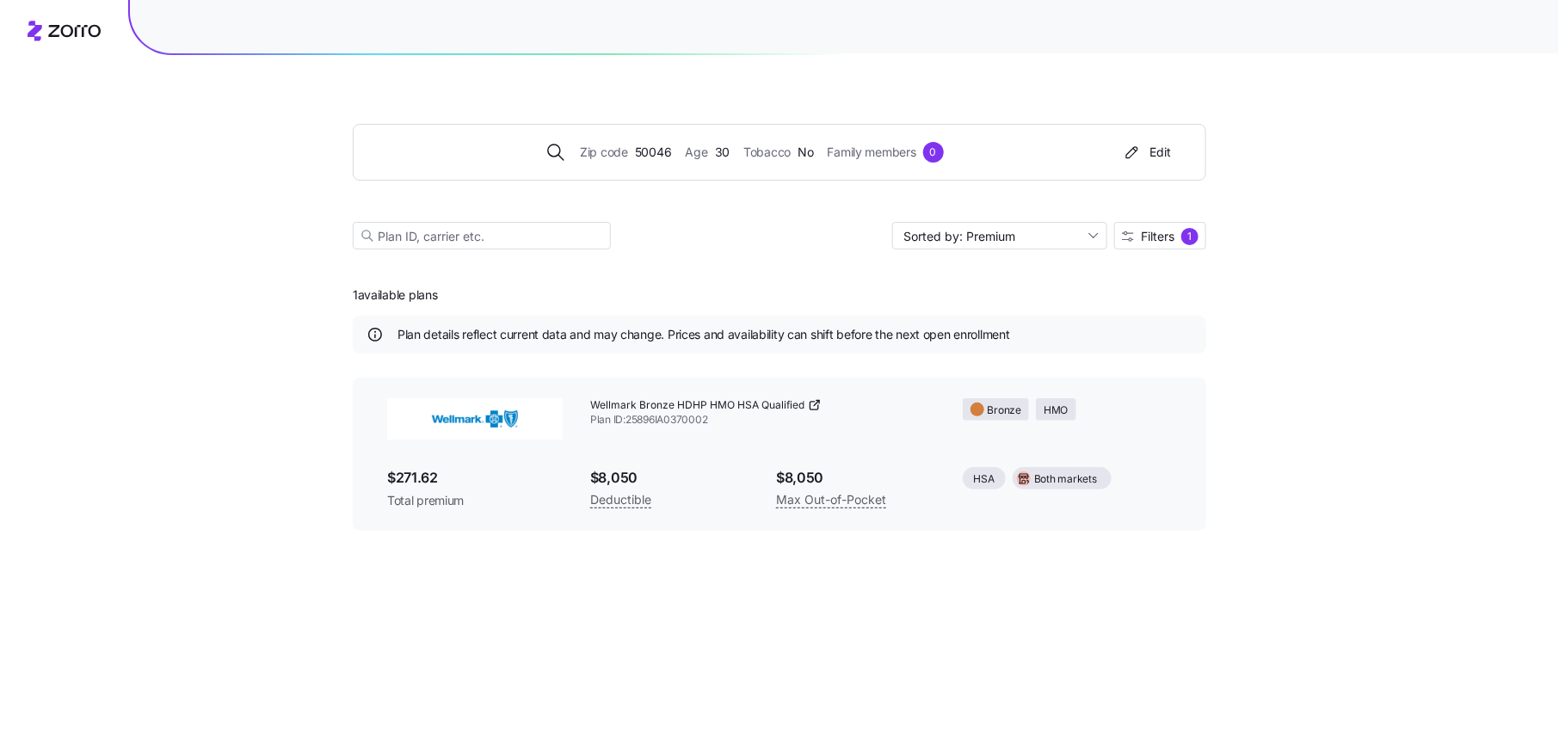
click at [811, 407] on icon at bounding box center [815, 405] width 14 height 14
click at [821, 401] on div "Wellmark Bronze HDHP HMO HSA Qualified" at bounding box center [762, 405] width 345 height 15
click at [813, 402] on icon at bounding box center [815, 405] width 14 height 14
